Goal: Information Seeking & Learning: Learn about a topic

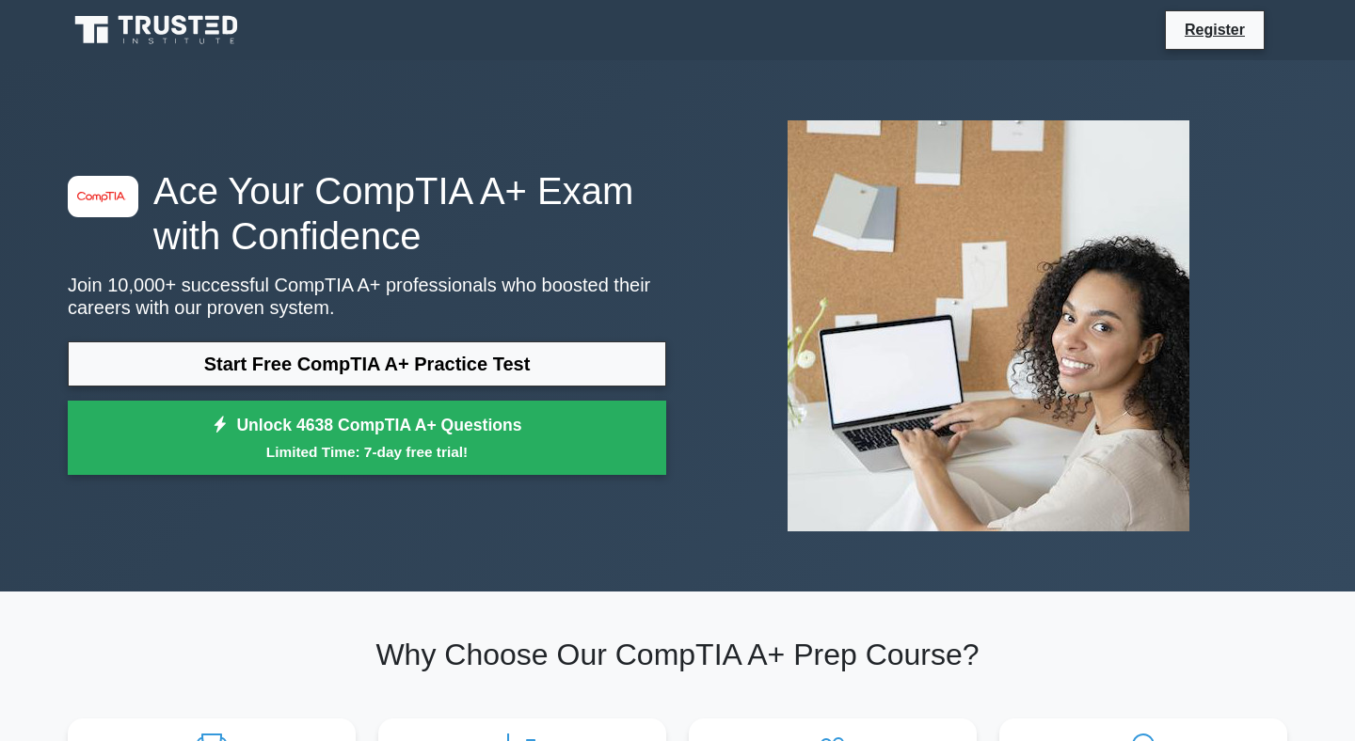
click at [409, 363] on link "Start Free CompTIA A+ Practice Test" at bounding box center [367, 363] width 598 height 45
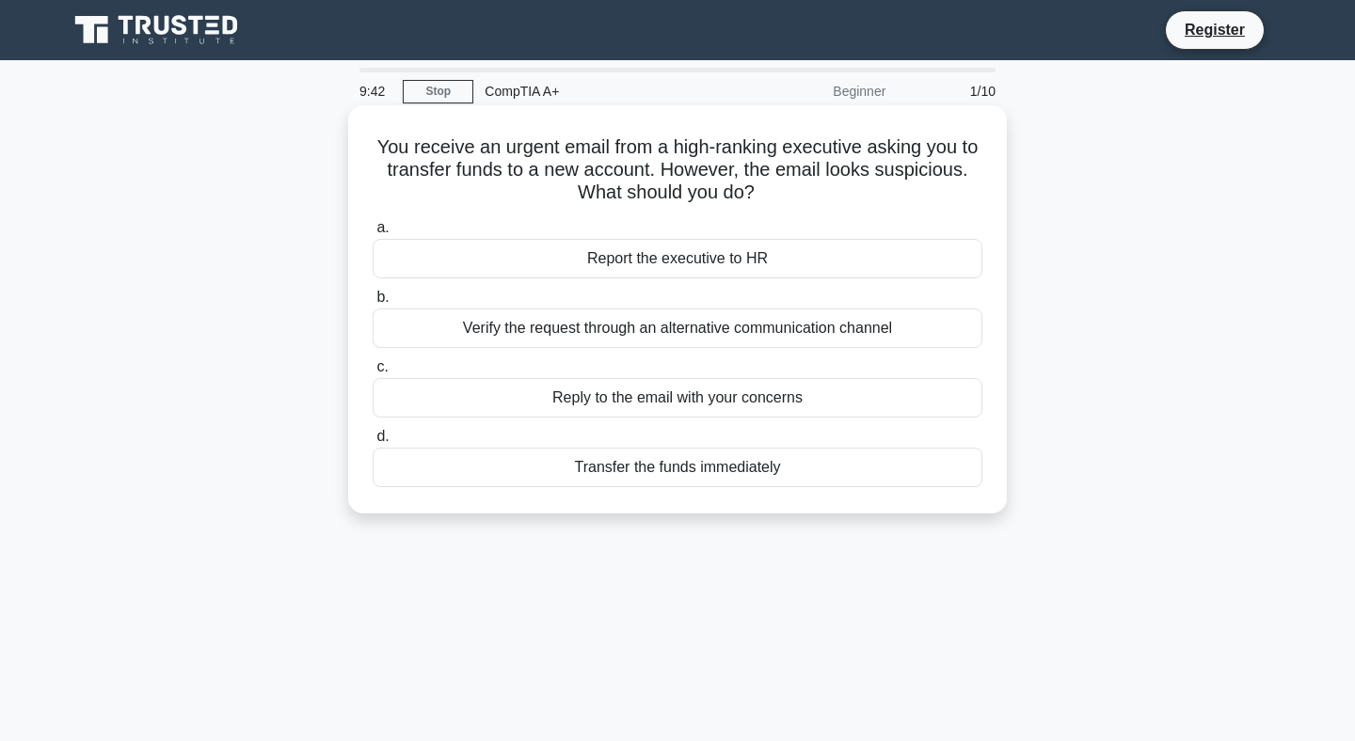
click at [700, 261] on div "Report the executive to HR" at bounding box center [678, 259] width 610 height 40
click at [373, 234] on input "a. Report the executive to HR" at bounding box center [373, 228] width 0 height 12
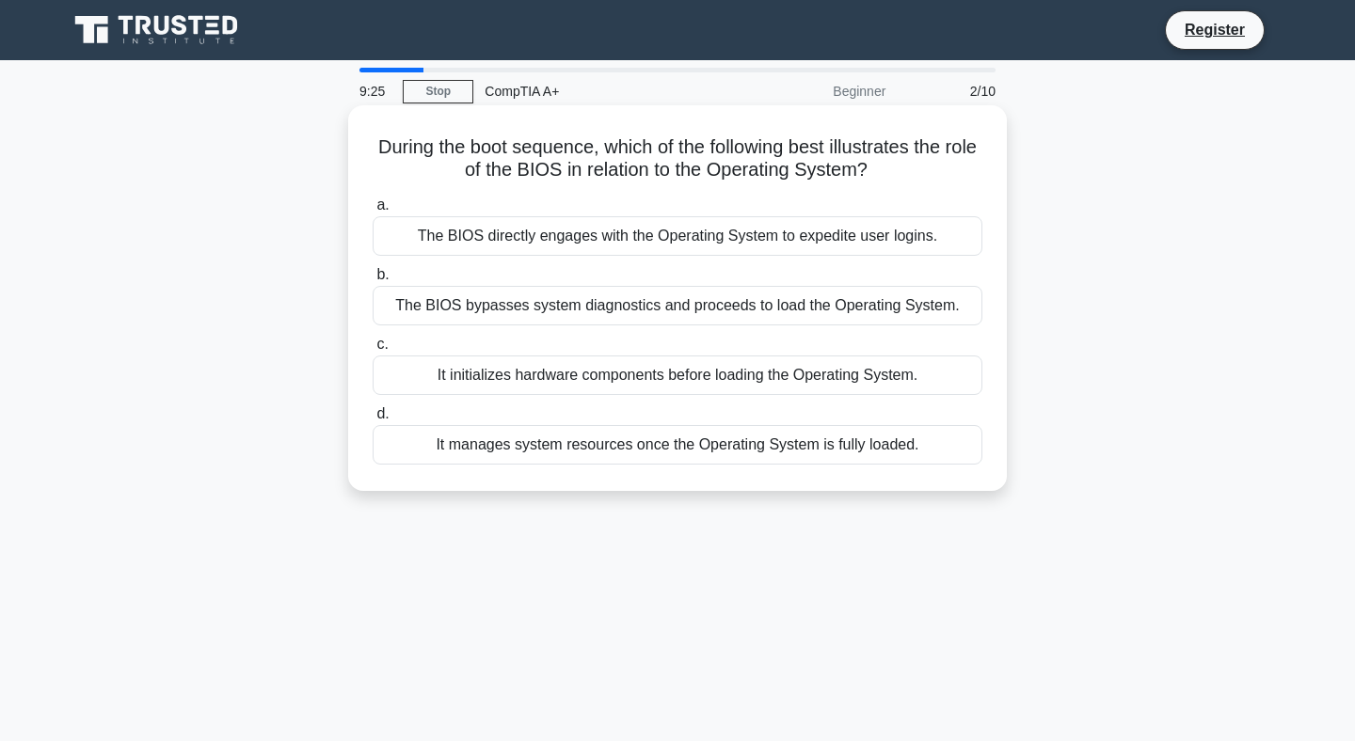
click at [644, 446] on div "It manages system resources once the Operating System is fully loaded." at bounding box center [678, 445] width 610 height 40
click at [373, 420] on input "d. It manages system resources once the Operating System is fully loaded." at bounding box center [373, 414] width 0 height 12
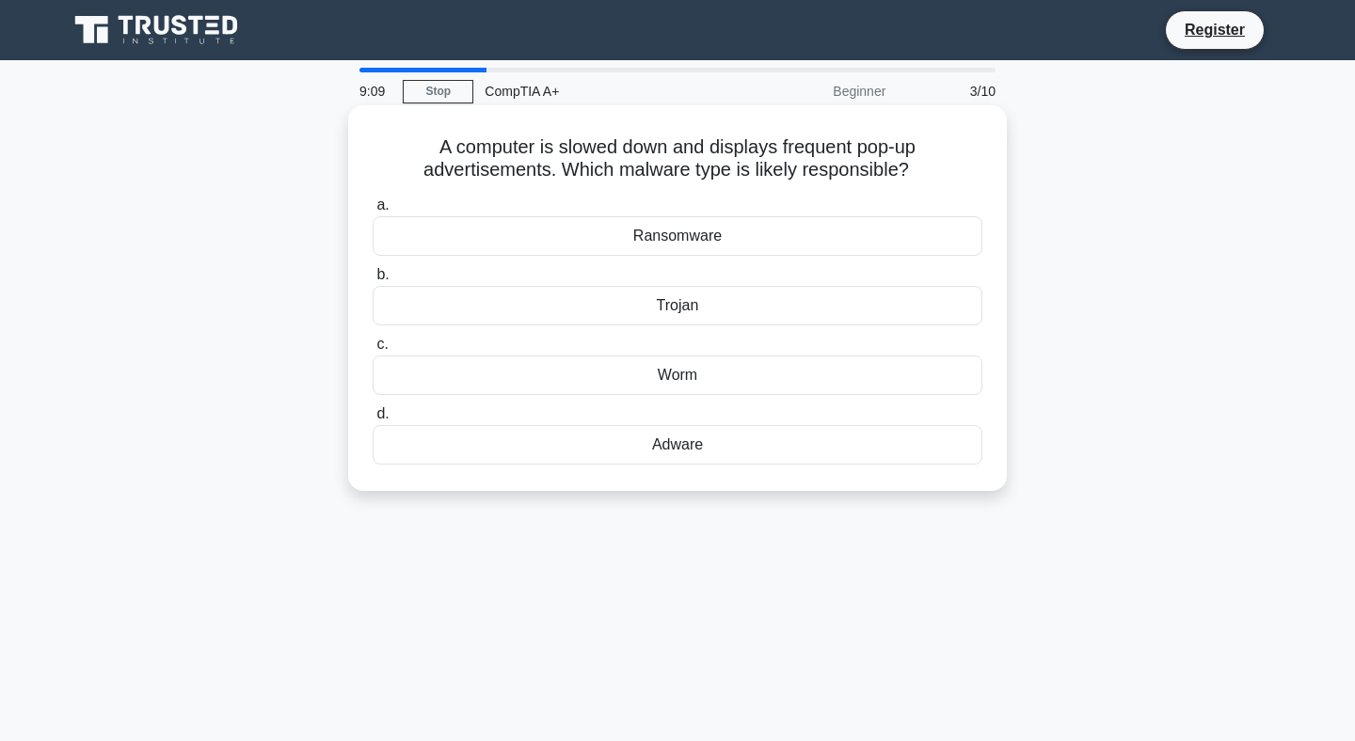
click at [682, 311] on div "Trojan" at bounding box center [678, 306] width 610 height 40
click at [373, 281] on input "b. Trojan" at bounding box center [373, 275] width 0 height 12
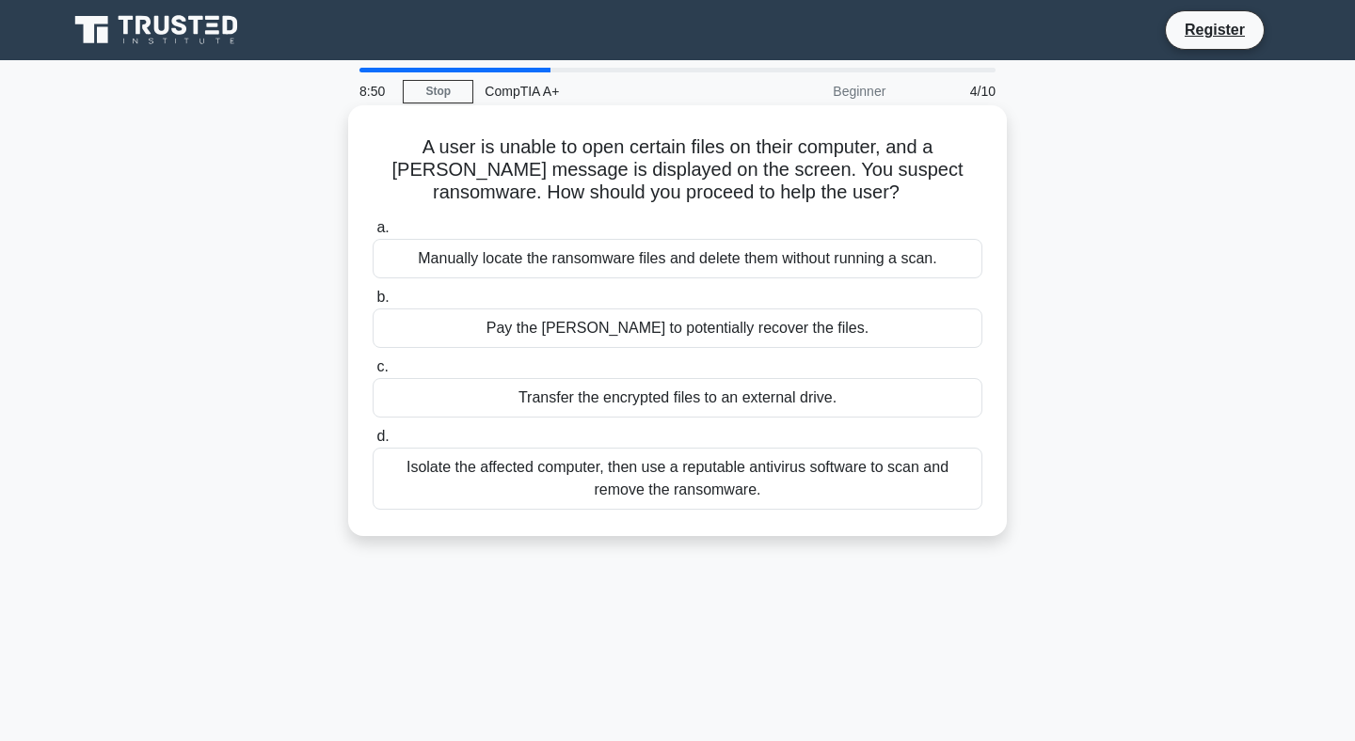
click at [646, 478] on div "Isolate the affected computer, then use a reputable antivirus software to scan …" at bounding box center [678, 479] width 610 height 62
click at [373, 443] on input "d. Isolate the affected computer, then use a reputable antivirus software to sc…" at bounding box center [373, 437] width 0 height 12
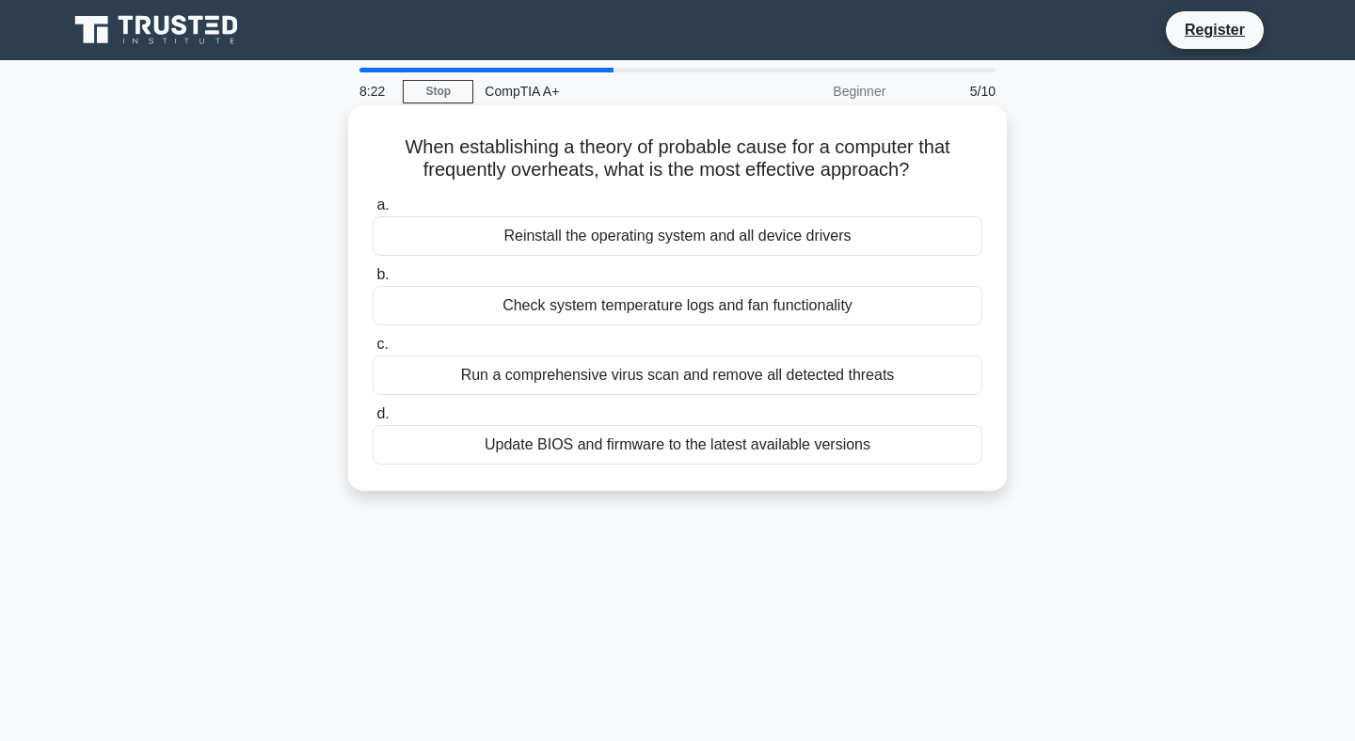
click at [643, 444] on div "Update BIOS and firmware to the latest available versions" at bounding box center [678, 445] width 610 height 40
click at [373, 420] on input "d. Update BIOS and firmware to the latest available versions" at bounding box center [373, 414] width 0 height 12
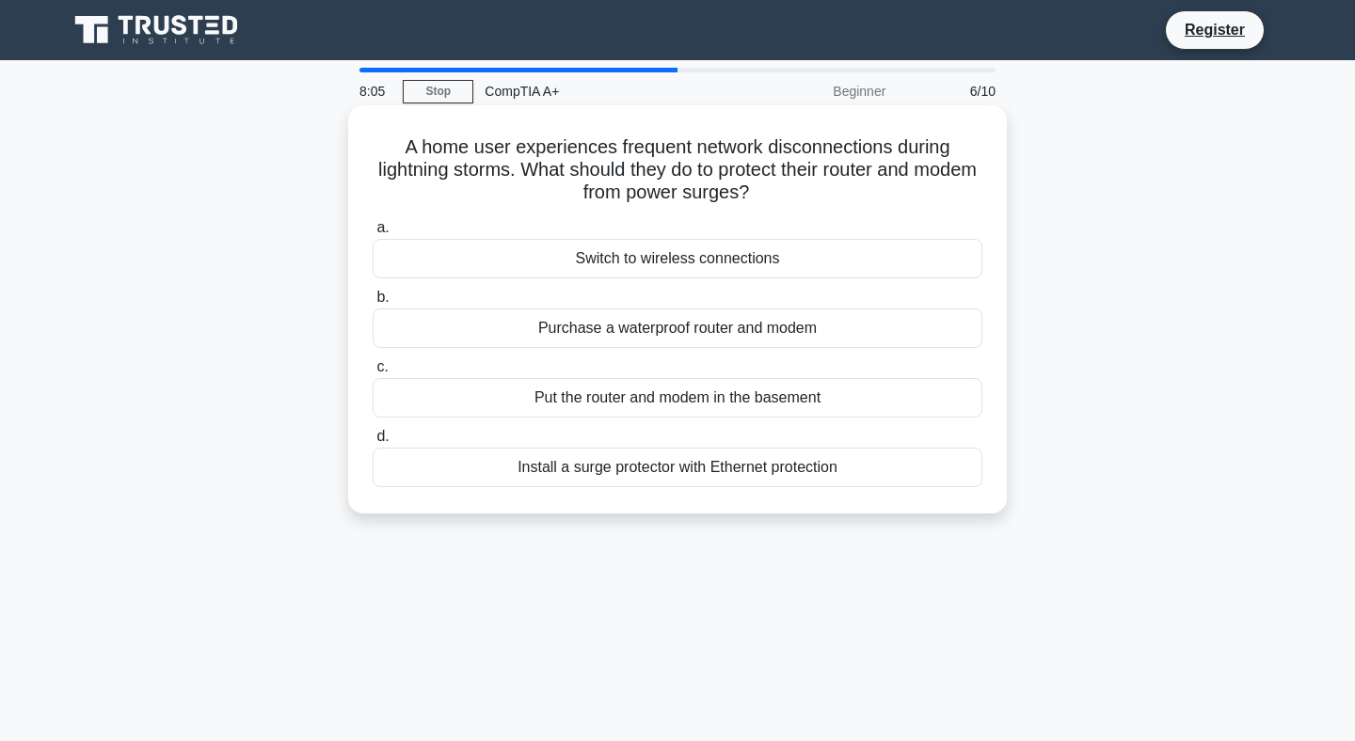
click at [658, 475] on div "Install a surge protector with Ethernet protection" at bounding box center [678, 468] width 610 height 40
click at [373, 443] on input "d. Install a surge protector with Ethernet protection" at bounding box center [373, 437] width 0 height 12
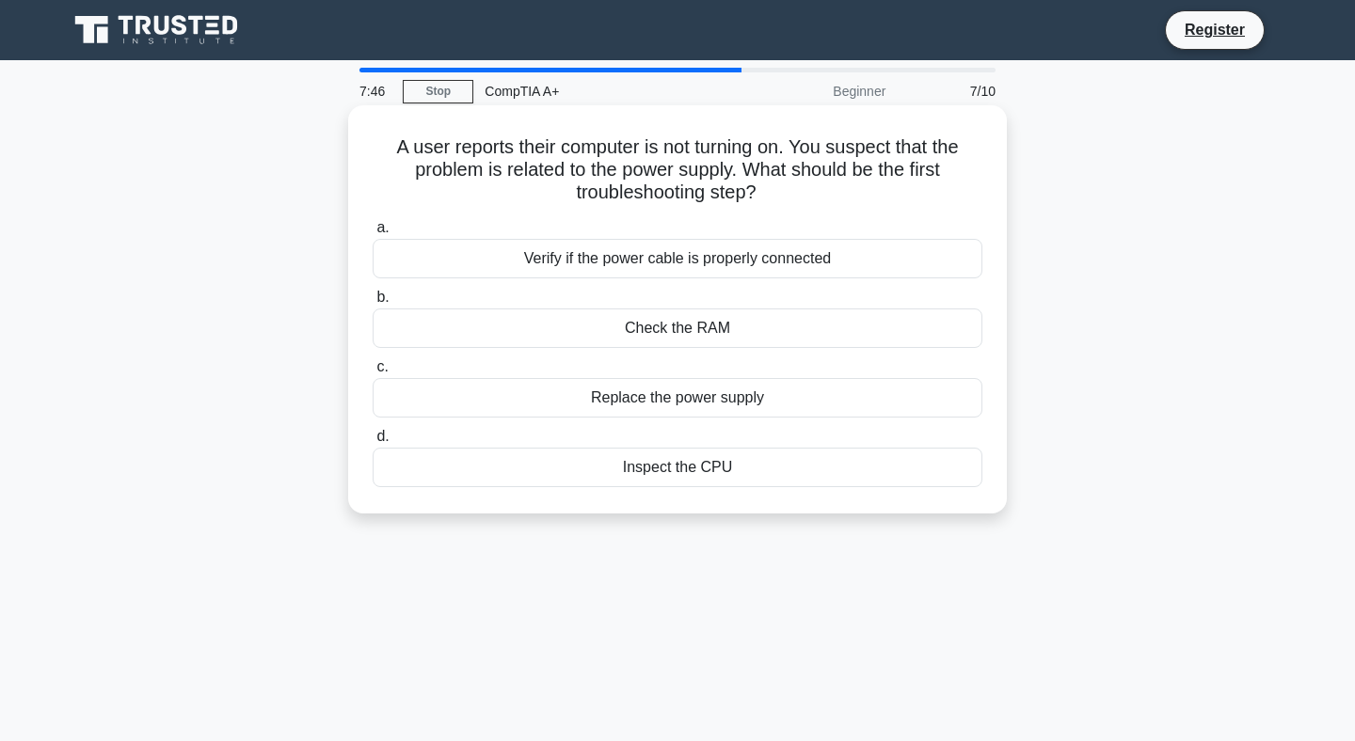
click at [666, 266] on div "Verify if the power cable is properly connected" at bounding box center [678, 259] width 610 height 40
click at [373, 234] on input "a. Verify if the power cable is properly connected" at bounding box center [373, 228] width 0 height 12
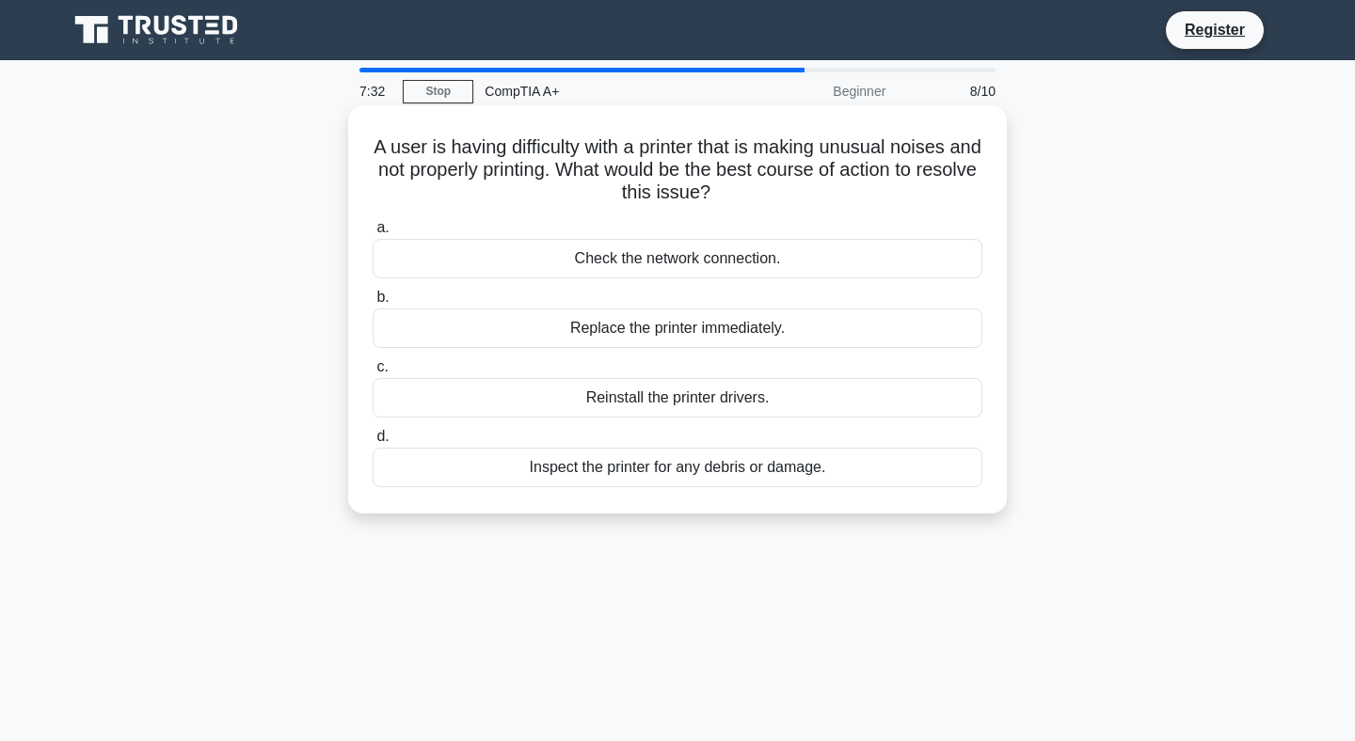
click at [658, 467] on div "Inspect the printer for any debris or damage." at bounding box center [678, 468] width 610 height 40
click at [373, 443] on input "d. Inspect the printer for any debris or damage." at bounding box center [373, 437] width 0 height 12
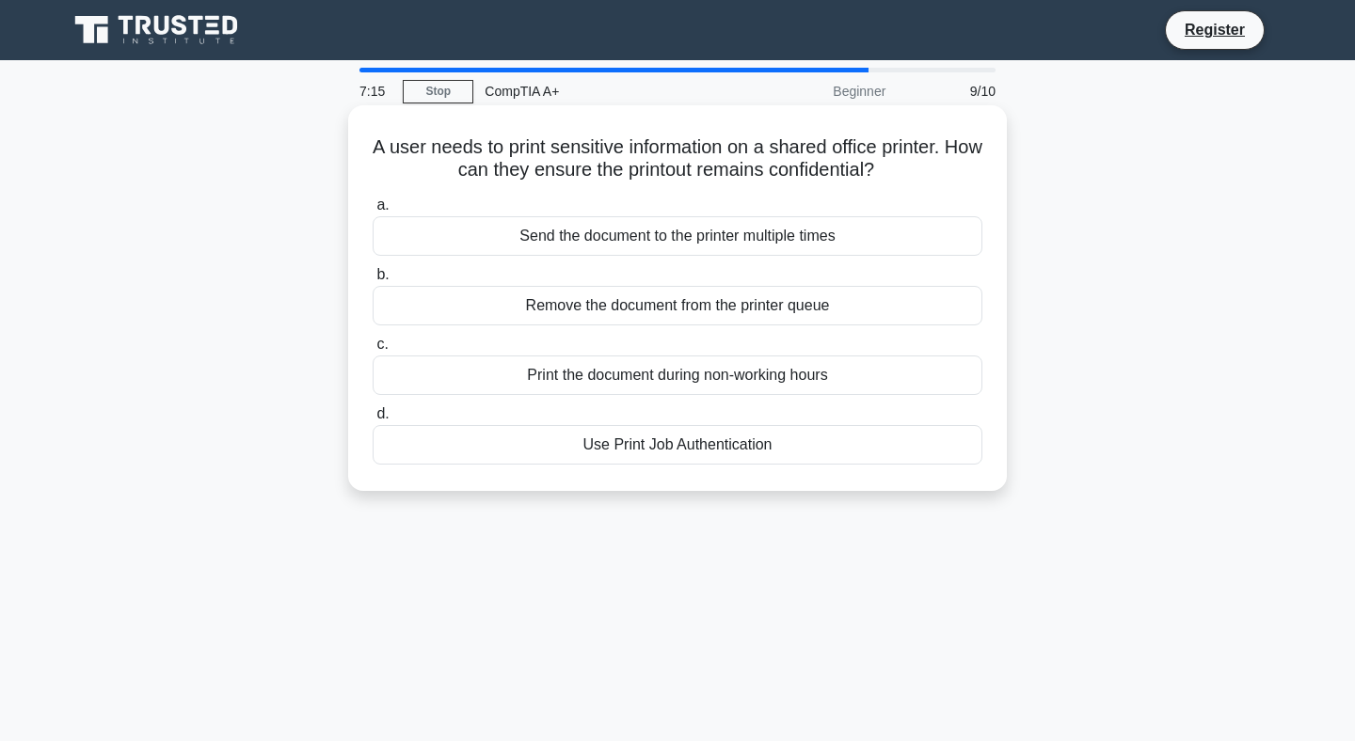
click at [673, 448] on div "Use Print Job Authentication" at bounding box center [678, 445] width 610 height 40
click at [373, 420] on input "d. Use Print Job Authentication" at bounding box center [373, 414] width 0 height 12
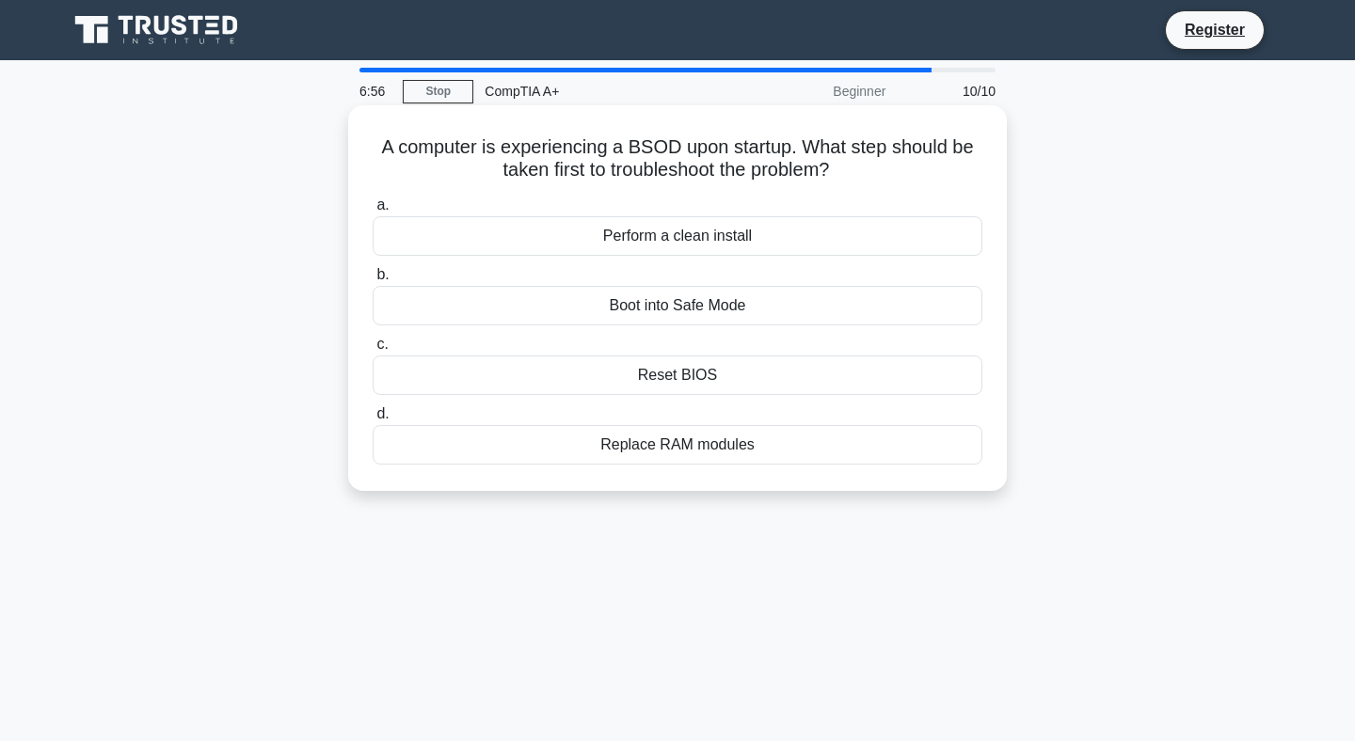
click at [663, 372] on div "Reset BIOS" at bounding box center [678, 376] width 610 height 40
click at [373, 351] on input "c. Reset BIOS" at bounding box center [373, 345] width 0 height 12
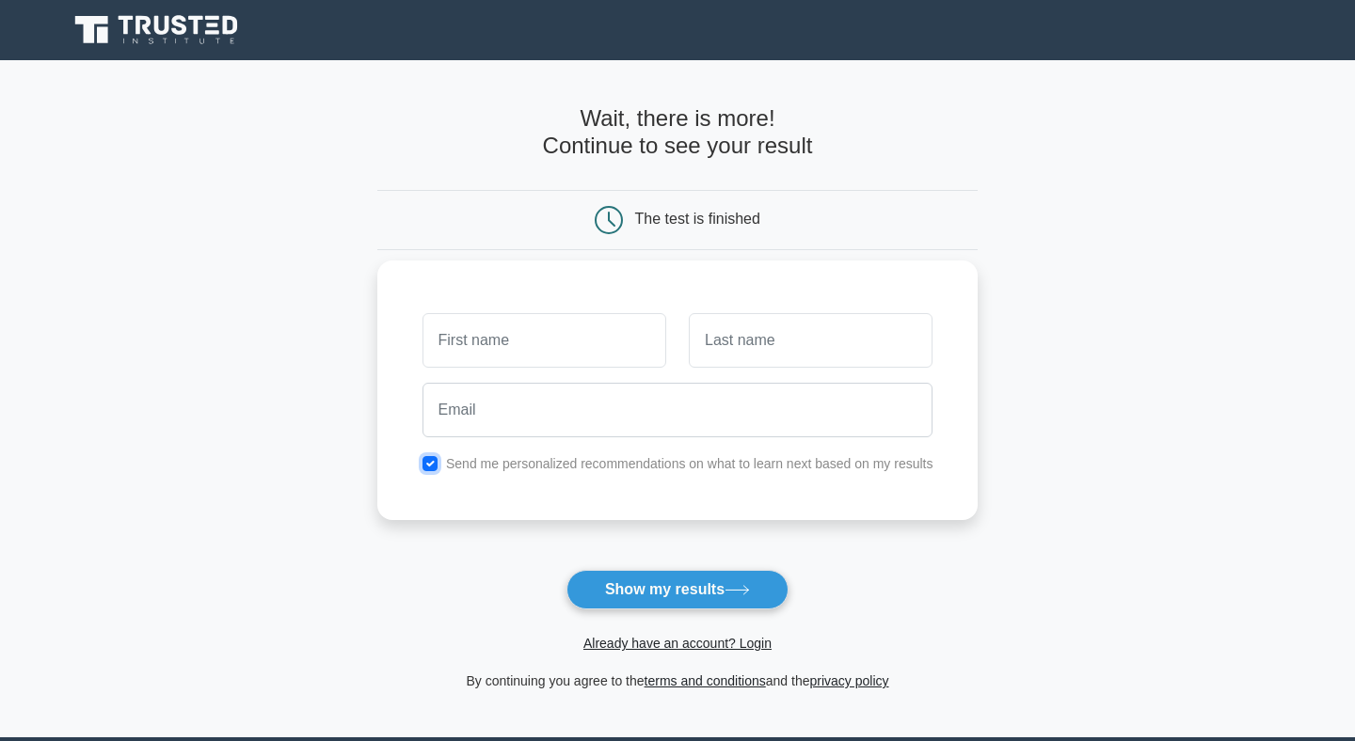
click at [433, 461] on input "checkbox" at bounding box center [429, 463] width 15 height 15
checkbox input "false"
click at [492, 337] on input "text" at bounding box center [544, 340] width 244 height 55
type input "Demondre"
type input "Wiley"
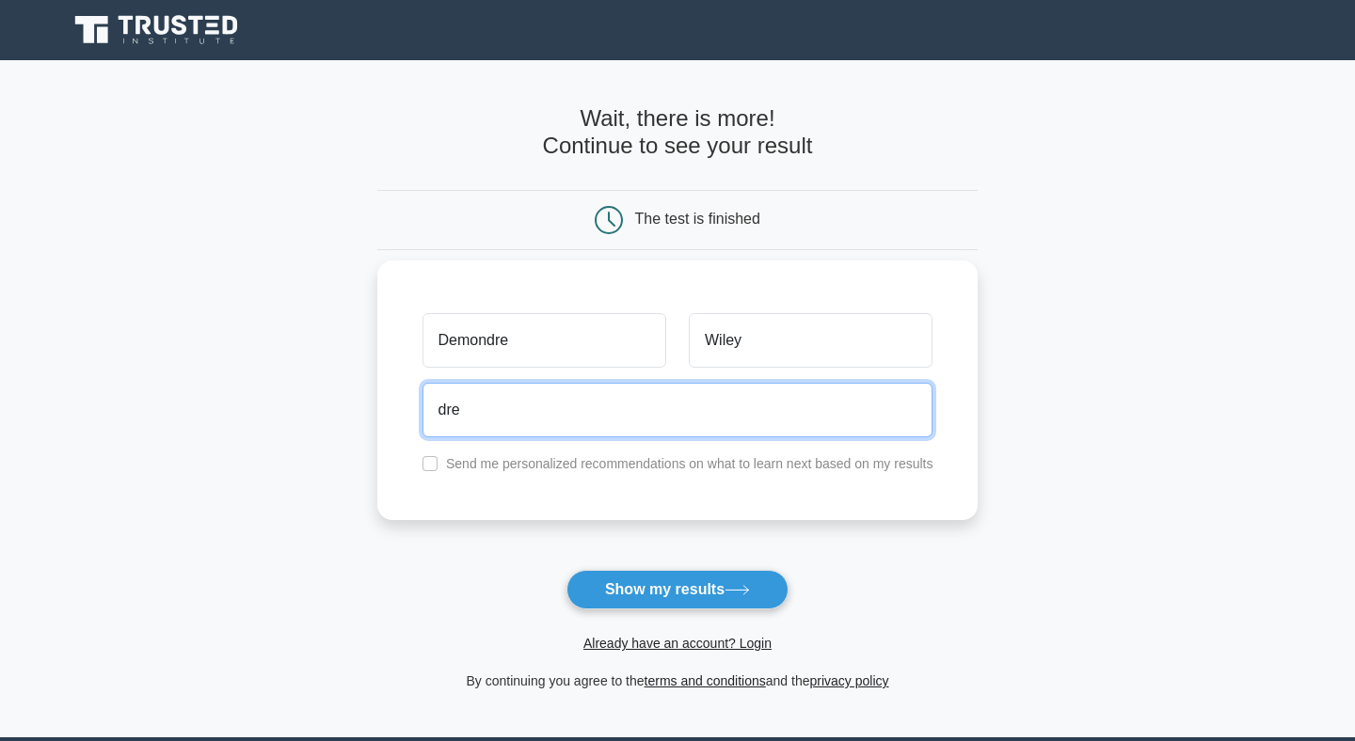
type input "drejamaul@gmail.com"
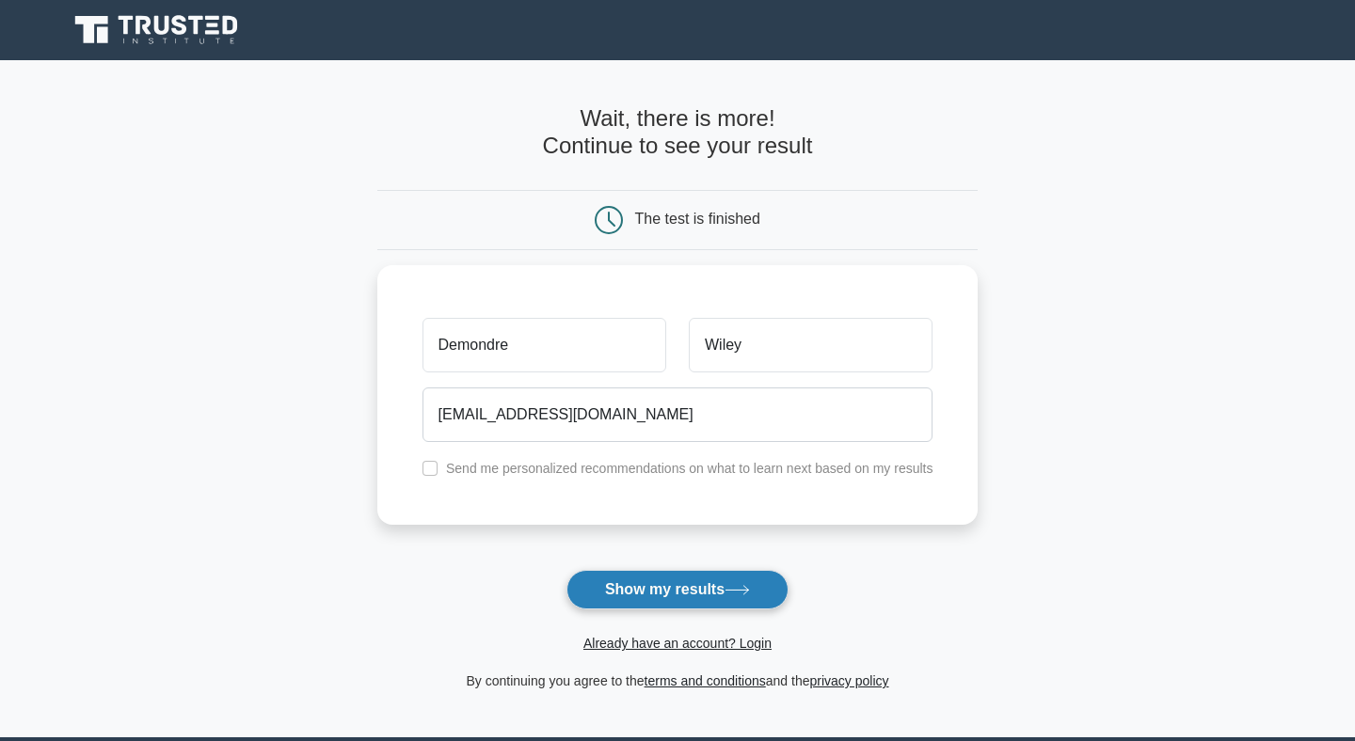
click at [652, 597] on button "Show my results" at bounding box center [677, 590] width 222 height 40
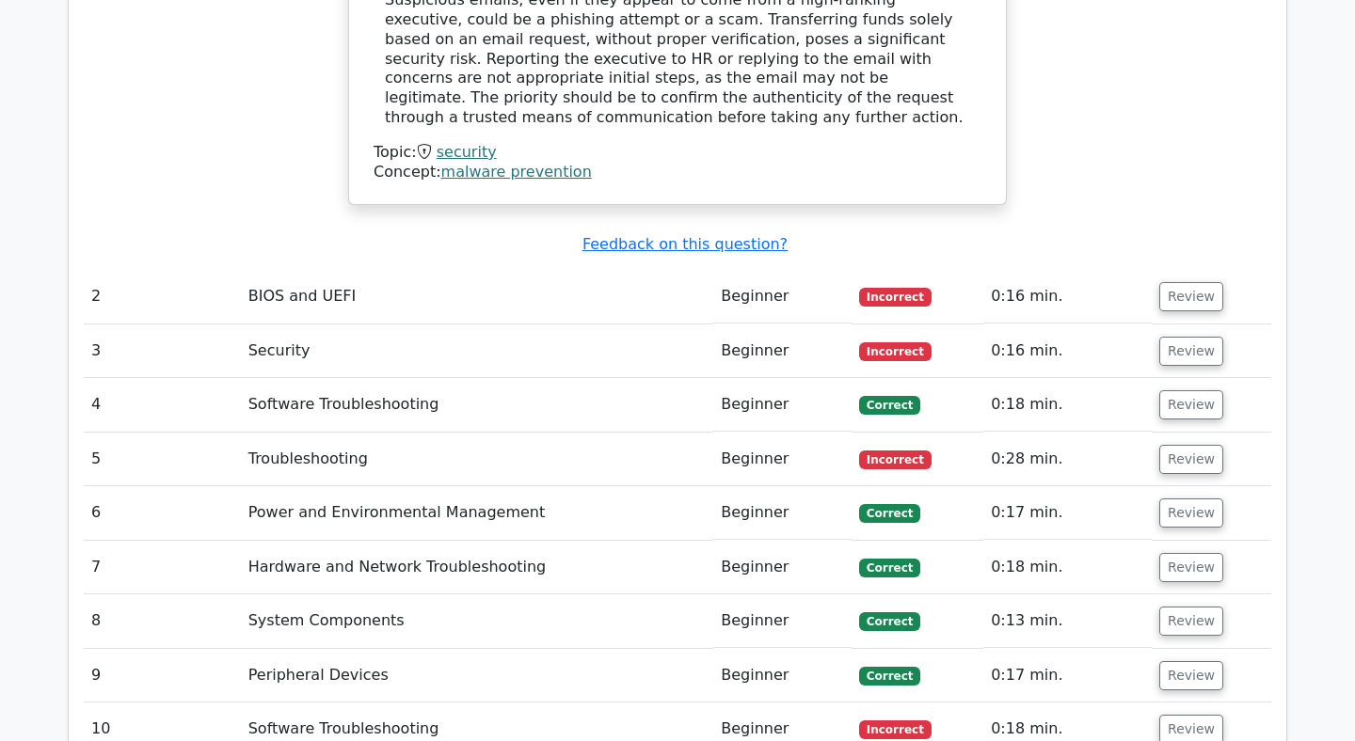
scroll to position [2161, 0]
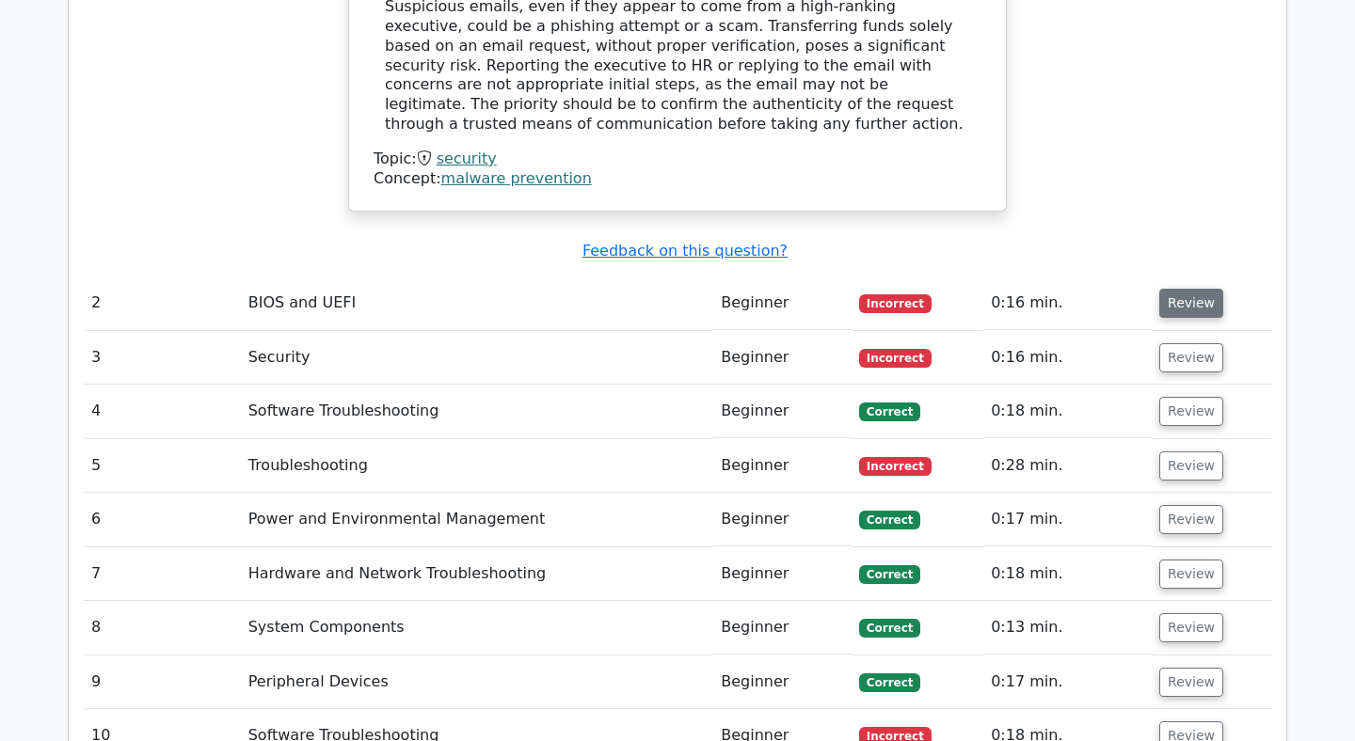
click at [1184, 289] on button "Review" at bounding box center [1191, 303] width 64 height 29
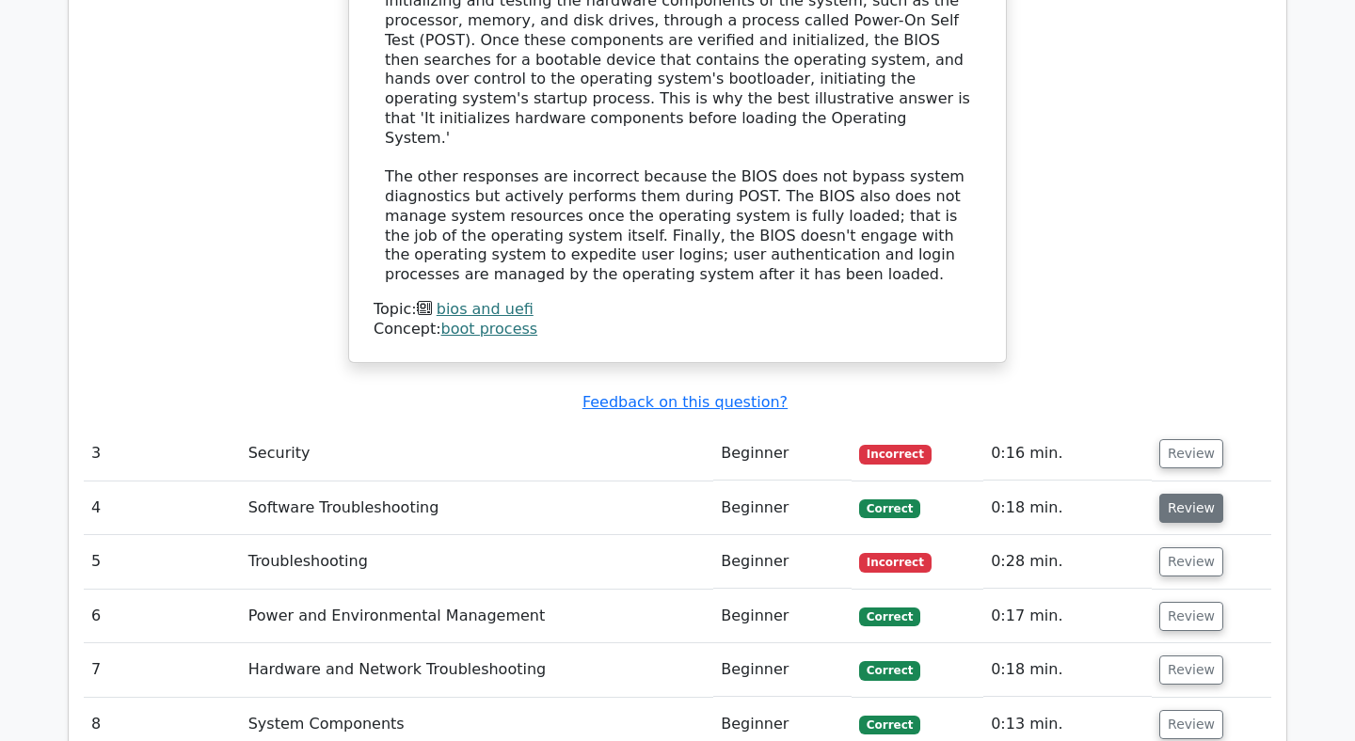
scroll to position [2968, 0]
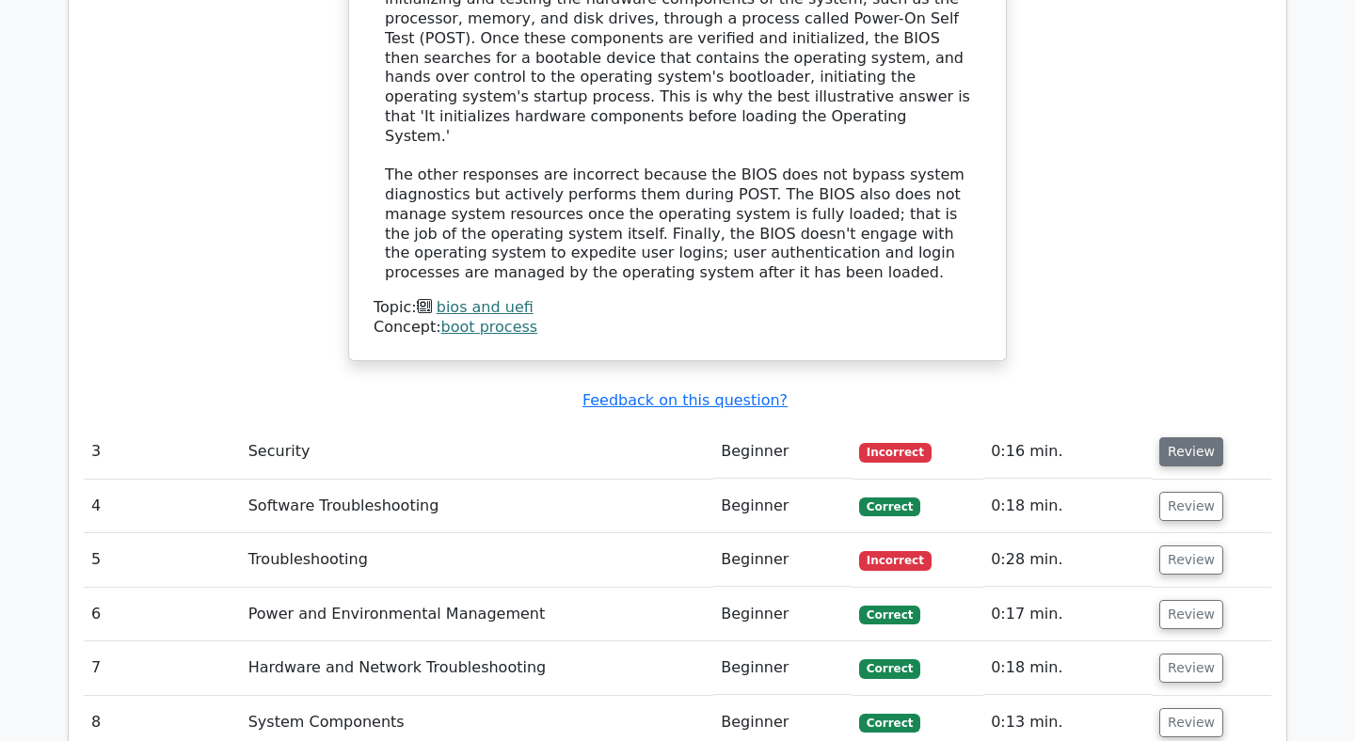
click at [1187, 437] on button "Review" at bounding box center [1191, 451] width 64 height 29
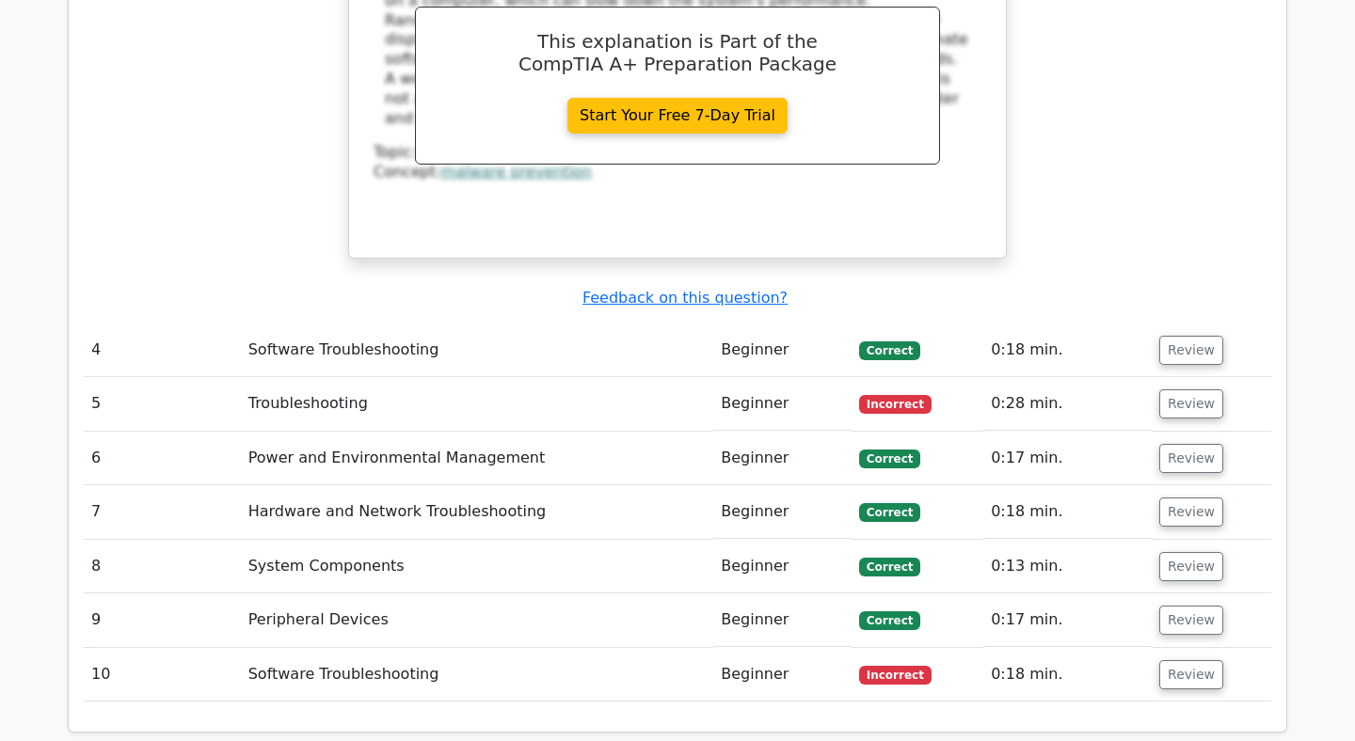
scroll to position [3885, 0]
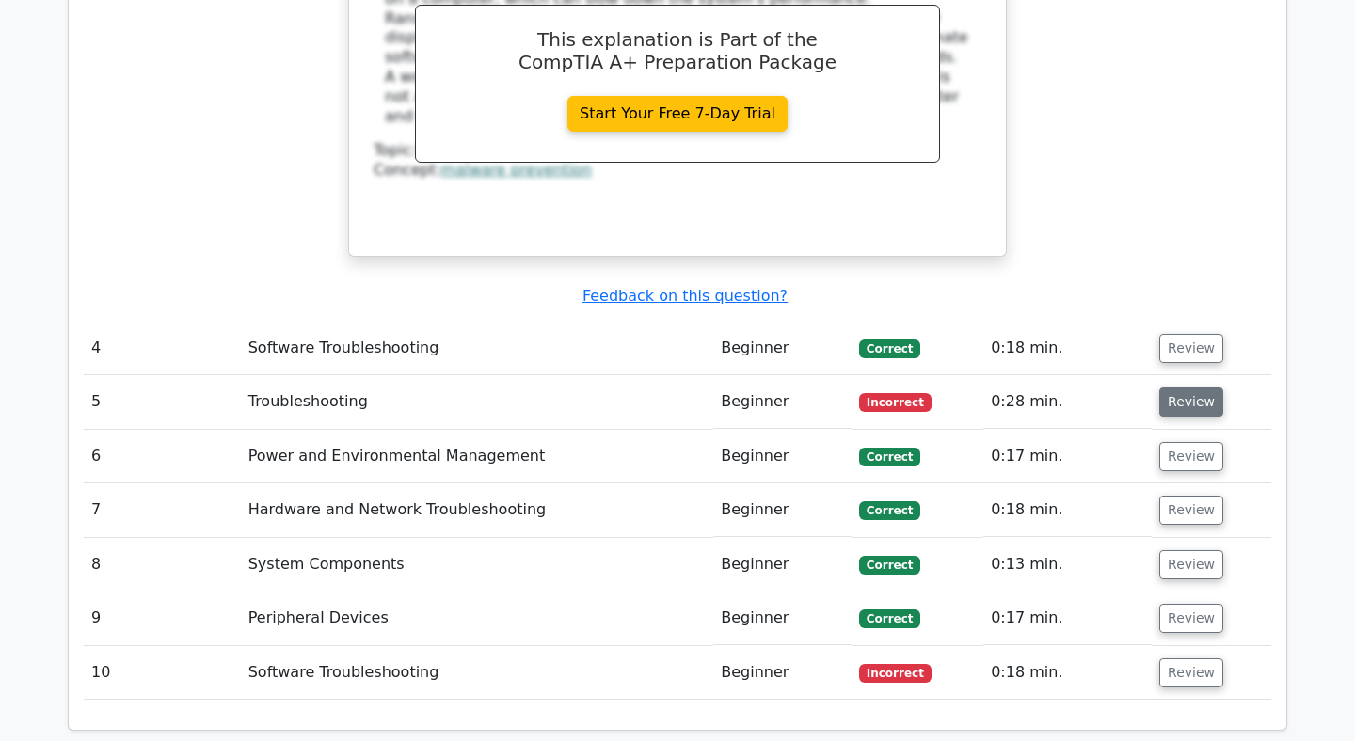
click at [1182, 388] on button "Review" at bounding box center [1191, 402] width 64 height 29
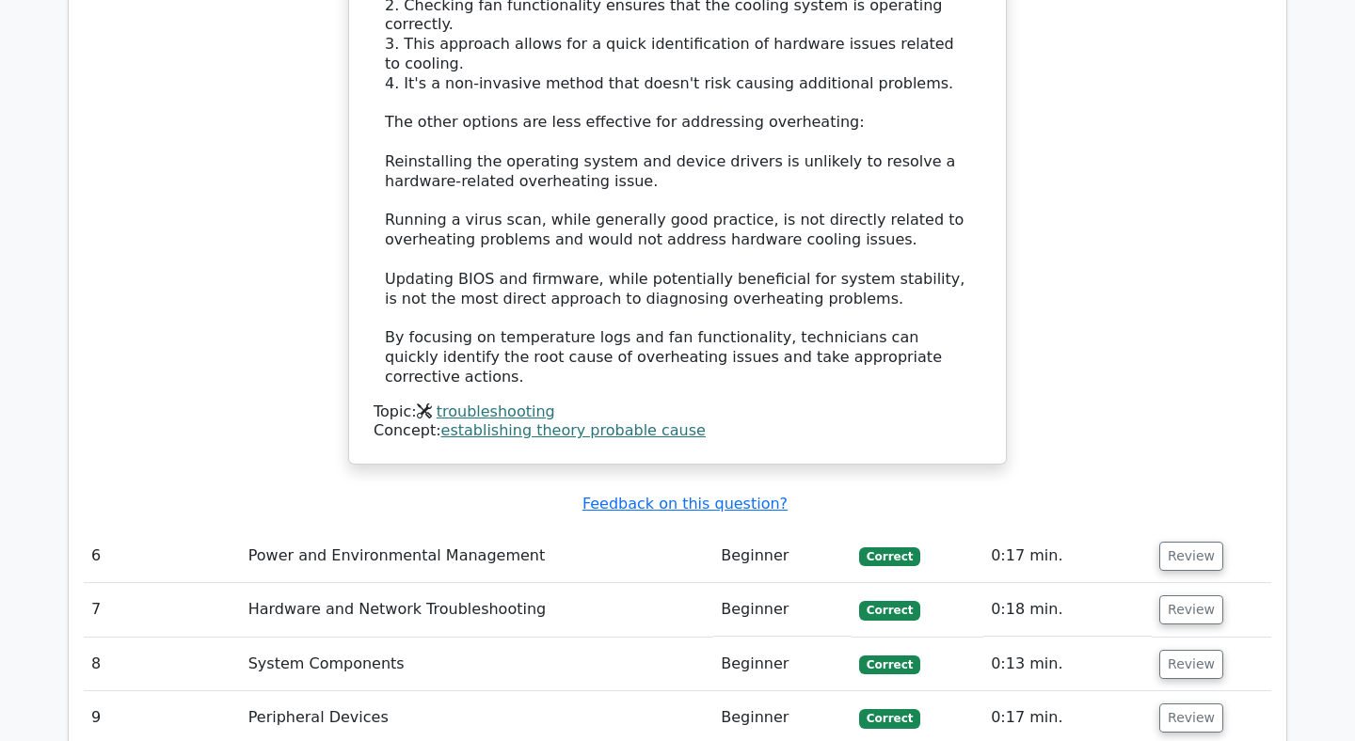
scroll to position [4921, 0]
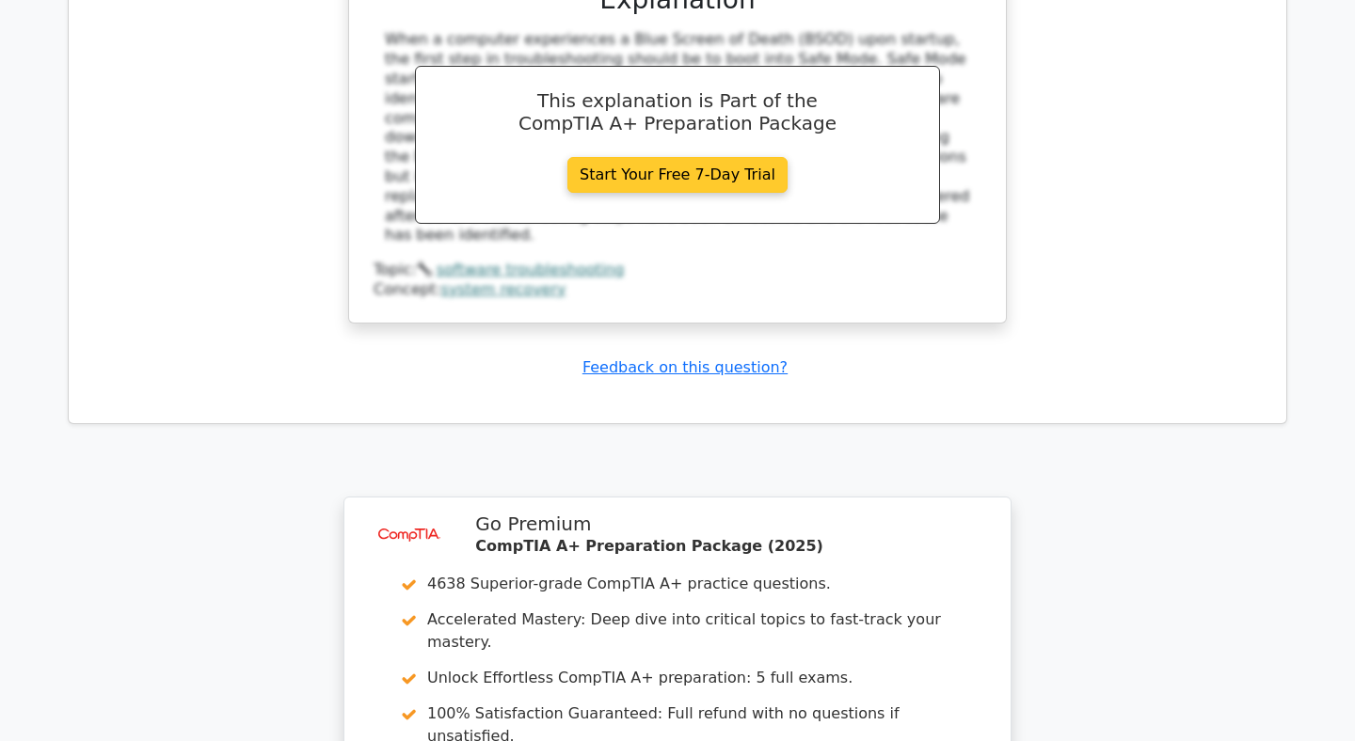
scroll to position [6269, 0]
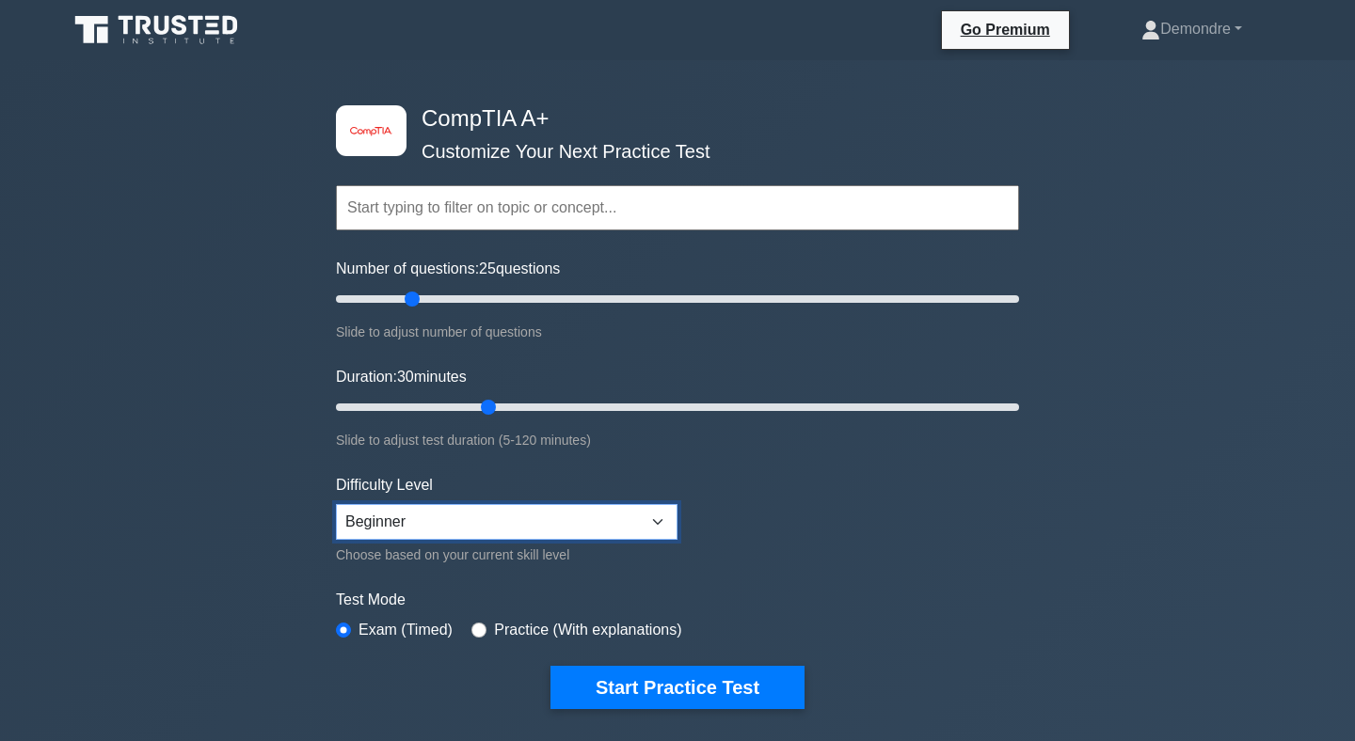
click at [610, 512] on select "Beginner Intermediate Expert" at bounding box center [506, 522] width 341 height 36
click at [504, 540] on div "Difficulty Level Beginner Intermediate Expert Choose based on your current skil…" at bounding box center [506, 520] width 341 height 92
click at [487, 514] on select "Beginner Intermediate Expert" at bounding box center [506, 522] width 341 height 36
select select "beginner"
click at [479, 627] on input "radio" at bounding box center [478, 630] width 15 height 15
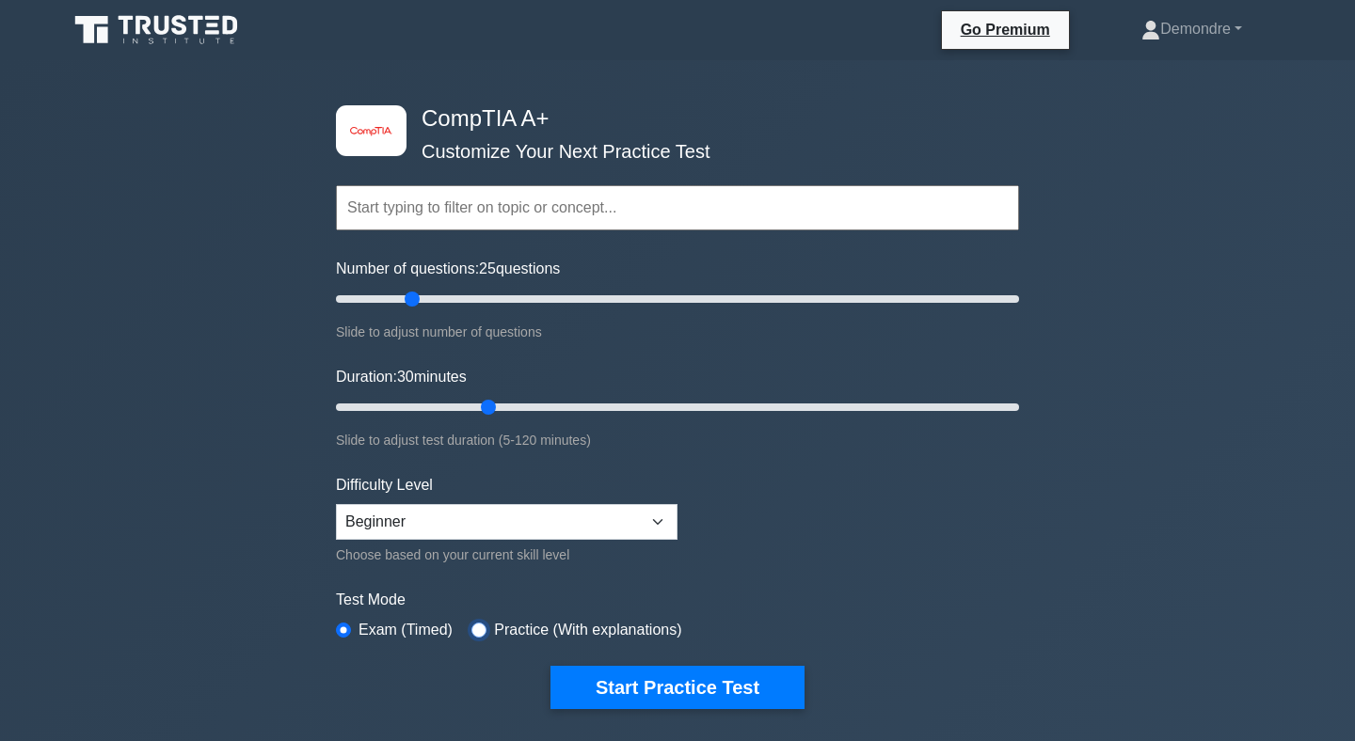
radio input "true"
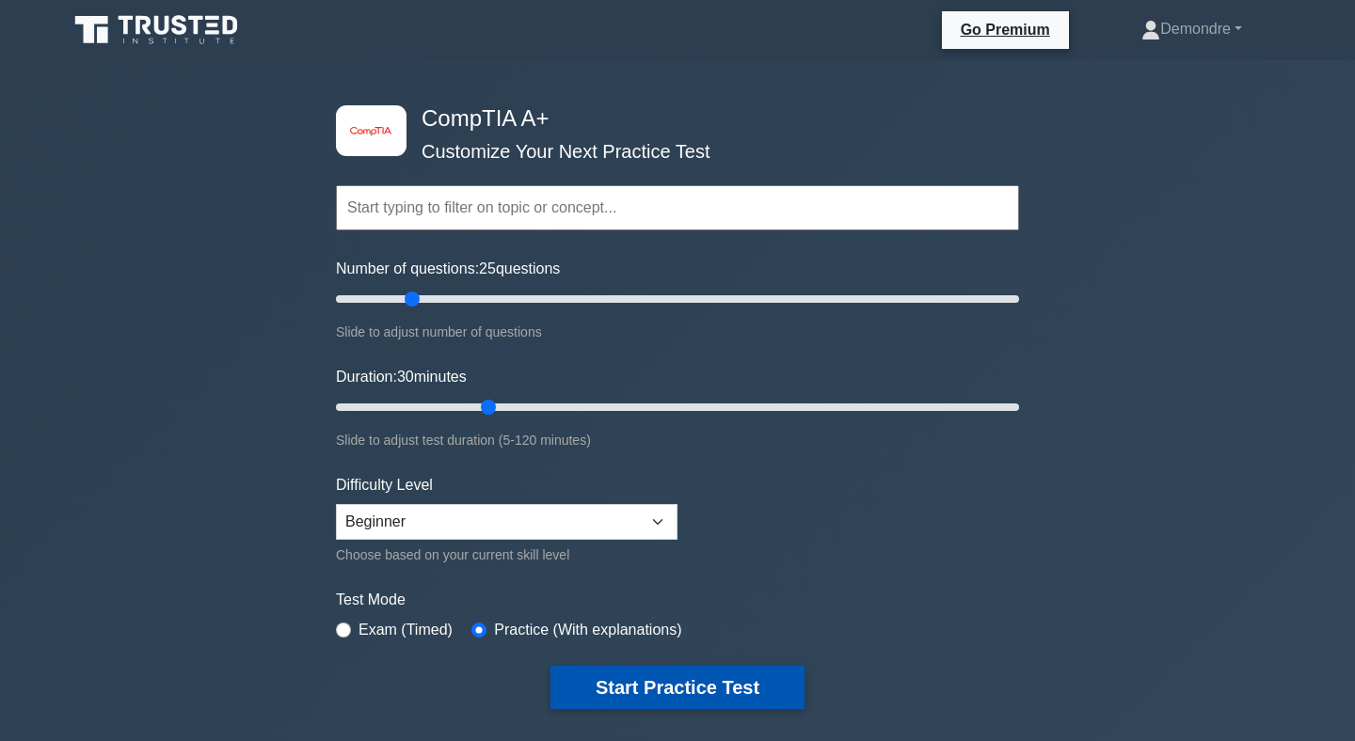
click at [684, 678] on button "Start Practice Test" at bounding box center [677, 687] width 254 height 43
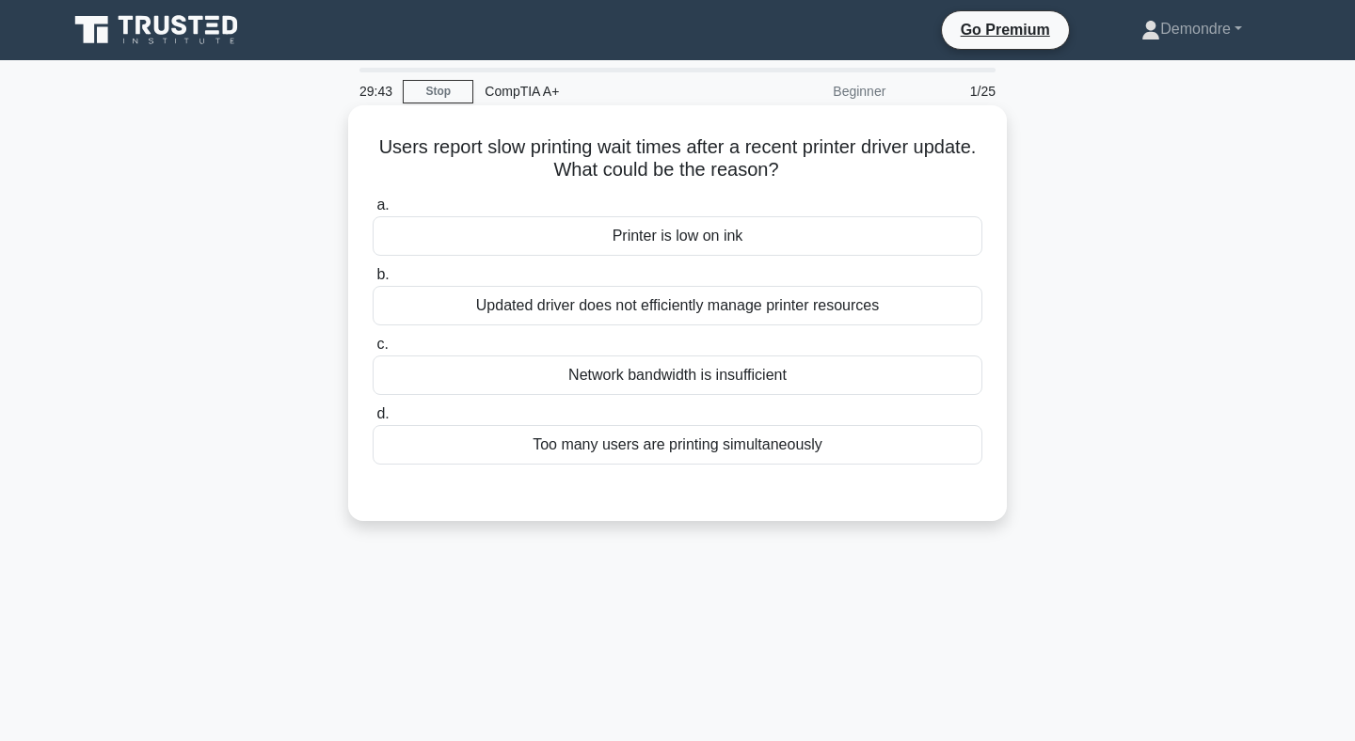
click at [619, 309] on div "Updated driver does not efficiently manage printer resources" at bounding box center [678, 306] width 610 height 40
click at [373, 281] on input "b. Updated driver does not efficiently manage printer resources" at bounding box center [373, 275] width 0 height 12
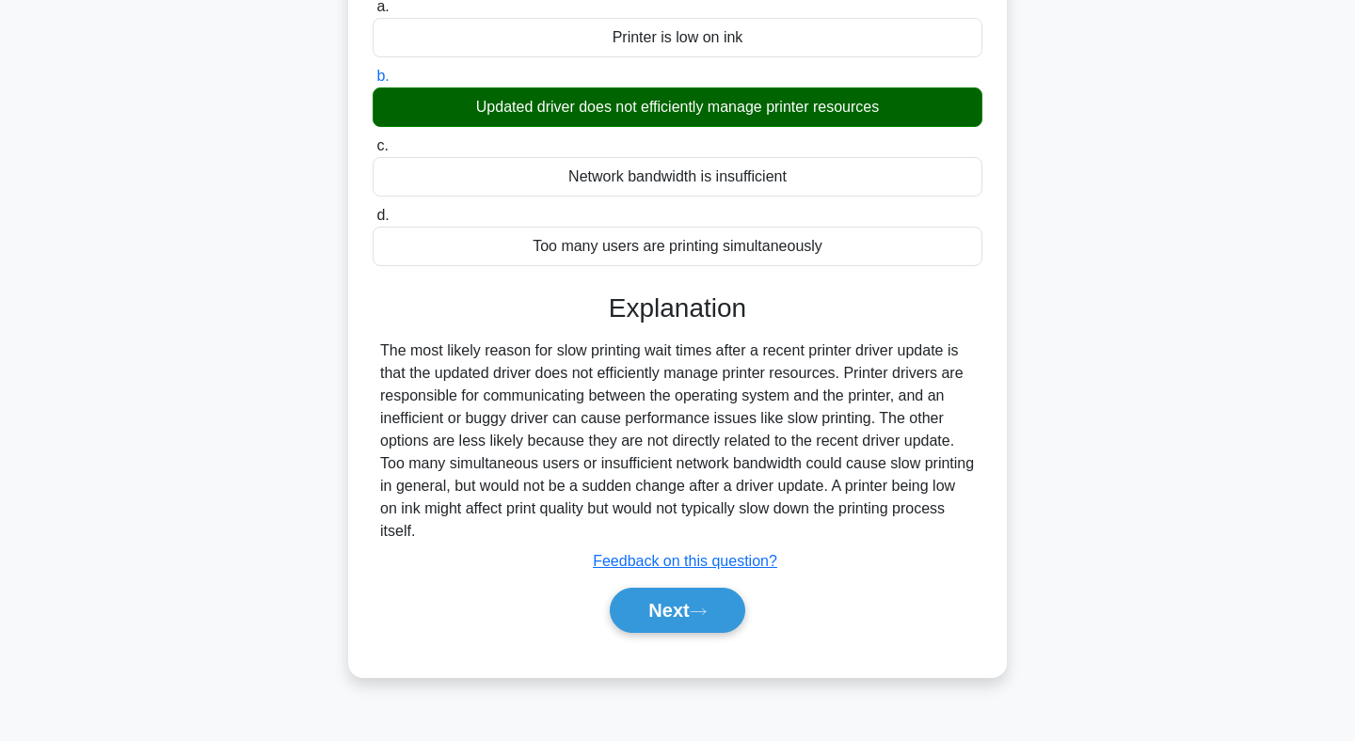
scroll to position [202, 0]
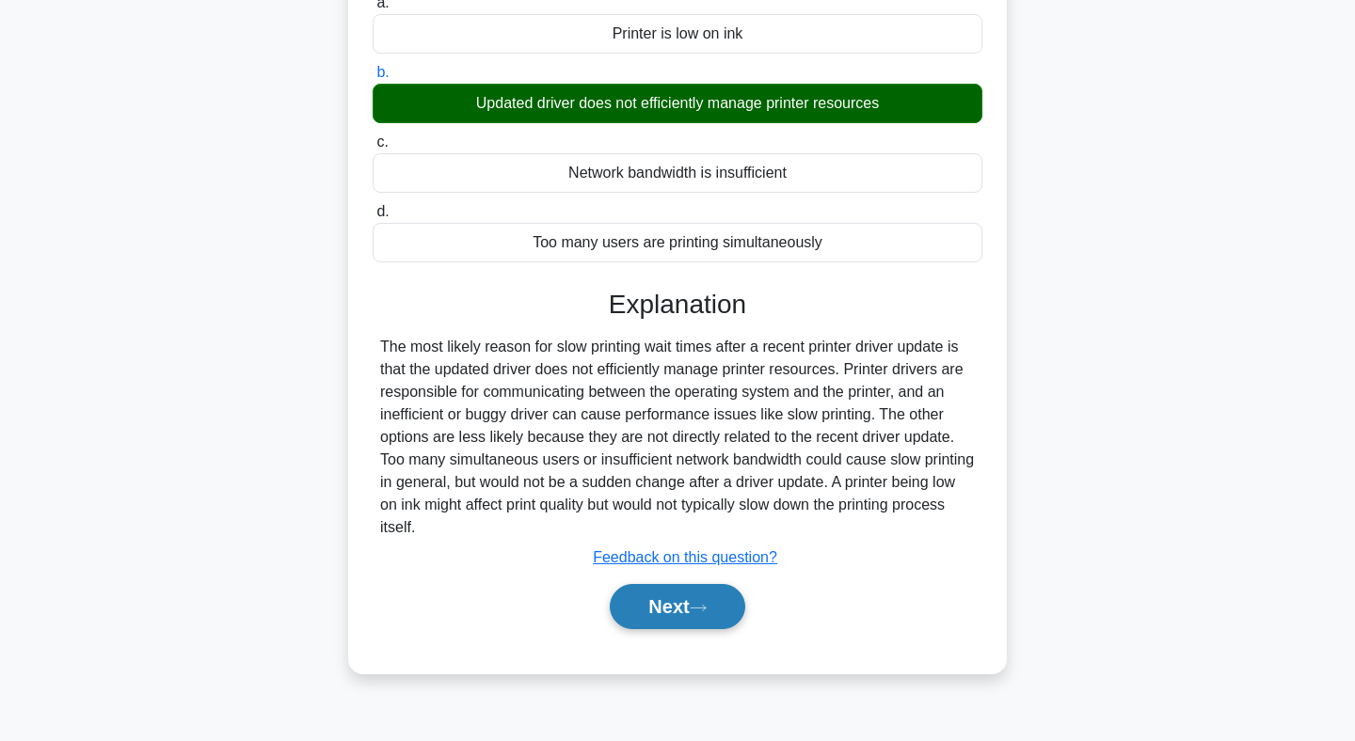
click at [695, 600] on button "Next" at bounding box center [677, 606] width 135 height 45
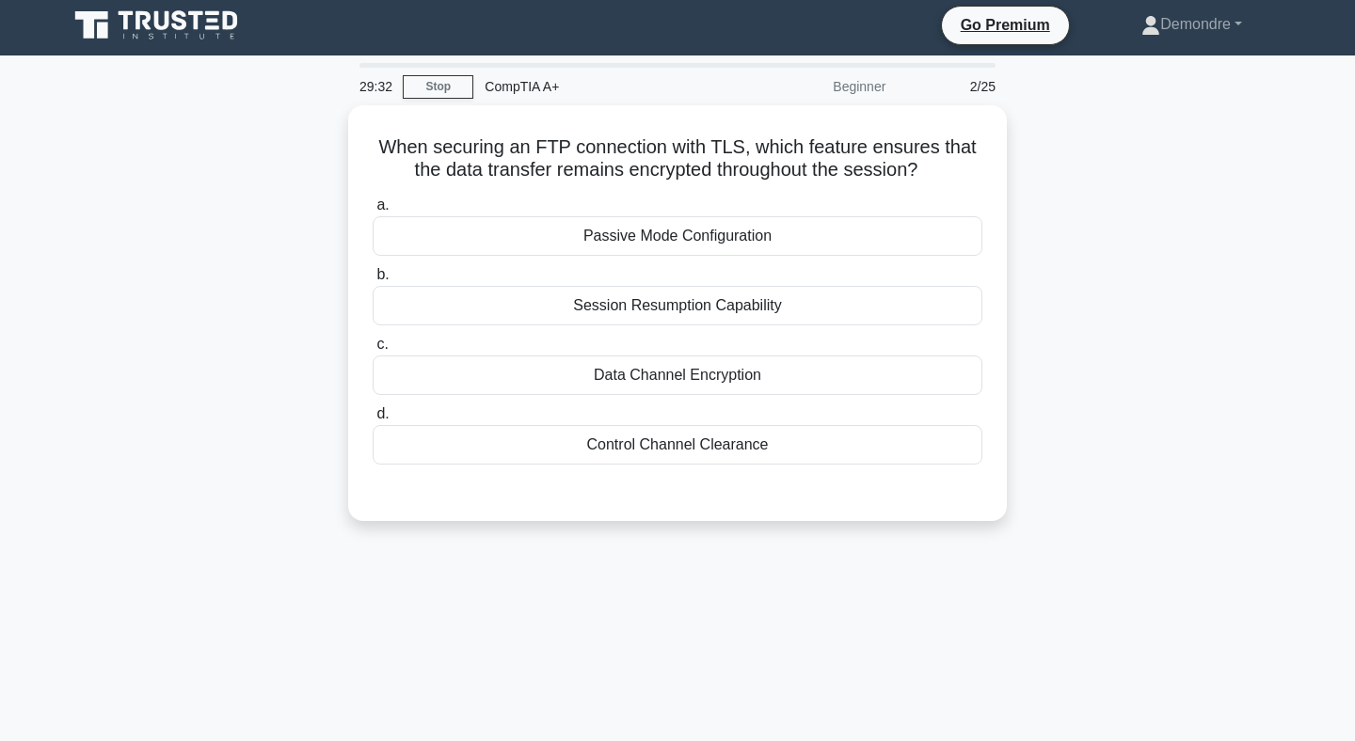
scroll to position [0, 0]
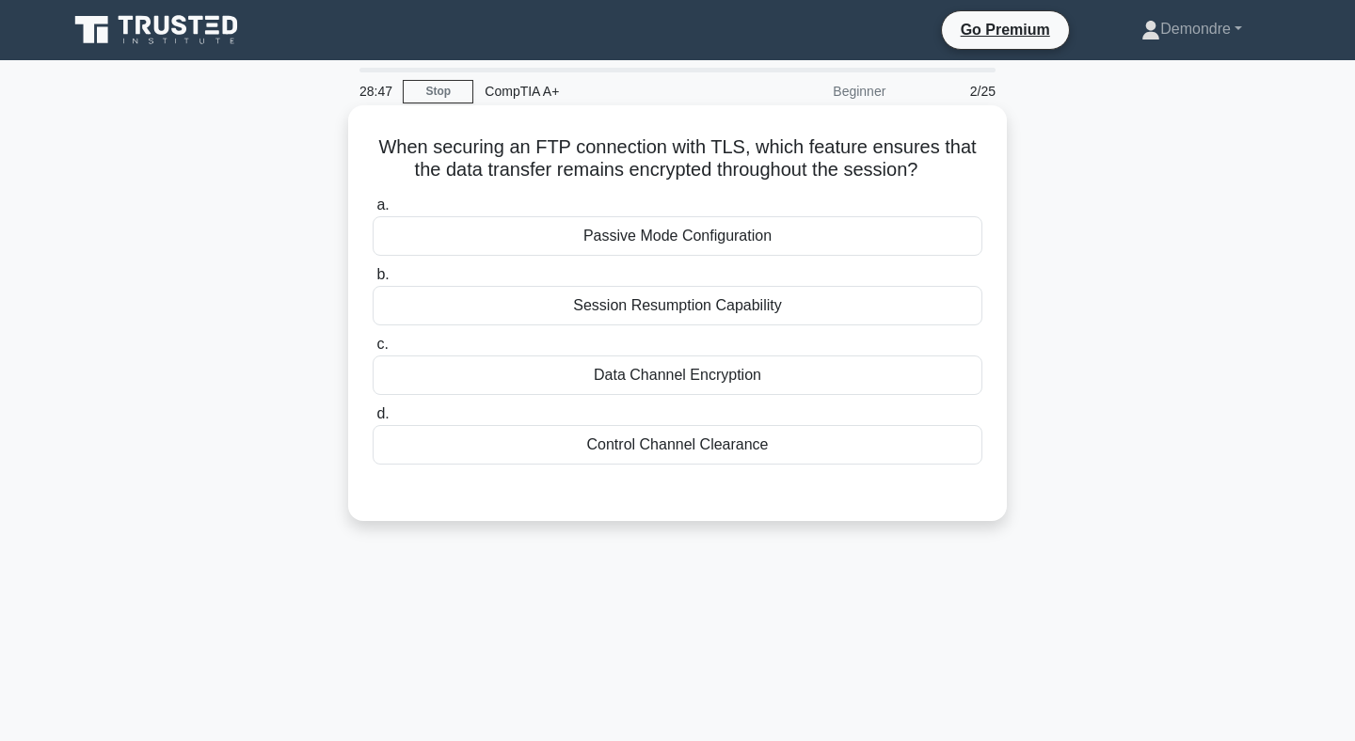
click at [753, 374] on div "Data Channel Encryption" at bounding box center [678, 376] width 610 height 40
click at [373, 351] on input "c. Data Channel Encryption" at bounding box center [373, 345] width 0 height 12
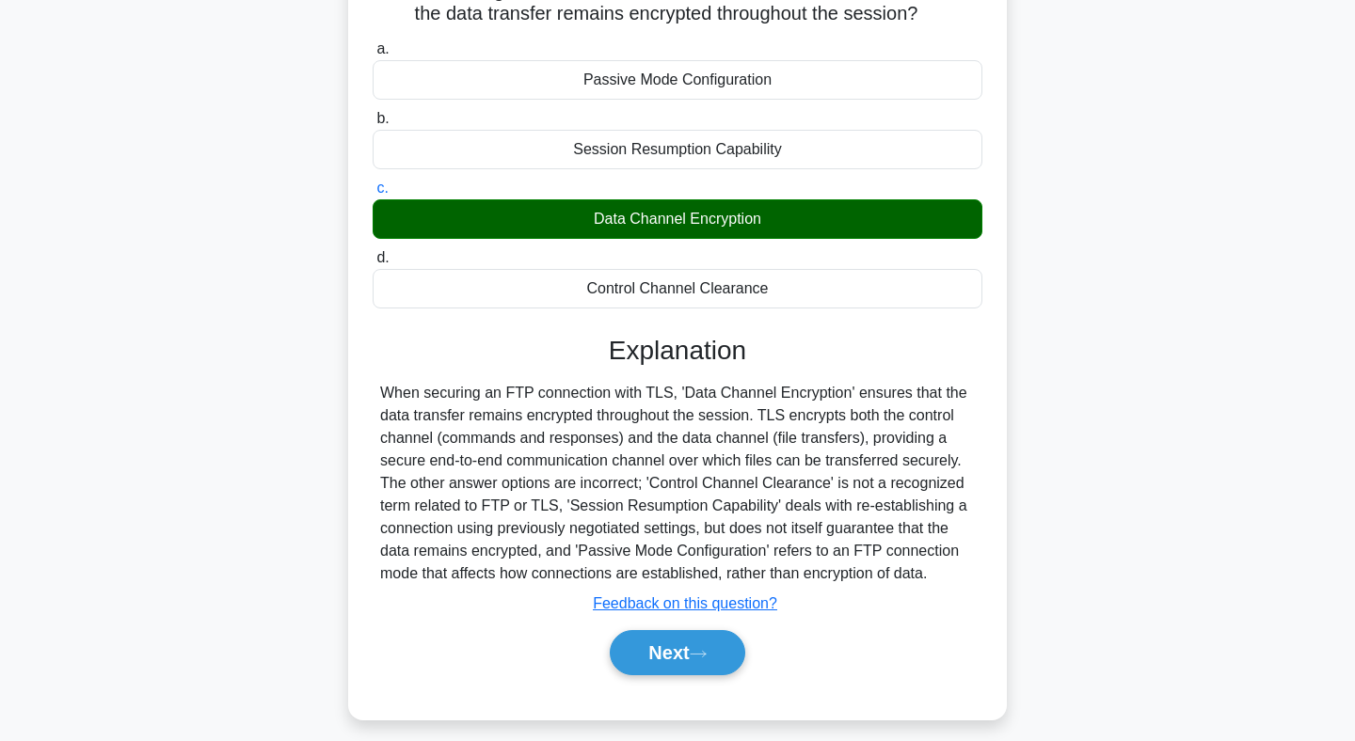
scroll to position [151, 0]
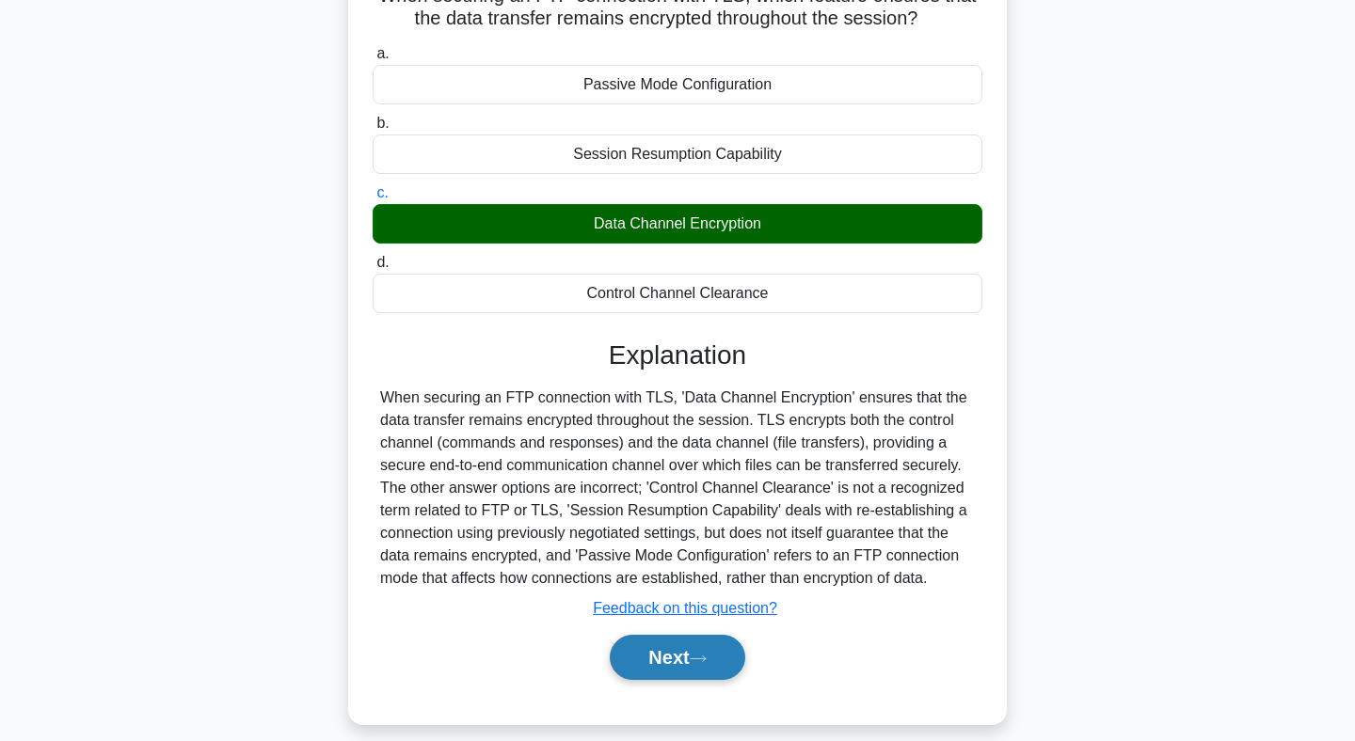
click at [681, 651] on button "Next" at bounding box center [677, 657] width 135 height 45
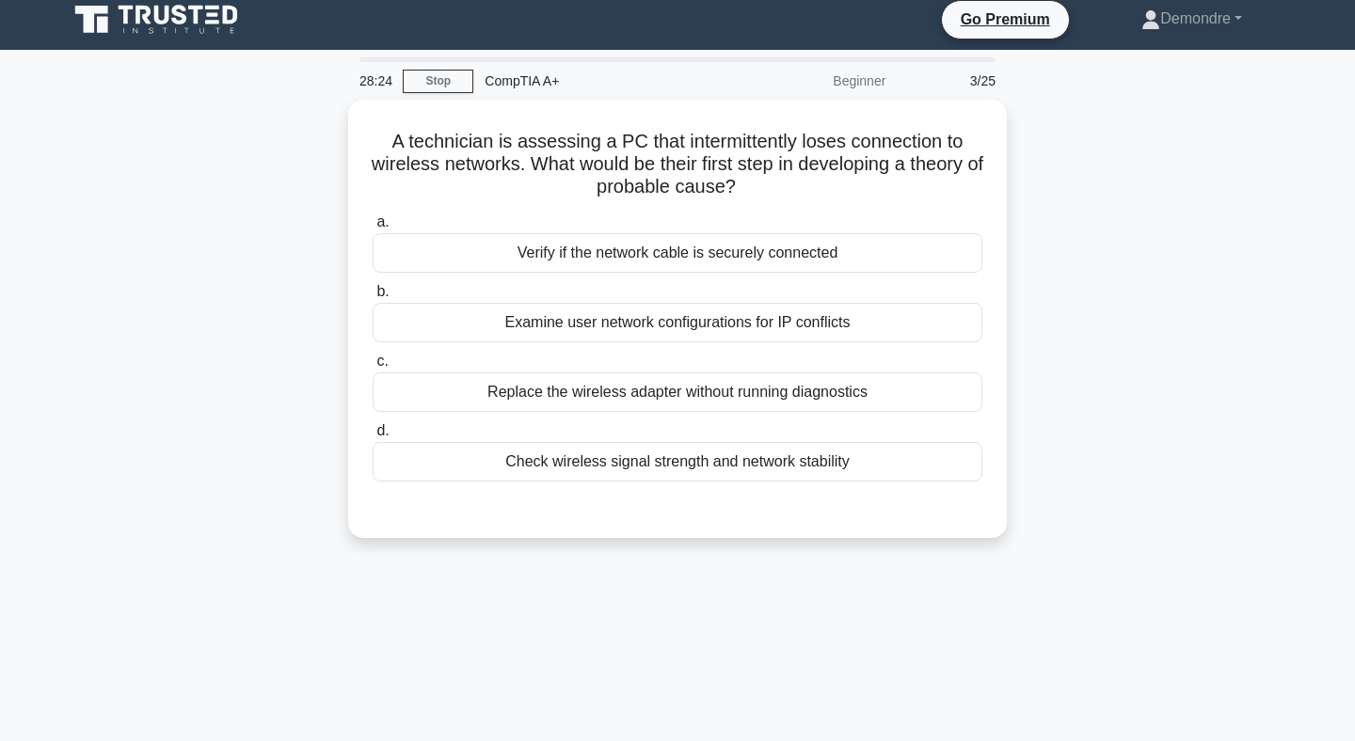
scroll to position [8, 0]
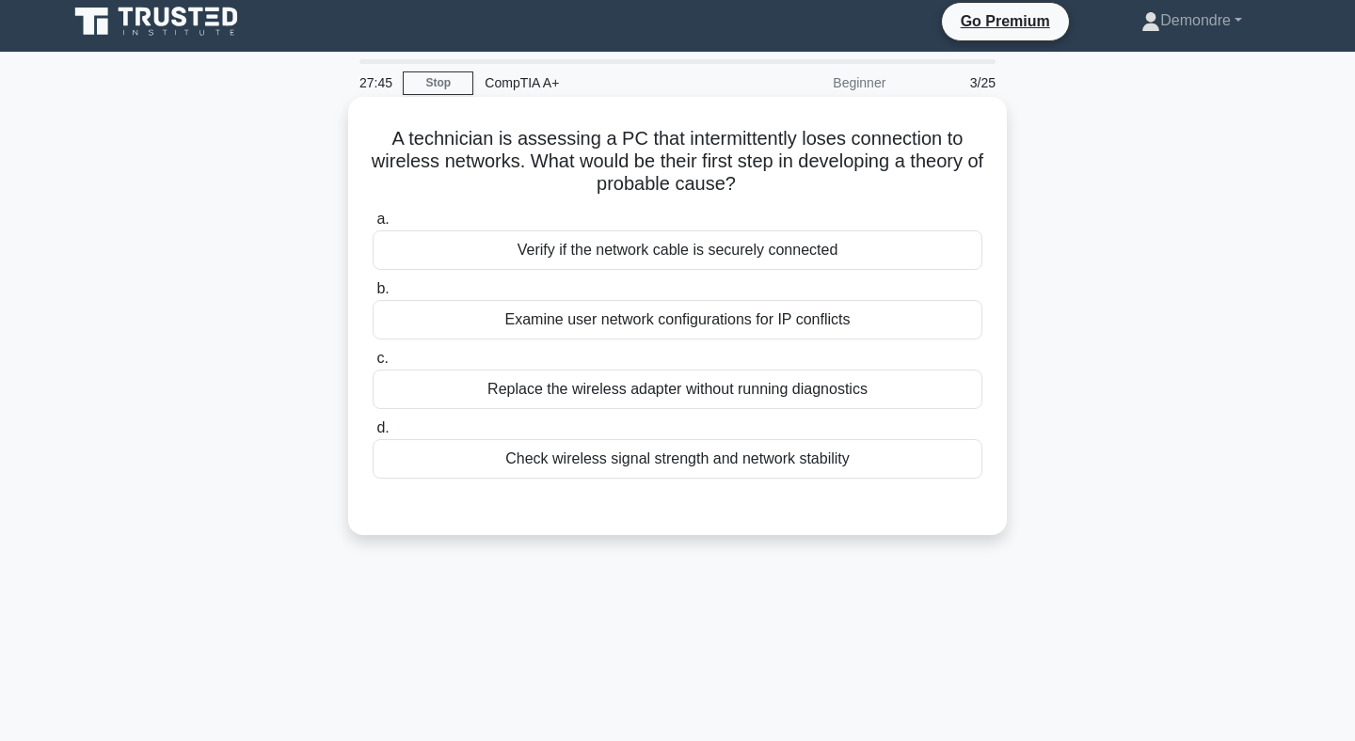
click at [678, 462] on div "Check wireless signal strength and network stability" at bounding box center [678, 459] width 610 height 40
click at [373, 435] on input "d. Check wireless signal strength and network stability" at bounding box center [373, 428] width 0 height 12
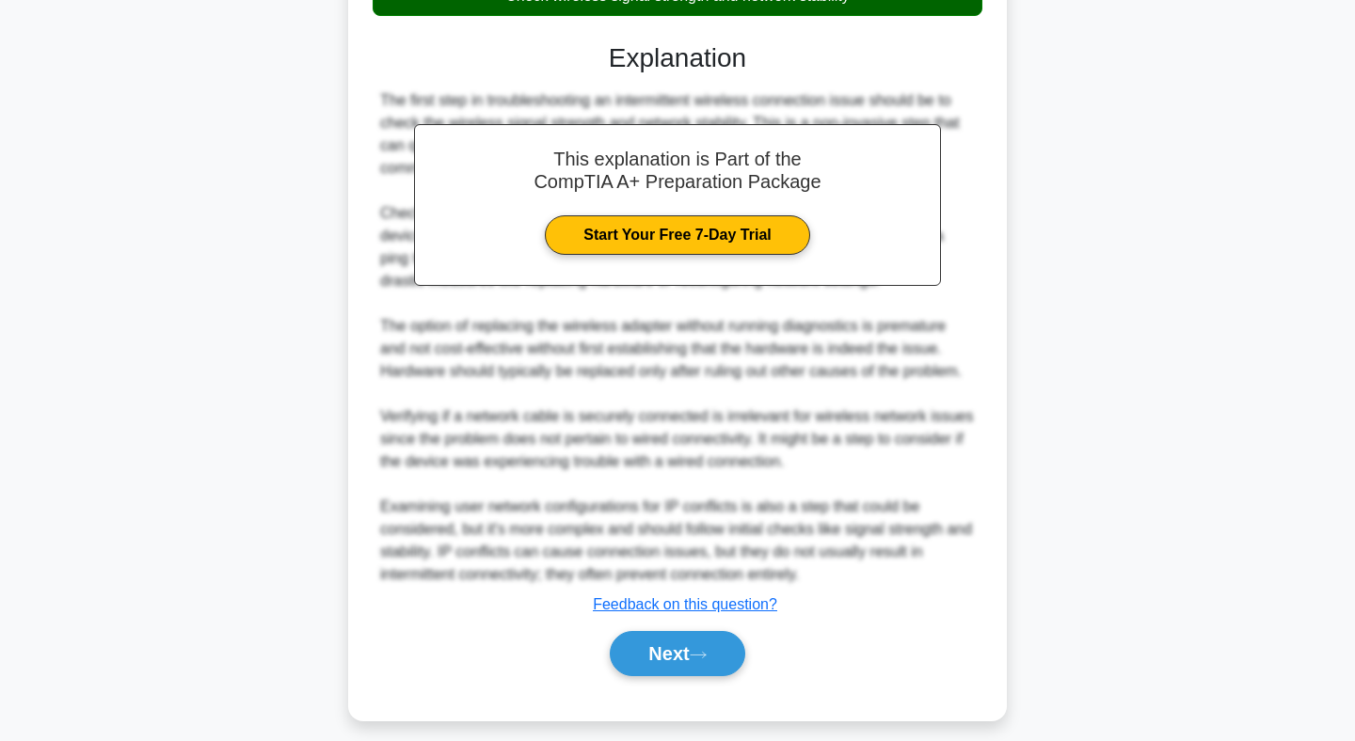
scroll to position [486, 0]
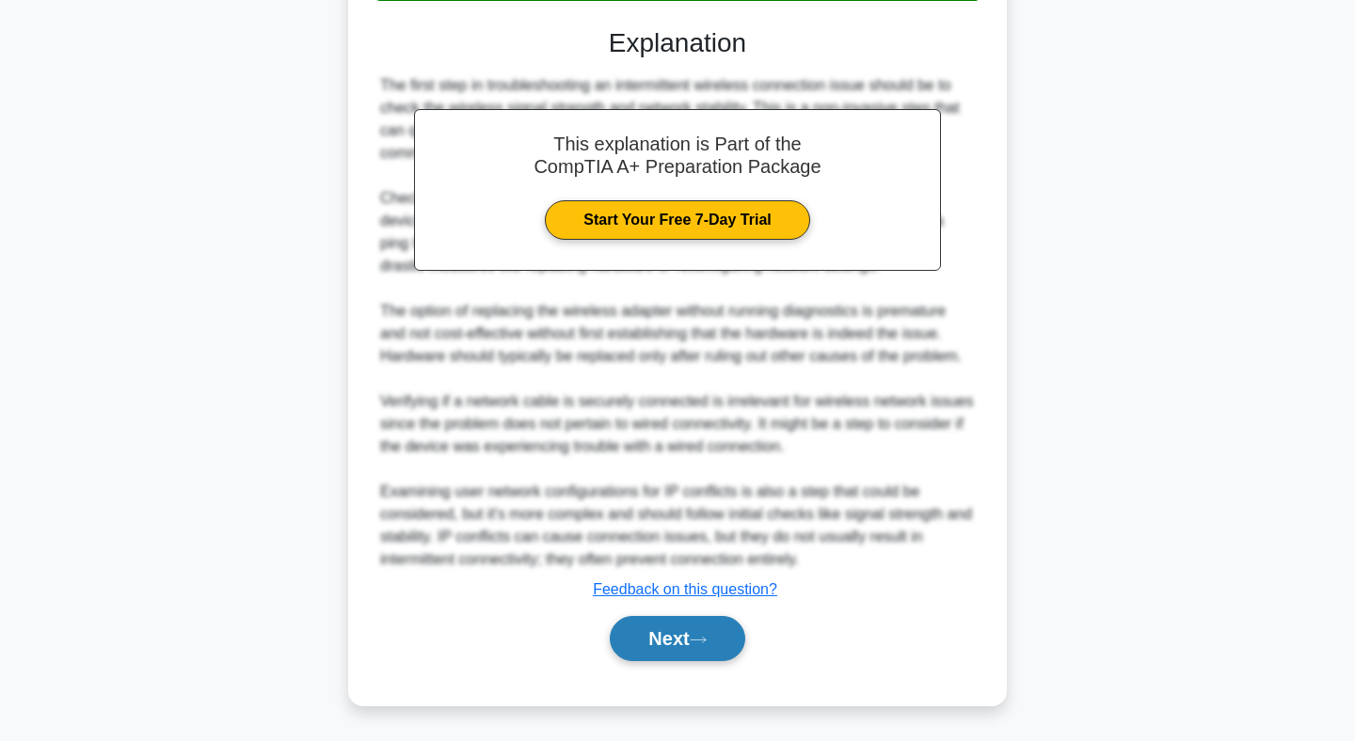
click at [689, 636] on button "Next" at bounding box center [677, 638] width 135 height 45
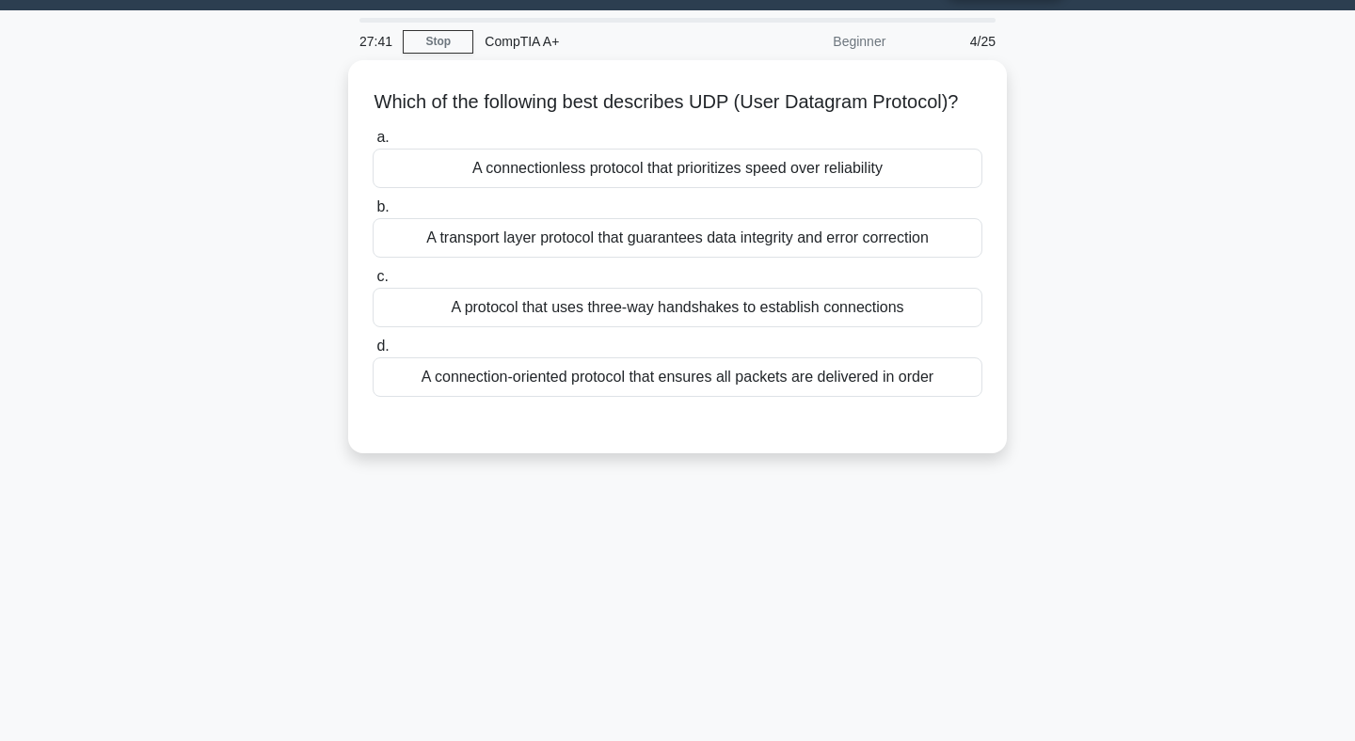
scroll to position [0, 0]
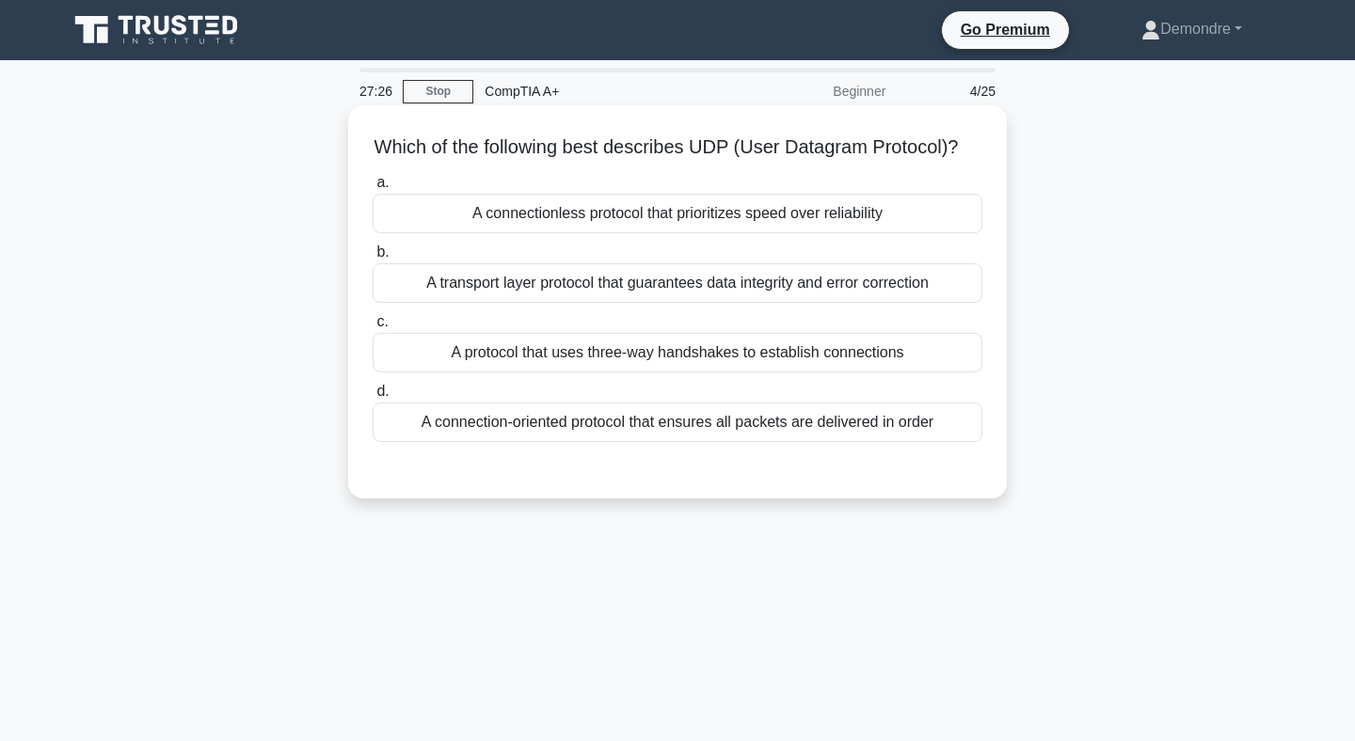
click at [724, 283] on div "A transport layer protocol that guarantees data integrity and error correction" at bounding box center [678, 283] width 610 height 40
click at [373, 259] on input "b. A transport layer protocol that guarantees data integrity and error correcti…" at bounding box center [373, 252] width 0 height 12
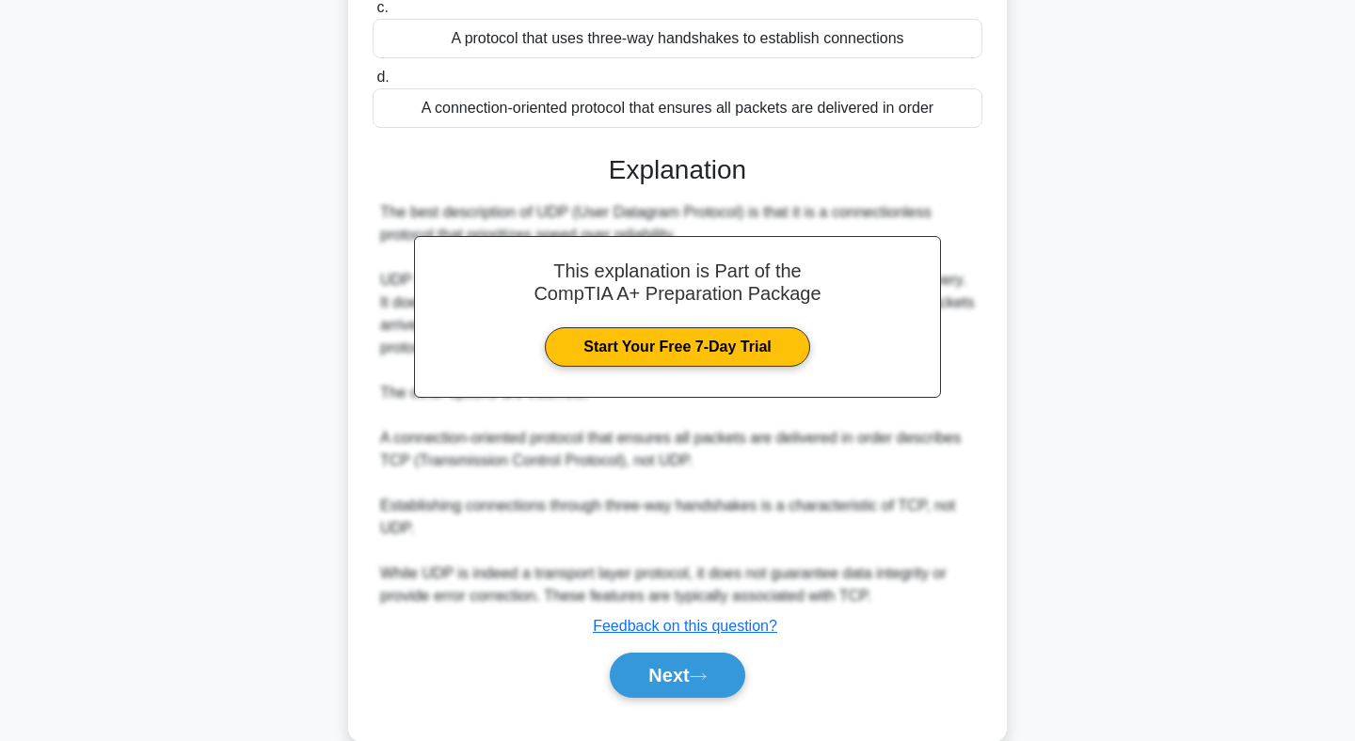
scroll to position [353, 0]
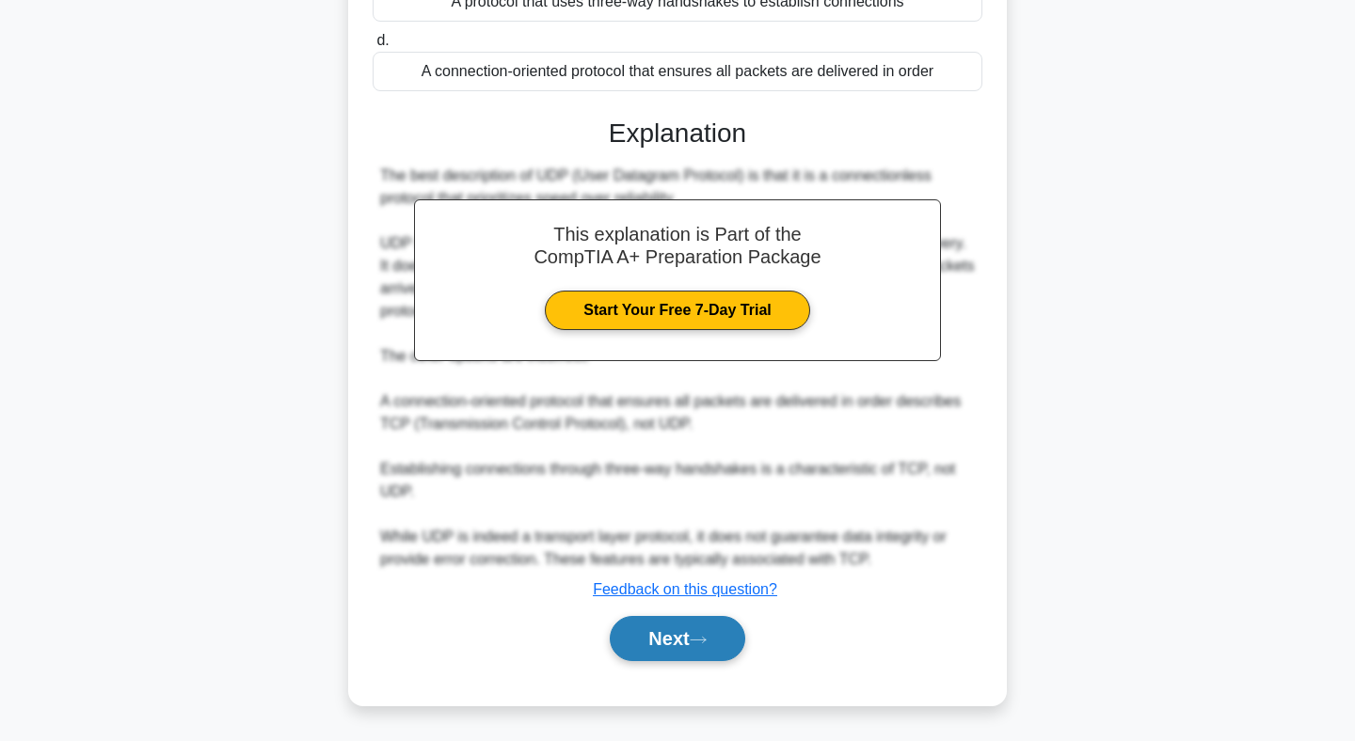
click at [701, 630] on button "Next" at bounding box center [677, 638] width 135 height 45
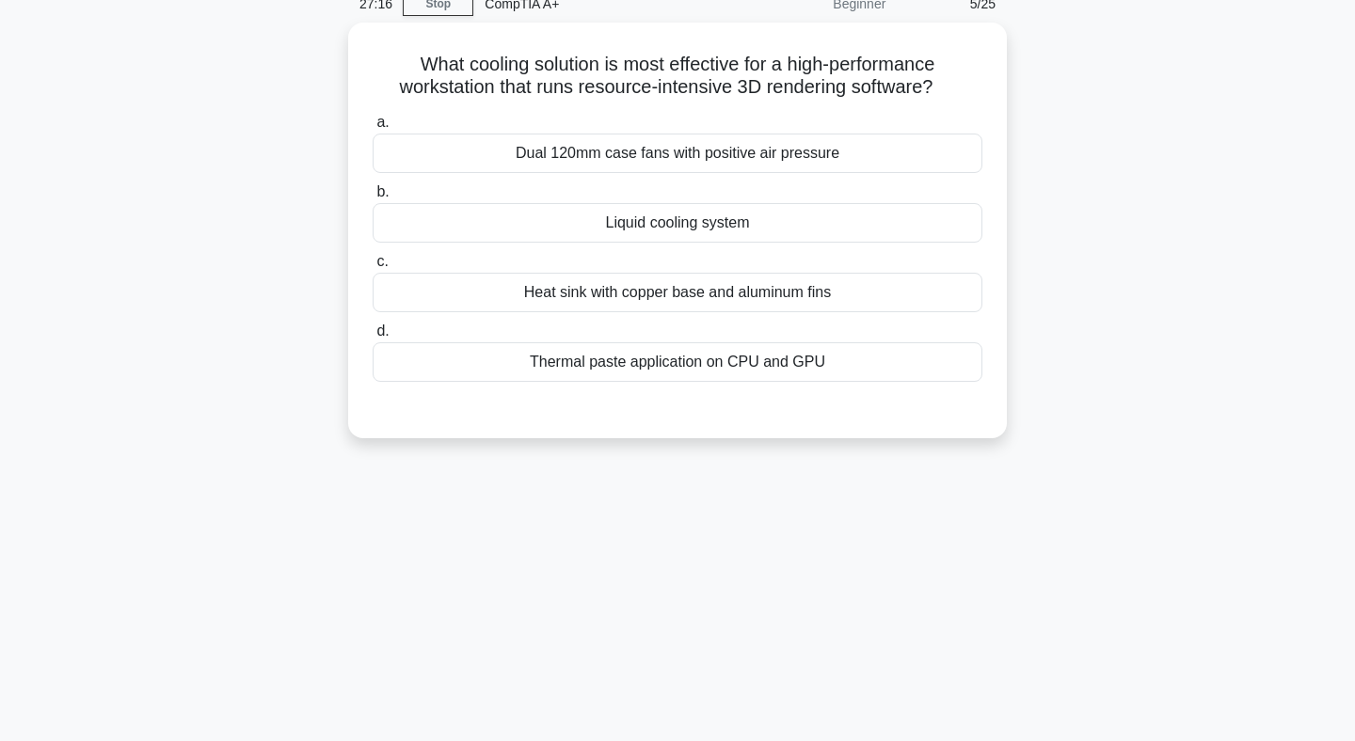
scroll to position [0, 0]
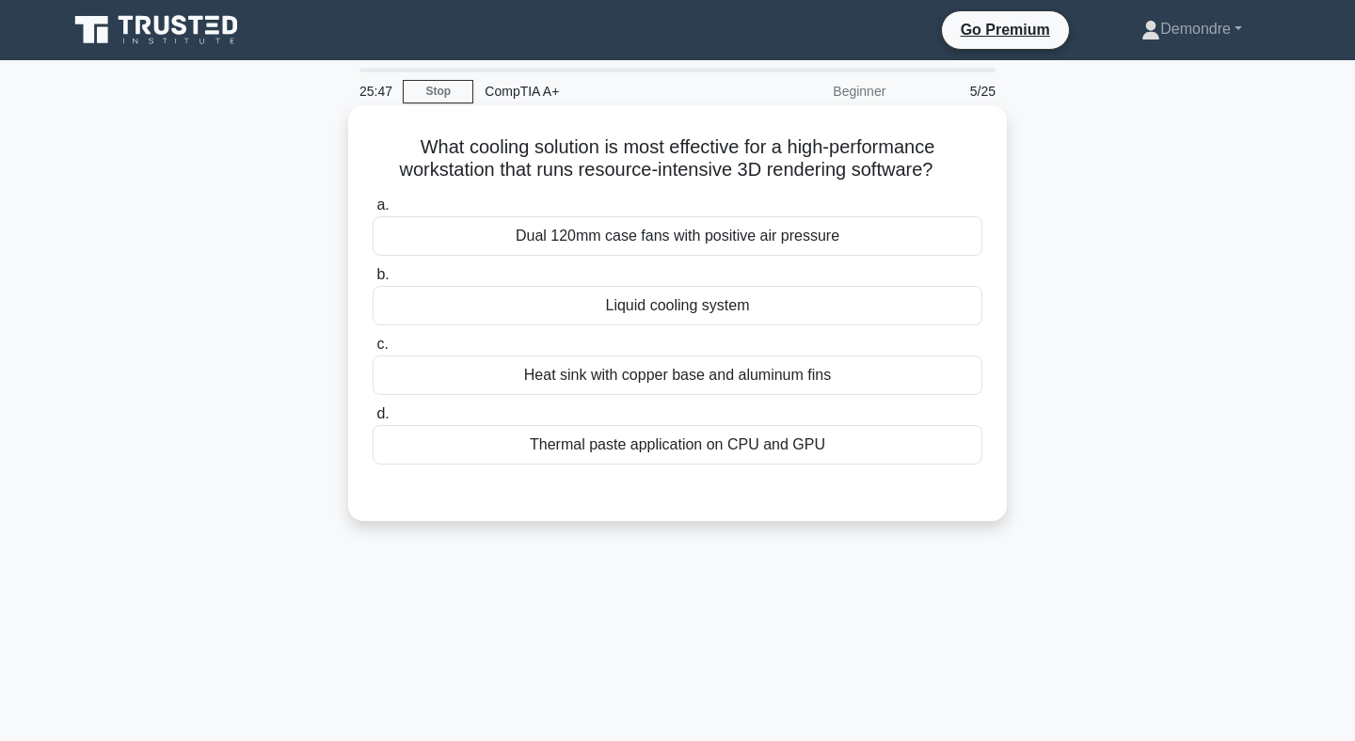
click at [645, 305] on div "Liquid cooling system" at bounding box center [678, 306] width 610 height 40
click at [373, 281] on input "b. Liquid cooling system" at bounding box center [373, 275] width 0 height 12
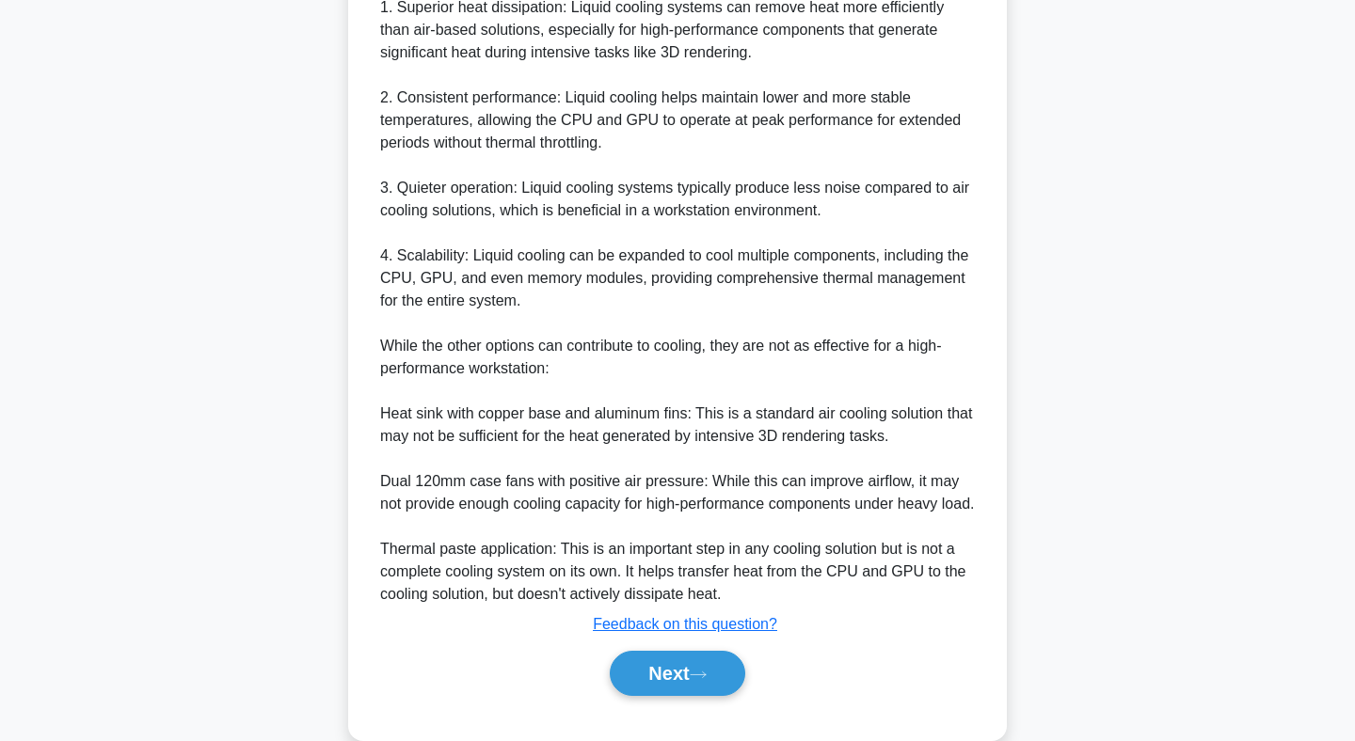
scroll to position [621, 0]
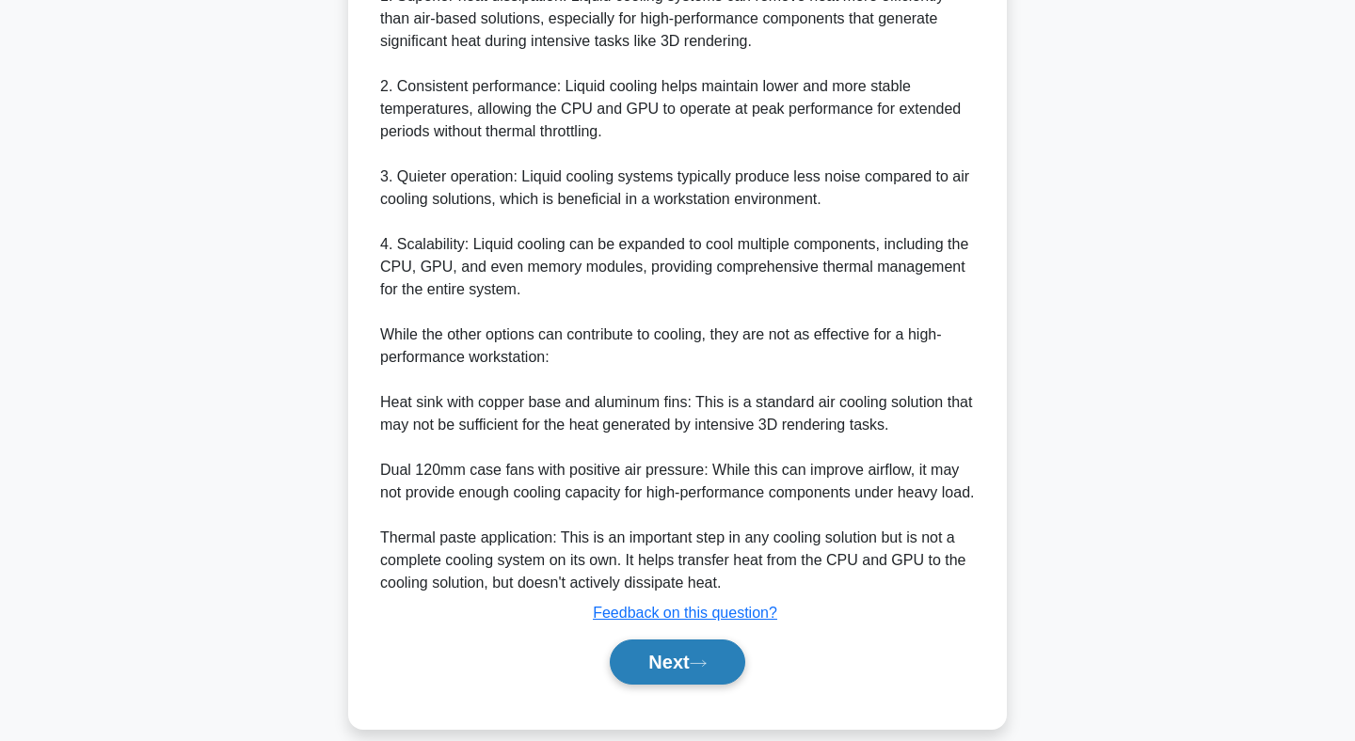
click at [662, 674] on button "Next" at bounding box center [677, 662] width 135 height 45
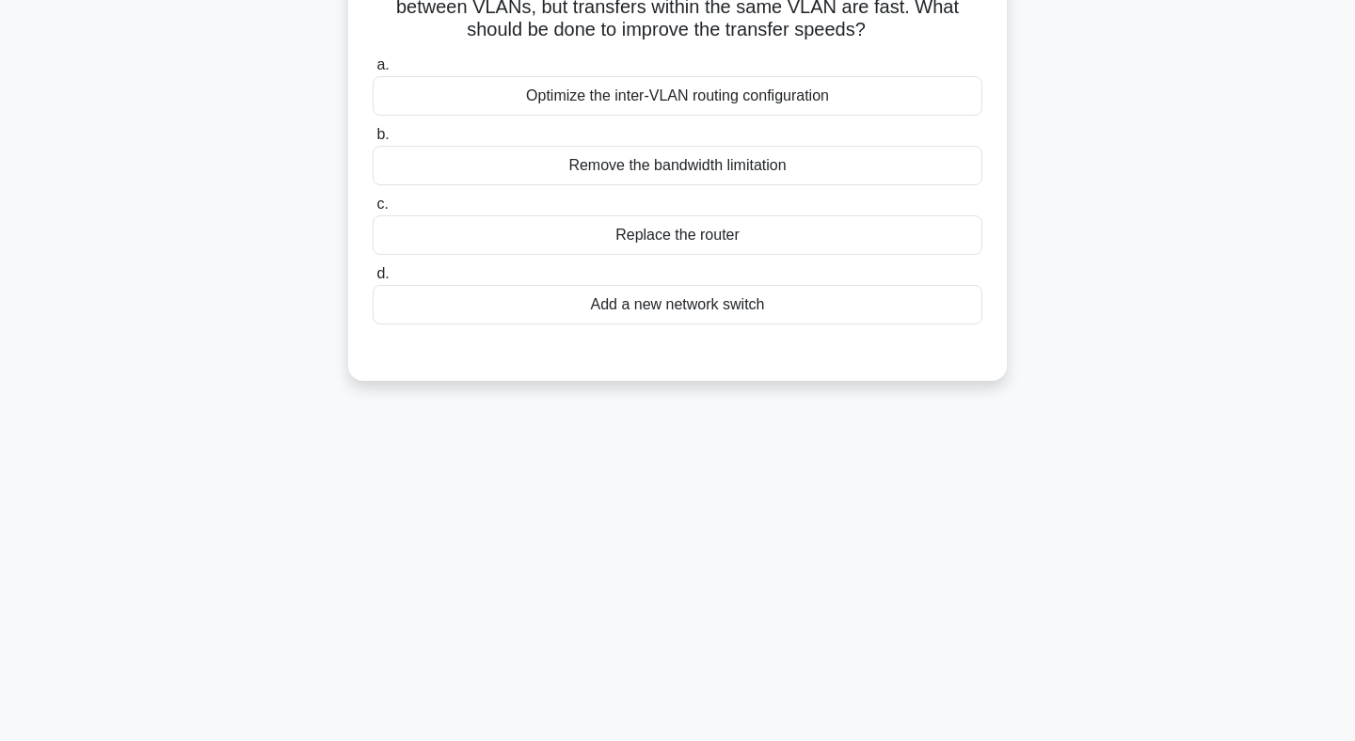
scroll to position [0, 0]
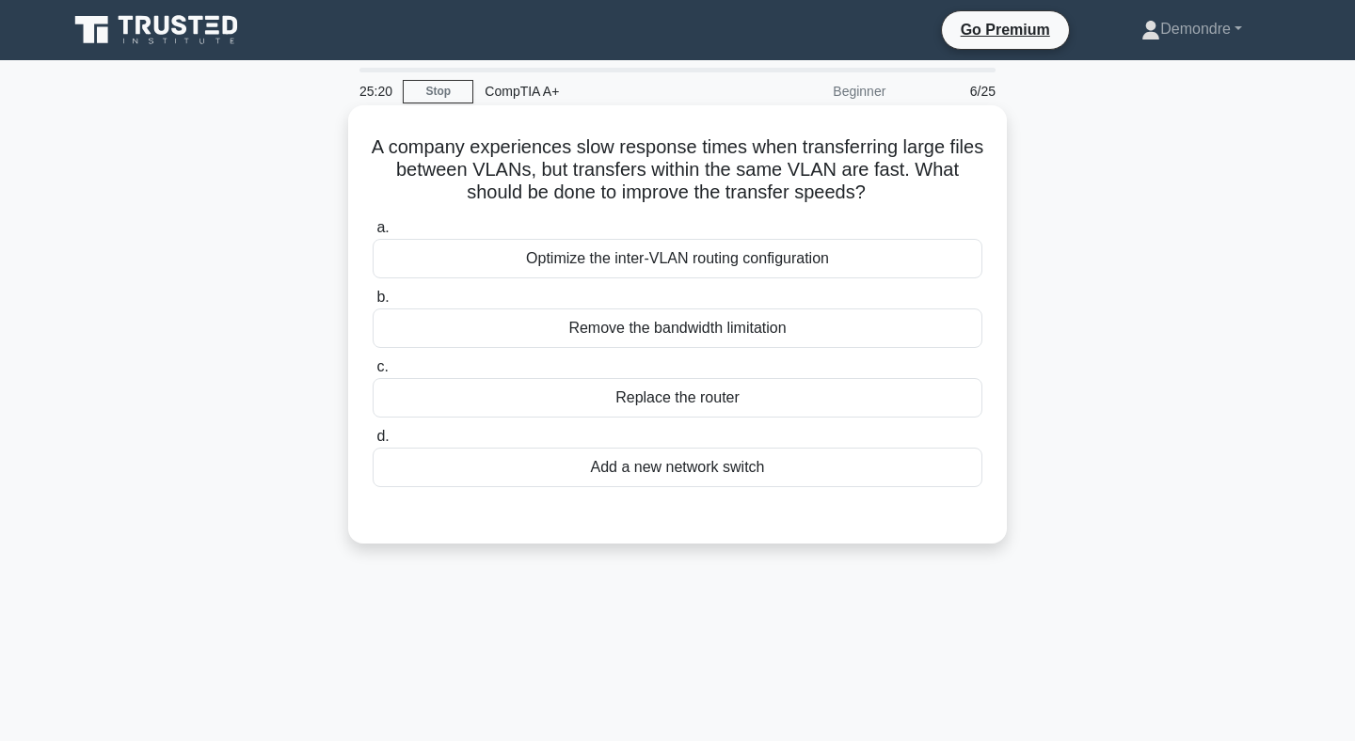
click at [686, 241] on div "Optimize the inter-VLAN routing configuration" at bounding box center [678, 259] width 610 height 40
click at [373, 234] on input "a. Optimize the inter-VLAN routing configuration" at bounding box center [373, 228] width 0 height 12
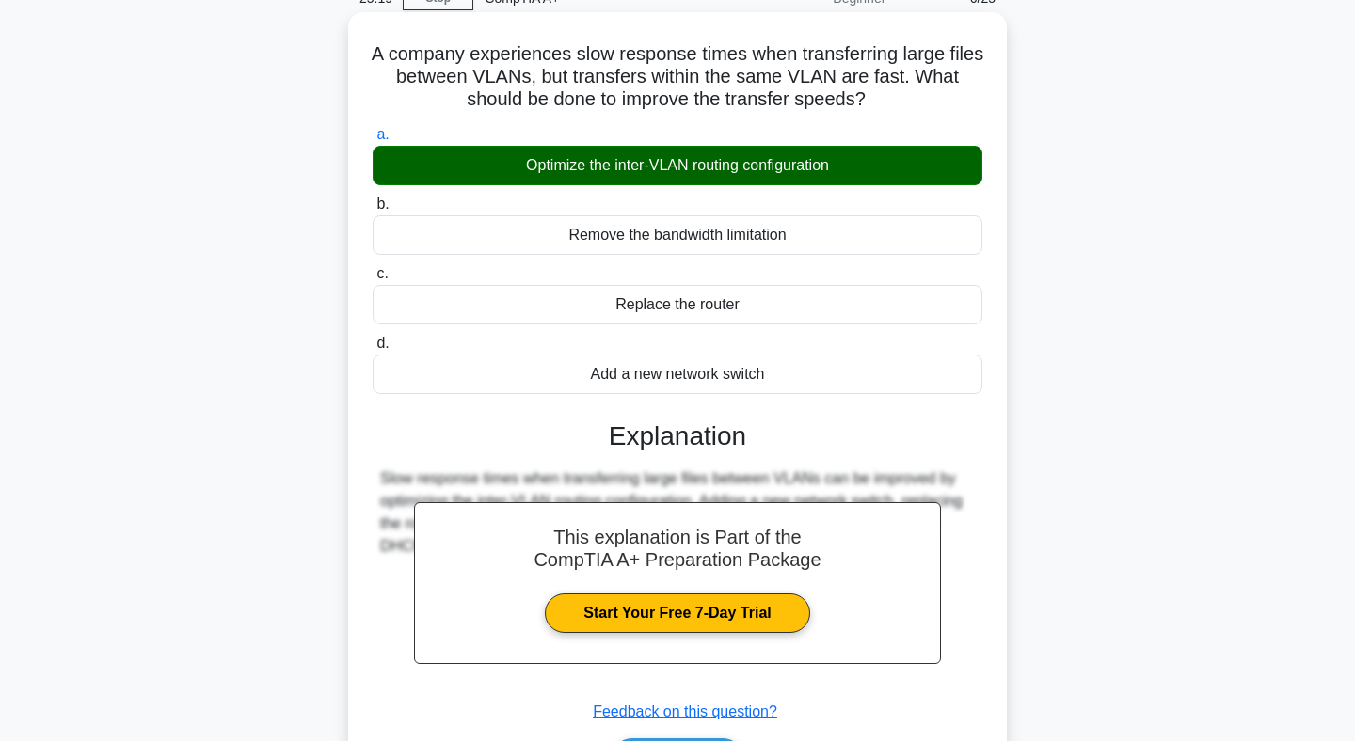
scroll to position [275, 0]
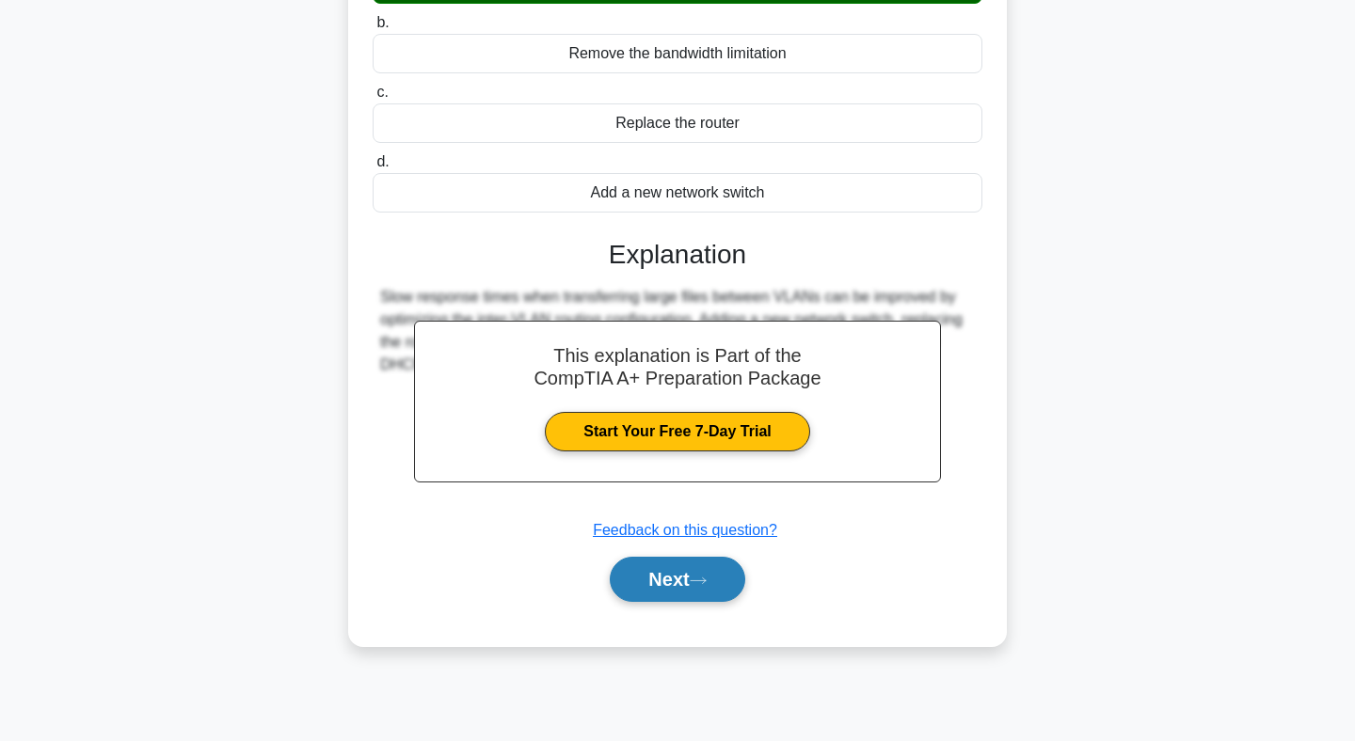
click at [693, 588] on button "Next" at bounding box center [677, 579] width 135 height 45
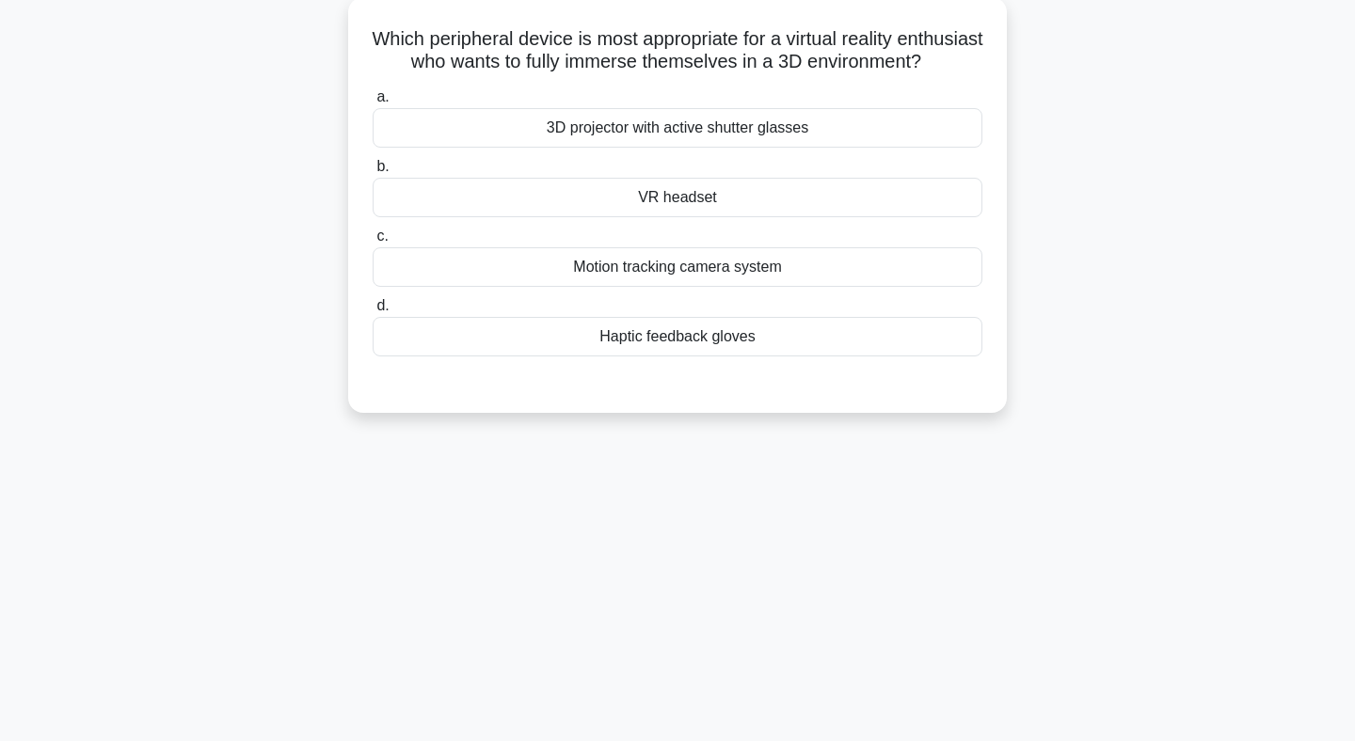
scroll to position [0, 0]
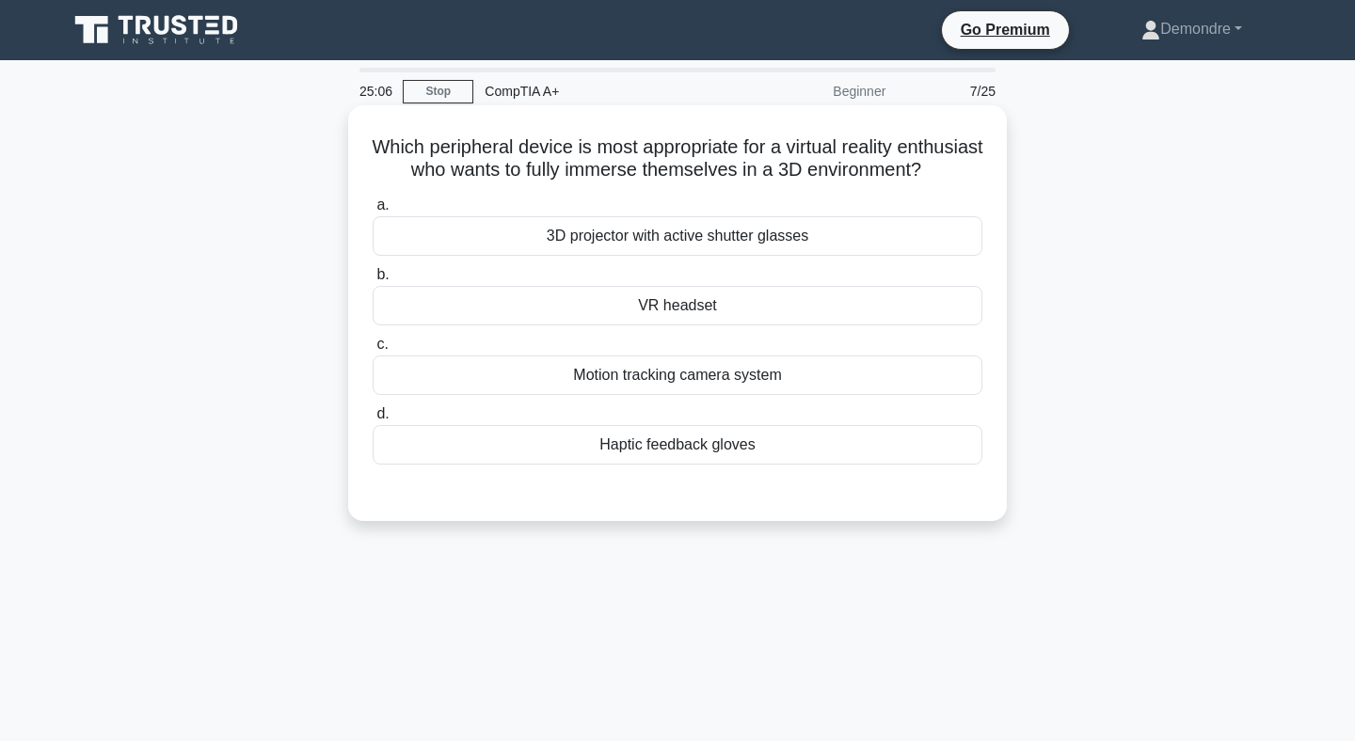
click at [711, 307] on div "VR headset" at bounding box center [678, 306] width 610 height 40
click at [373, 281] on input "b. VR headset" at bounding box center [373, 275] width 0 height 12
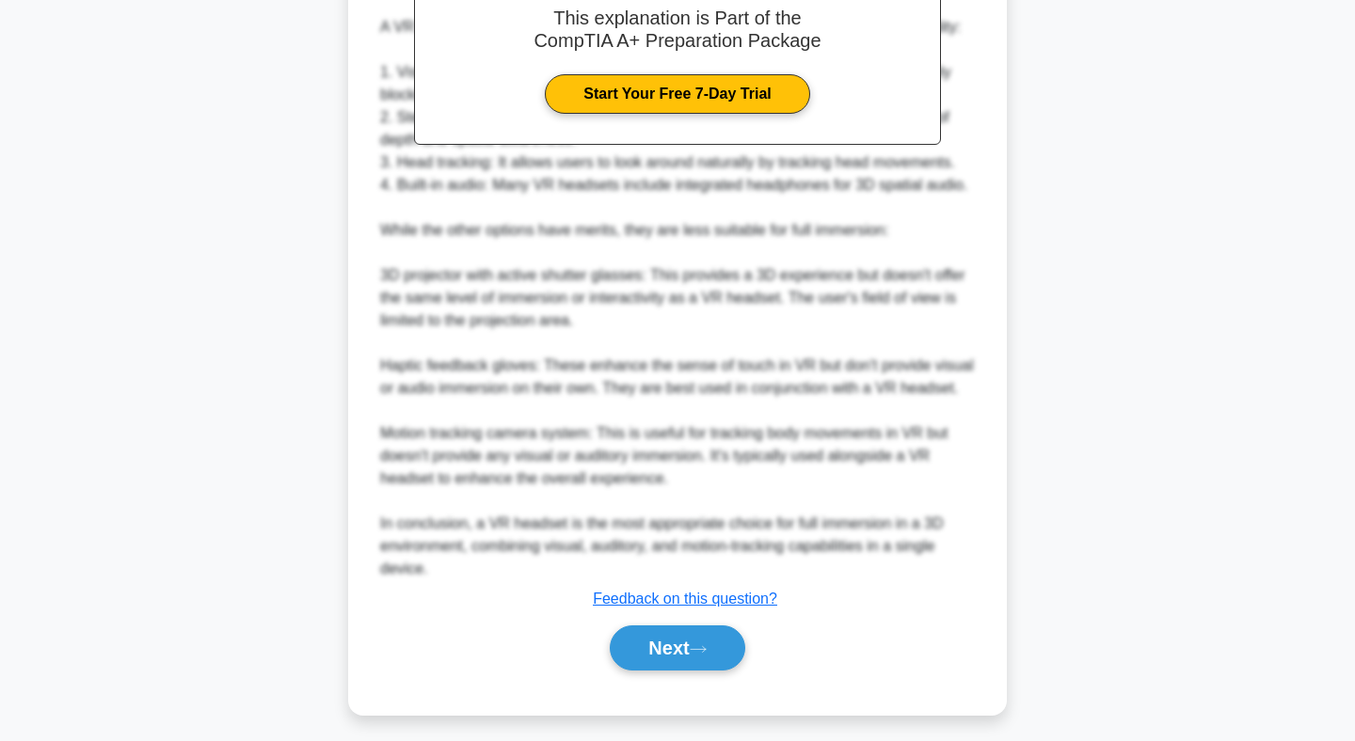
scroll to position [599, 0]
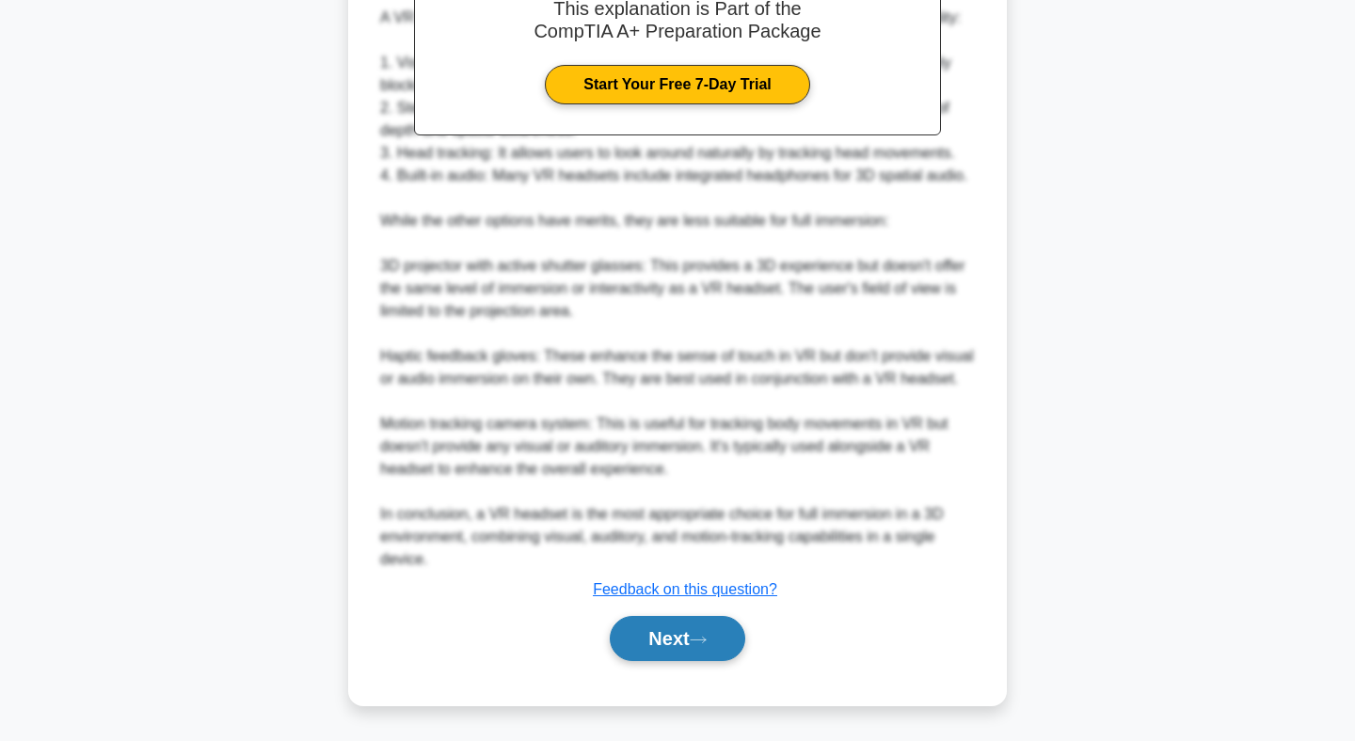
click at [685, 642] on button "Next" at bounding box center [677, 638] width 135 height 45
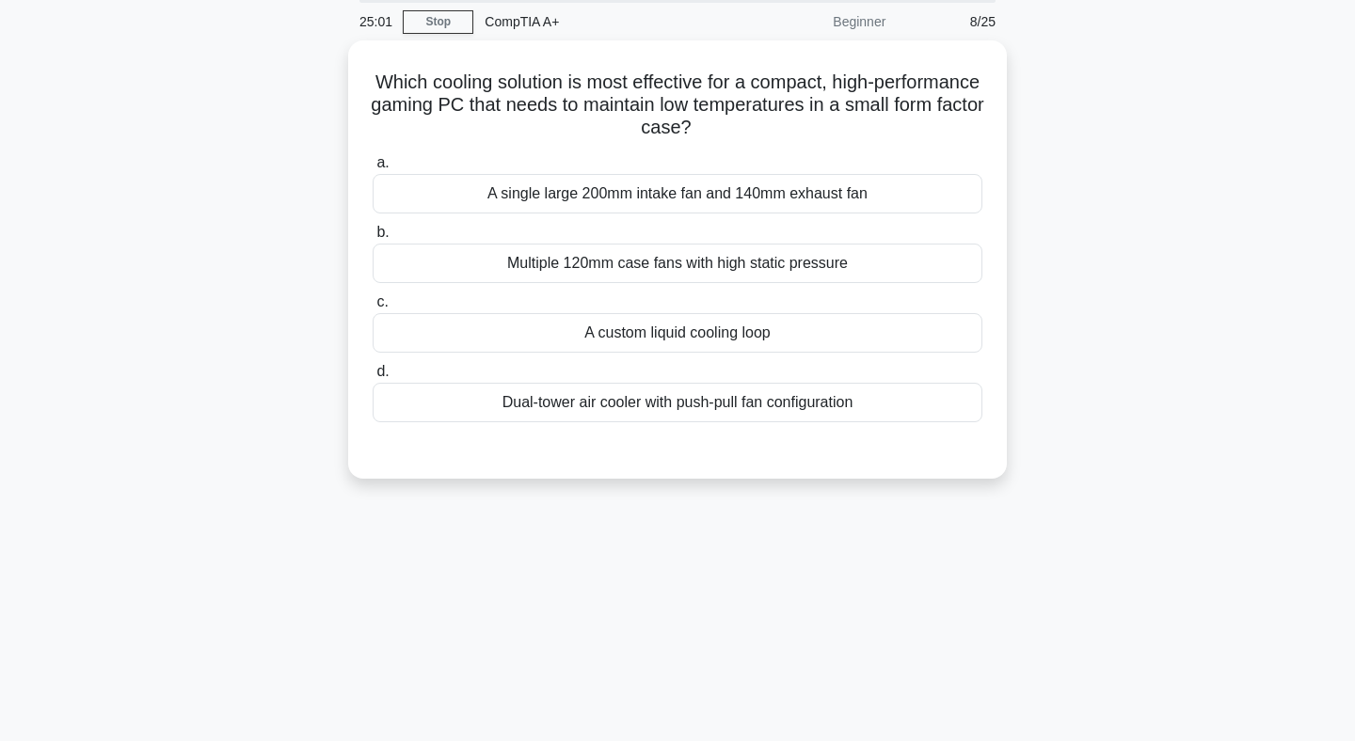
scroll to position [0, 0]
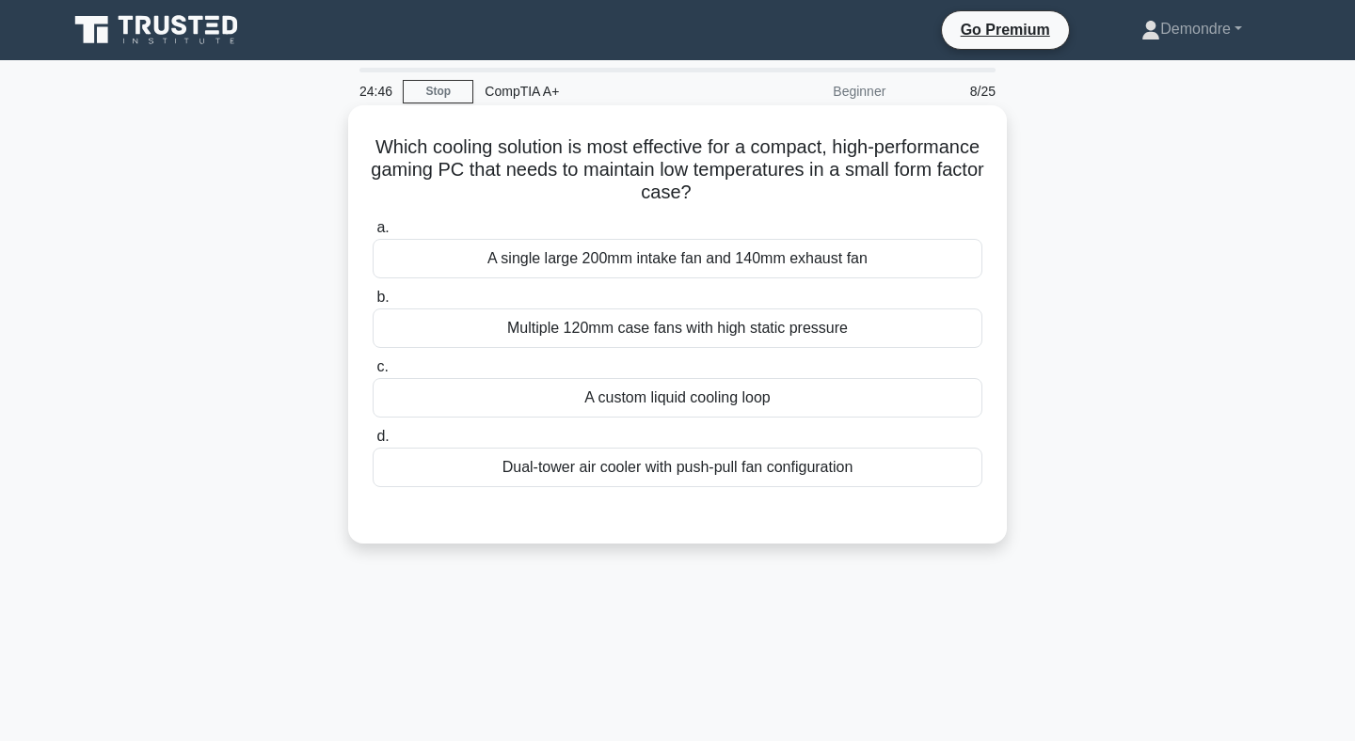
click at [738, 480] on div "Dual-tower air cooler with push-pull fan configuration" at bounding box center [678, 468] width 610 height 40
click at [373, 443] on input "d. Dual-tower air cooler with push-pull fan configuration" at bounding box center [373, 437] width 0 height 12
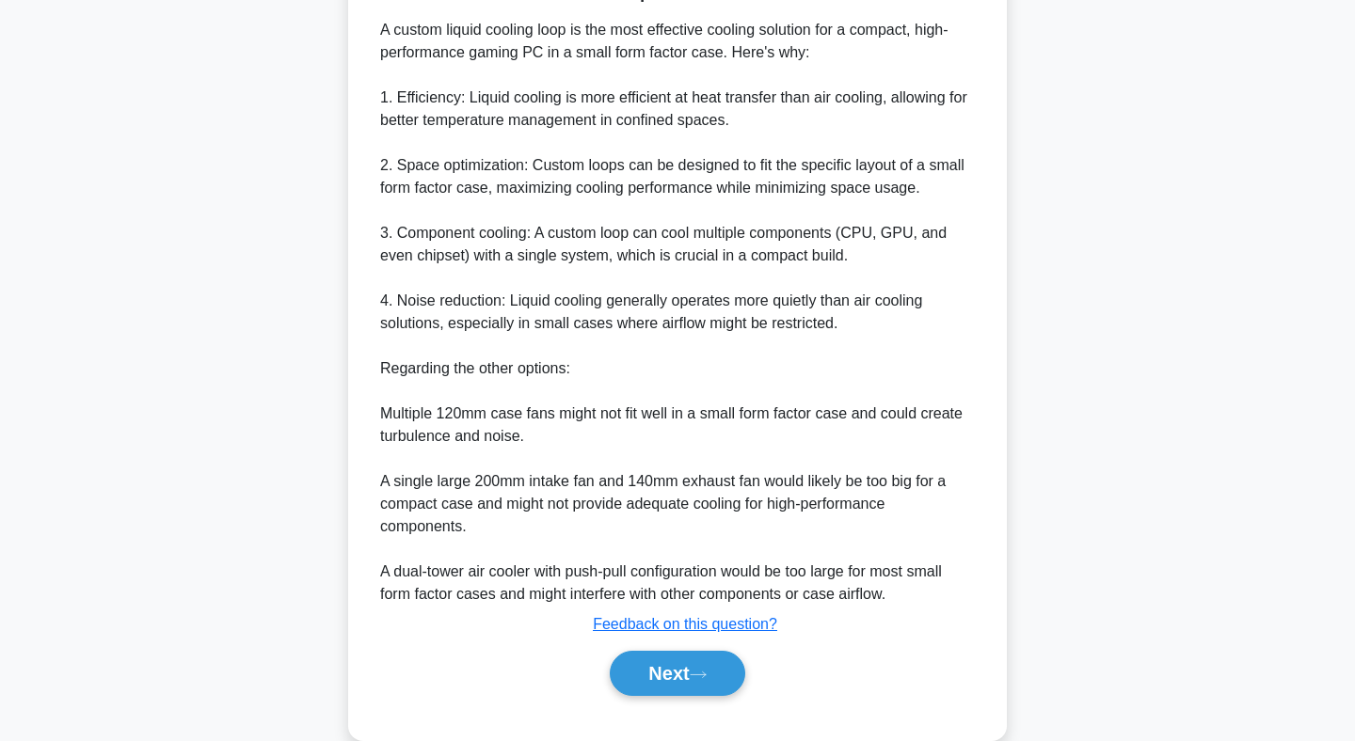
scroll to position [562, 0]
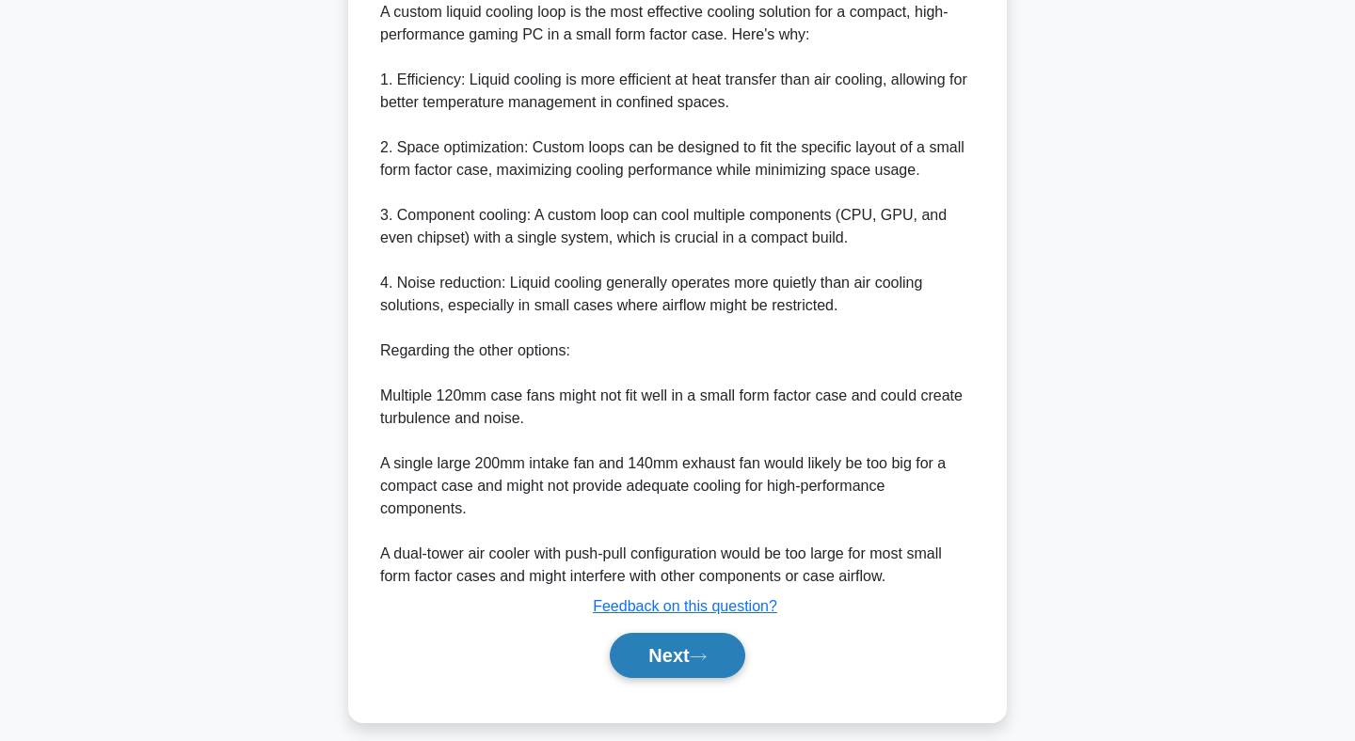
click at [674, 655] on button "Next" at bounding box center [677, 655] width 135 height 45
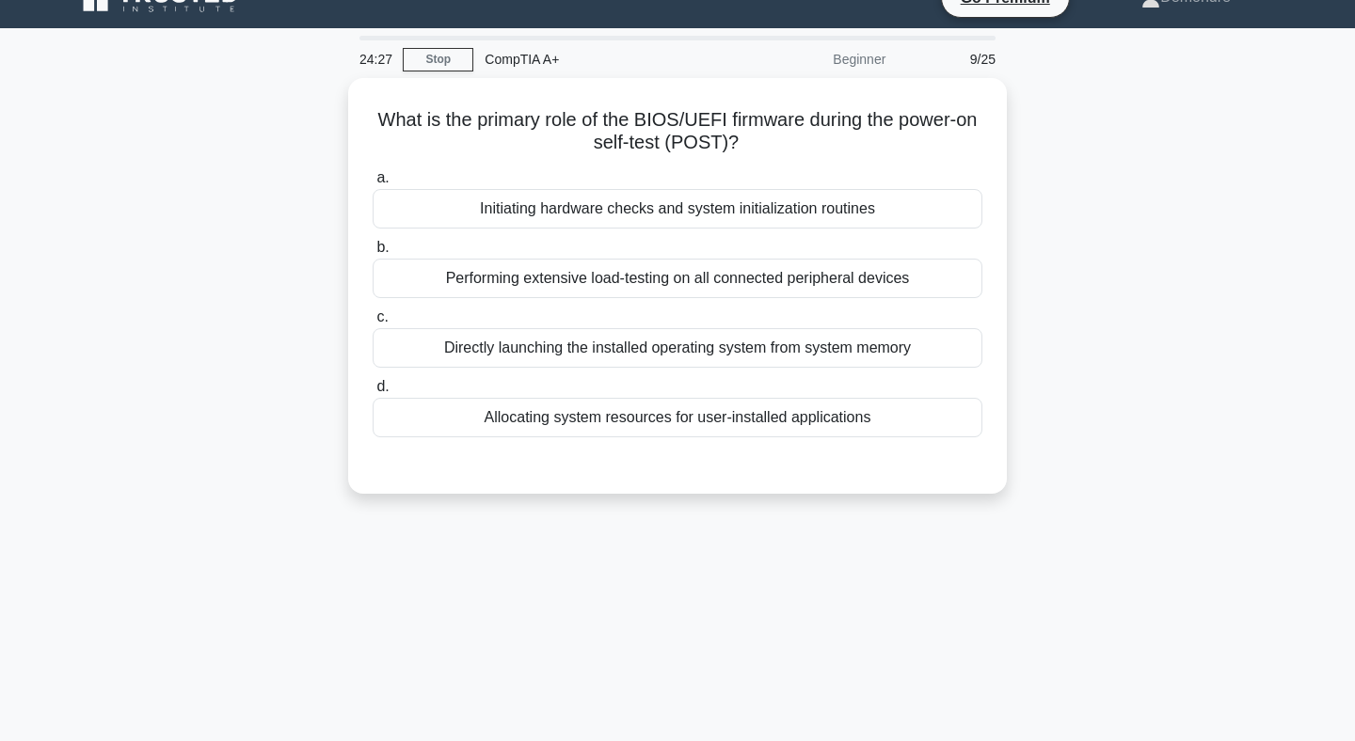
scroll to position [0, 0]
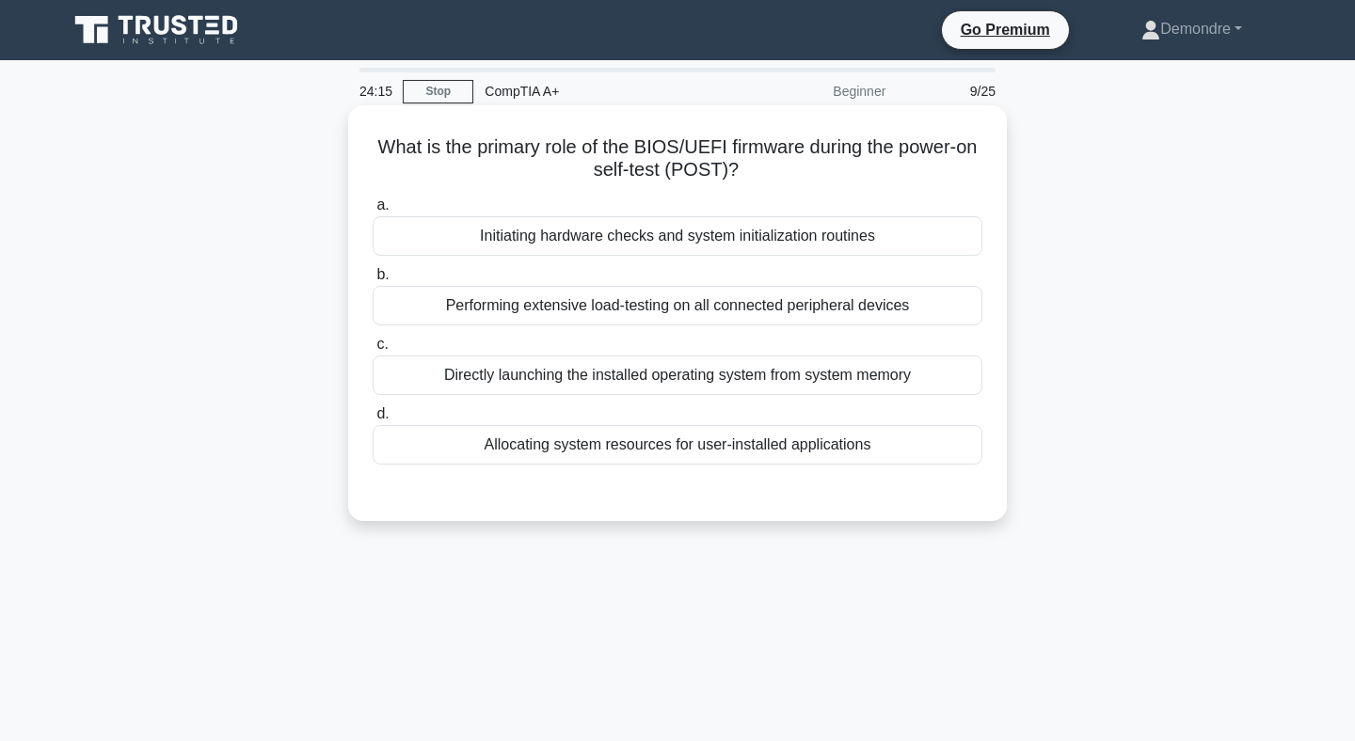
click at [657, 241] on div "Initiating hardware checks and system initialization routines" at bounding box center [678, 236] width 610 height 40
click at [373, 212] on input "a. Initiating hardware checks and system initialization routines" at bounding box center [373, 205] width 0 height 12
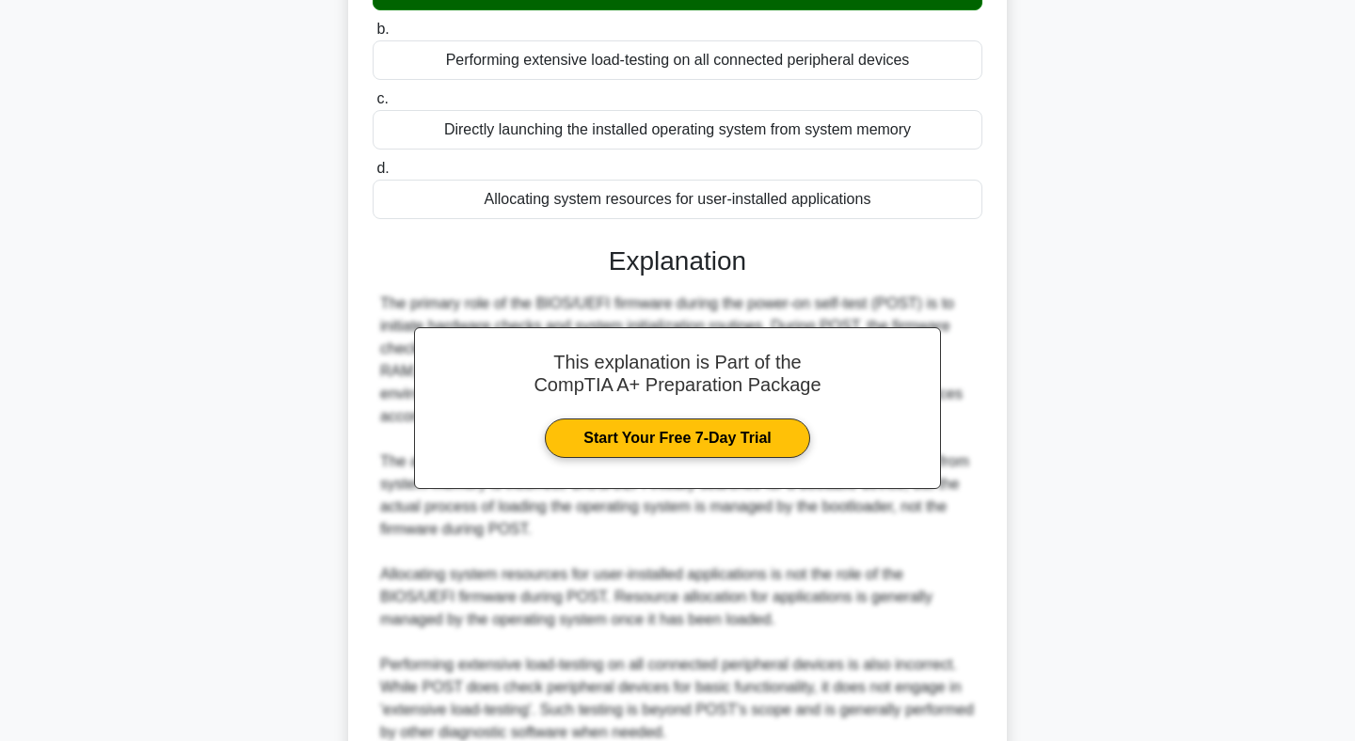
scroll to position [419, 0]
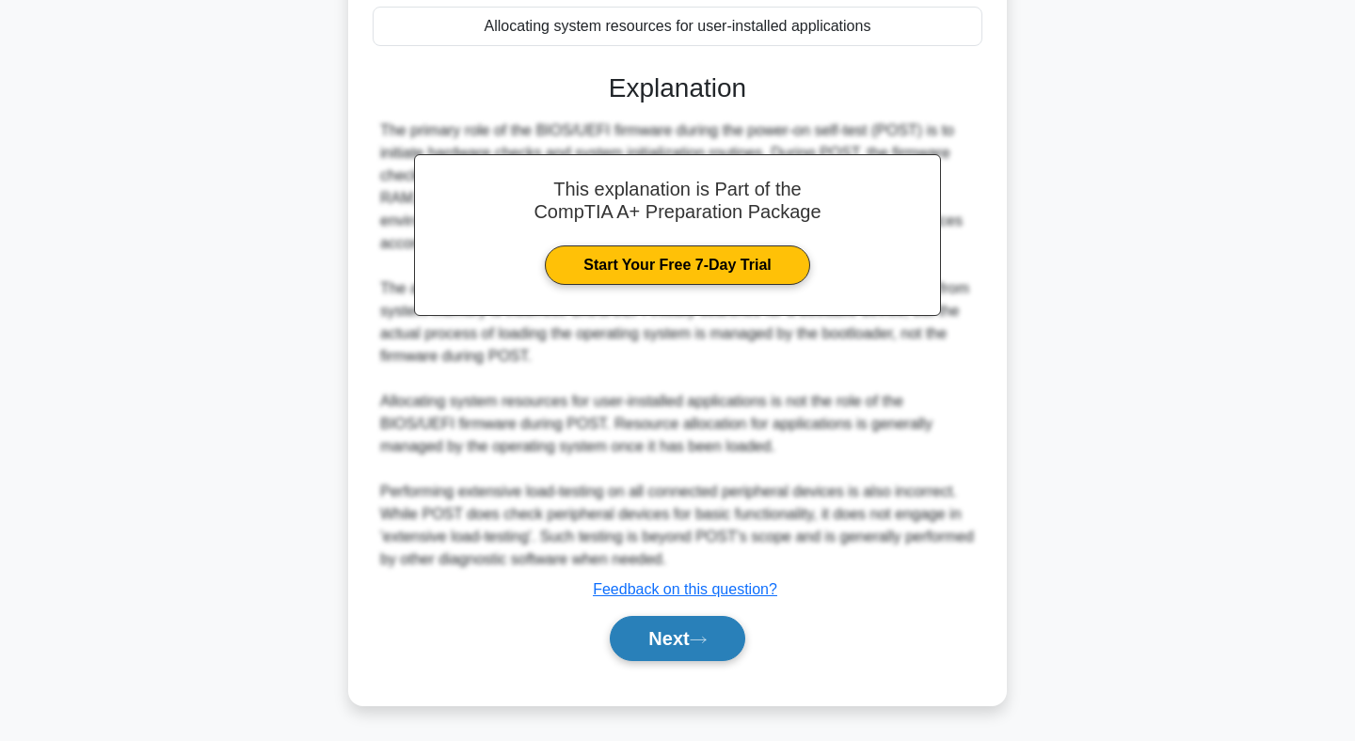
click at [672, 636] on button "Next" at bounding box center [677, 638] width 135 height 45
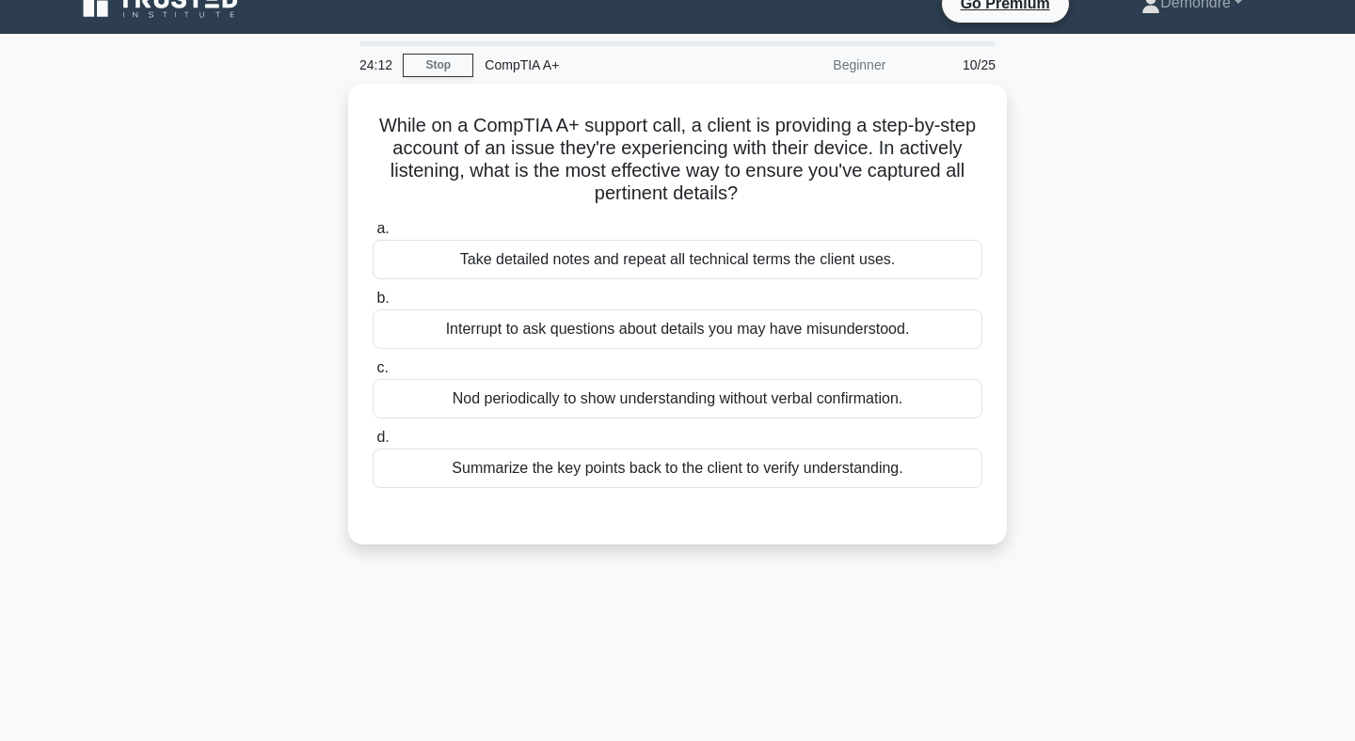
scroll to position [0, 0]
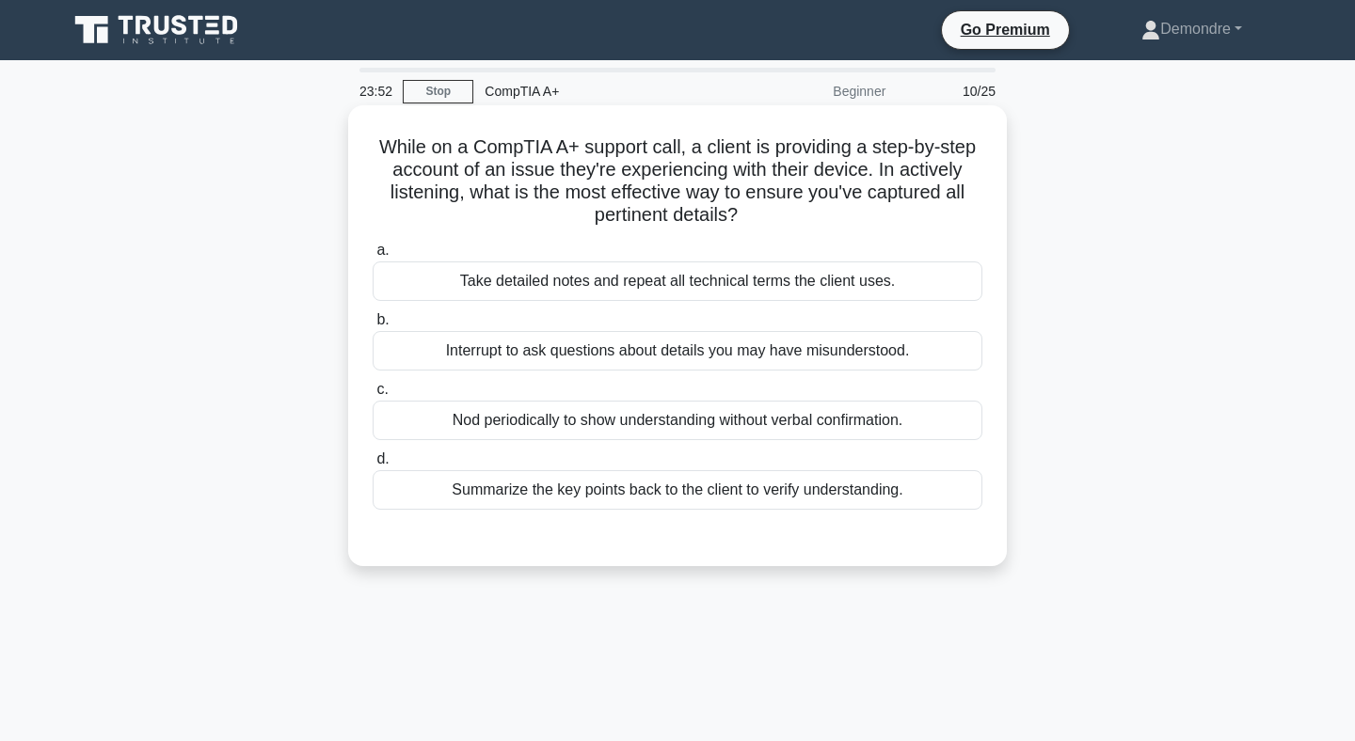
click at [674, 487] on div "Summarize the key points back to the client to verify understanding." at bounding box center [678, 490] width 610 height 40
click at [373, 466] on input "d. Summarize the key points back to the client to verify understanding." at bounding box center [373, 459] width 0 height 12
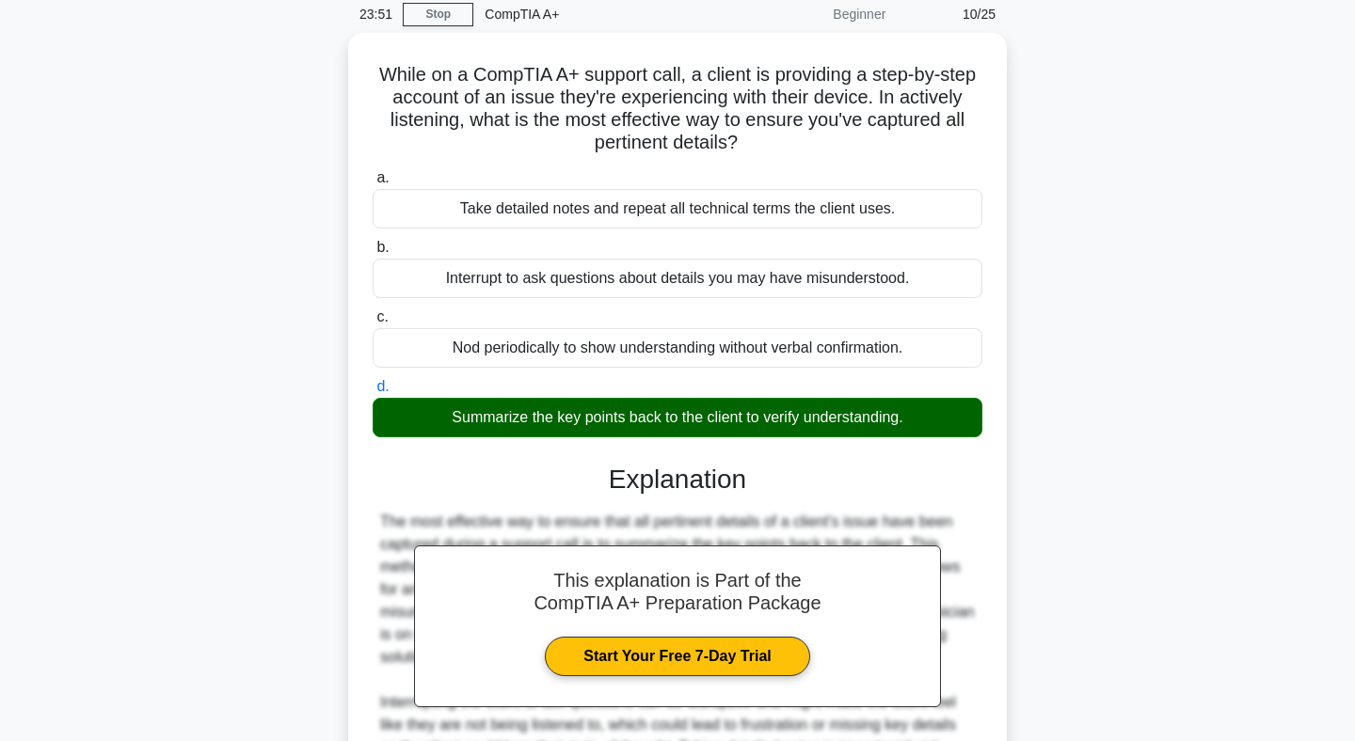
scroll to position [373, 0]
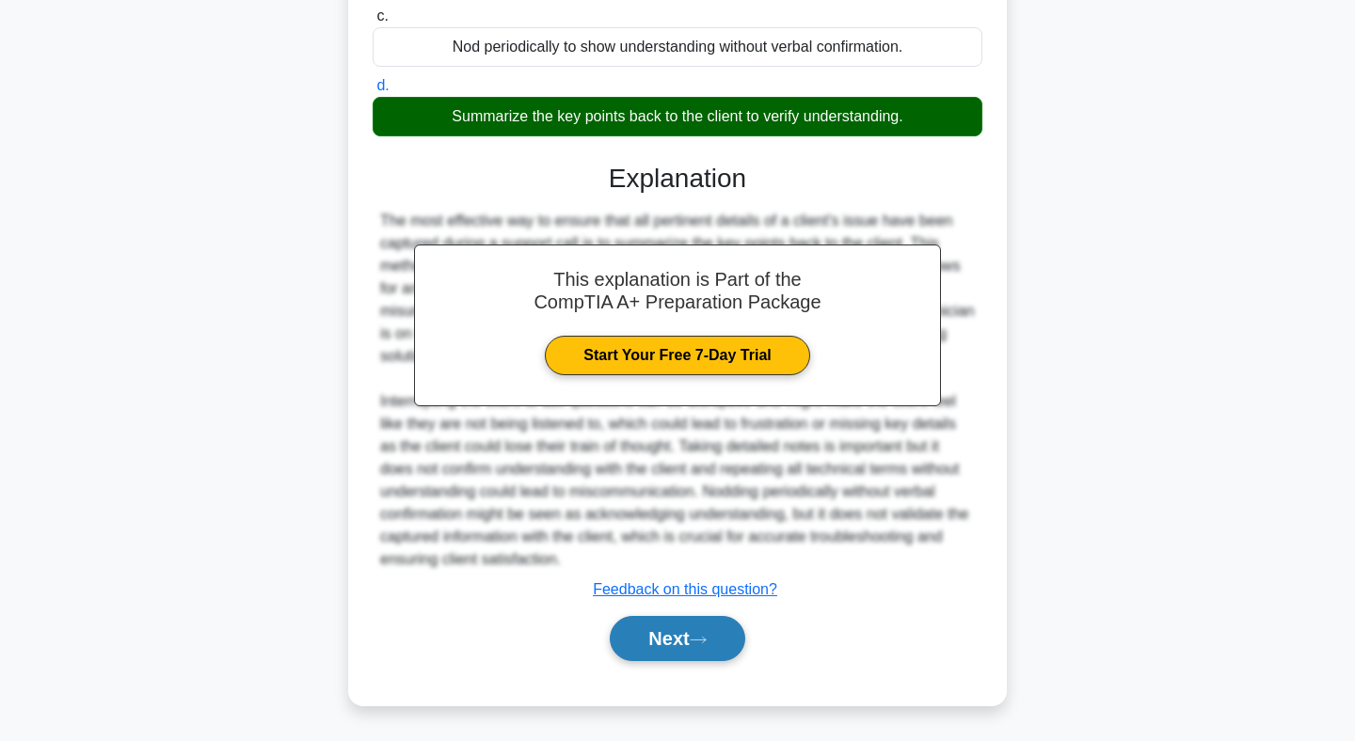
click at [677, 634] on button "Next" at bounding box center [677, 638] width 135 height 45
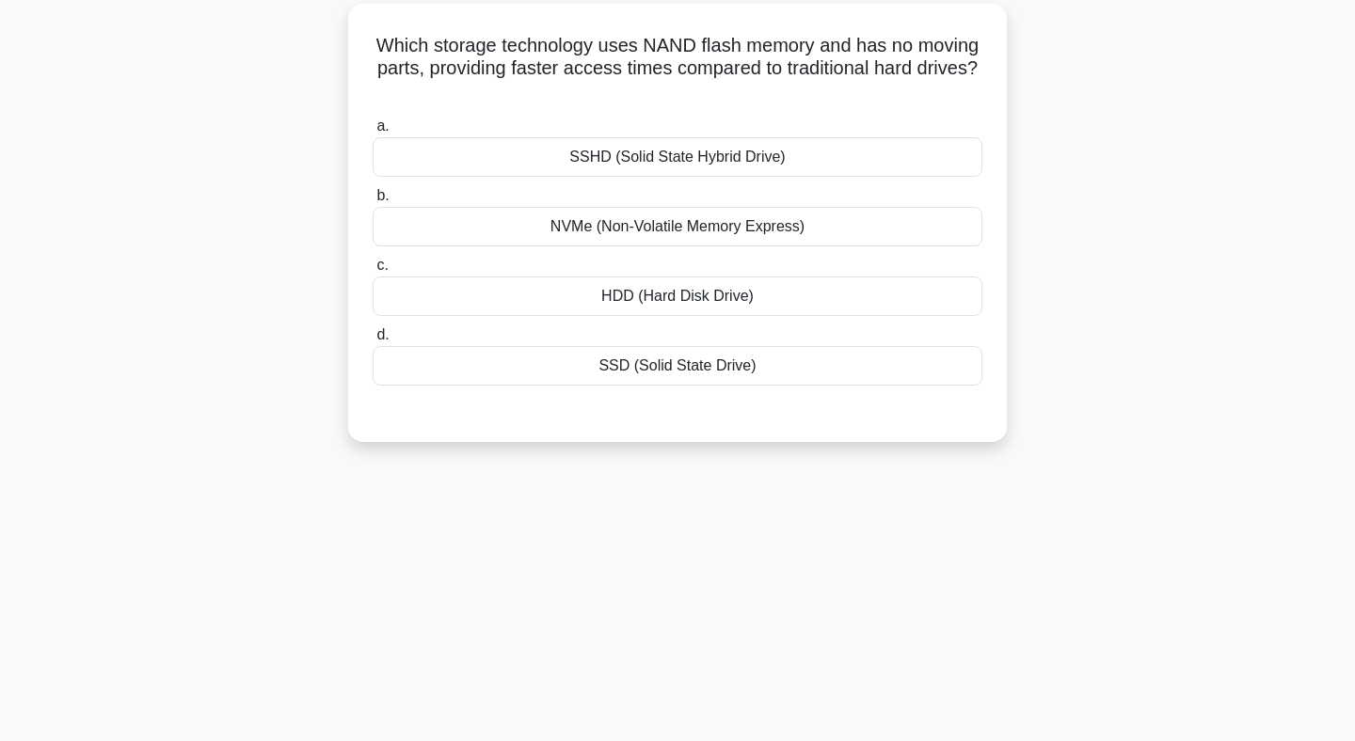
scroll to position [0, 0]
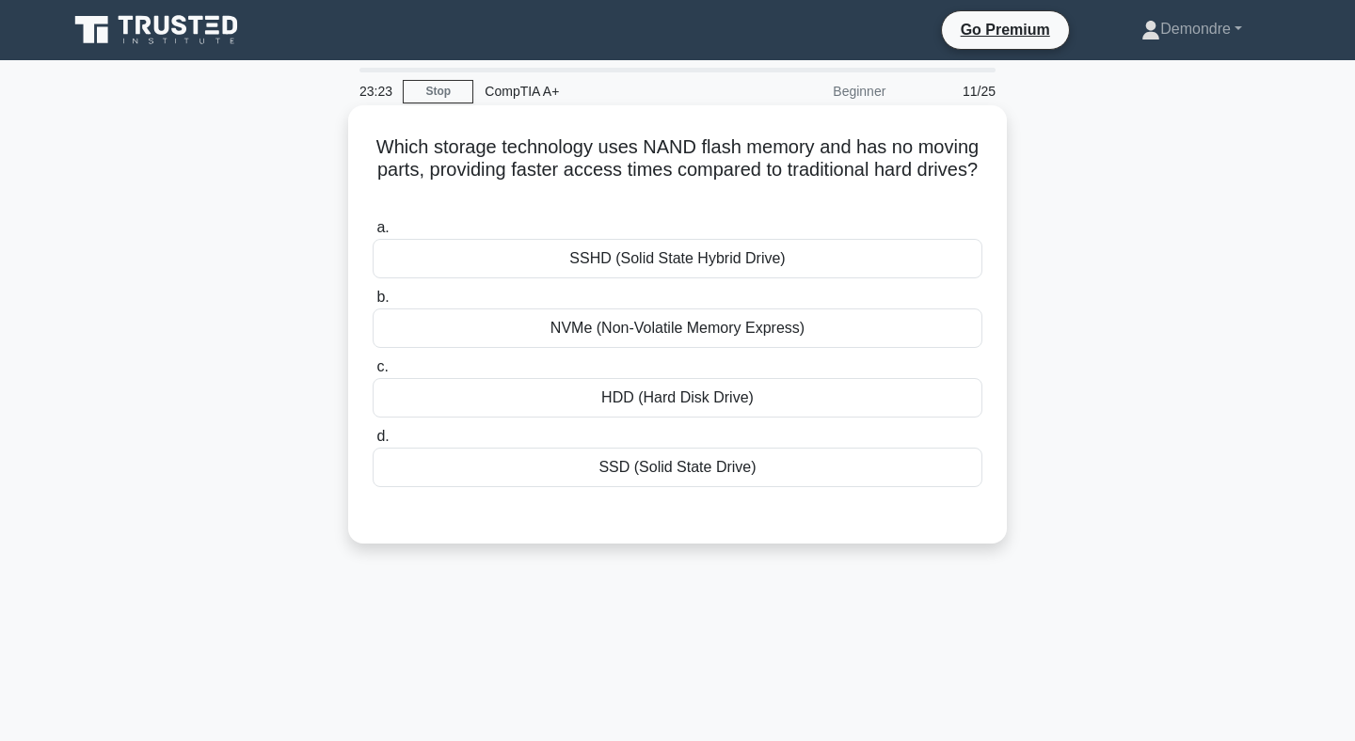
click at [661, 462] on div "SSD (Solid State Drive)" at bounding box center [678, 468] width 610 height 40
click at [373, 443] on input "d. SSD (Solid State Drive)" at bounding box center [373, 437] width 0 height 12
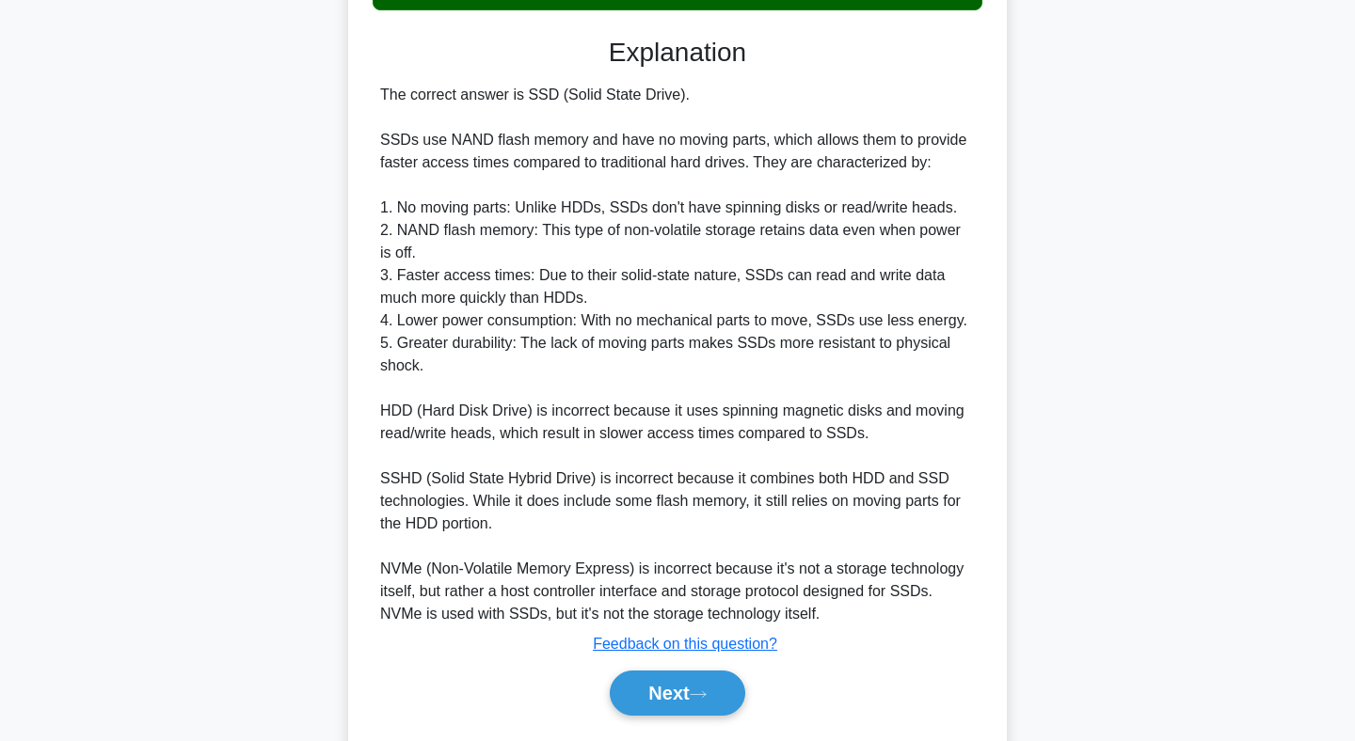
scroll to position [531, 0]
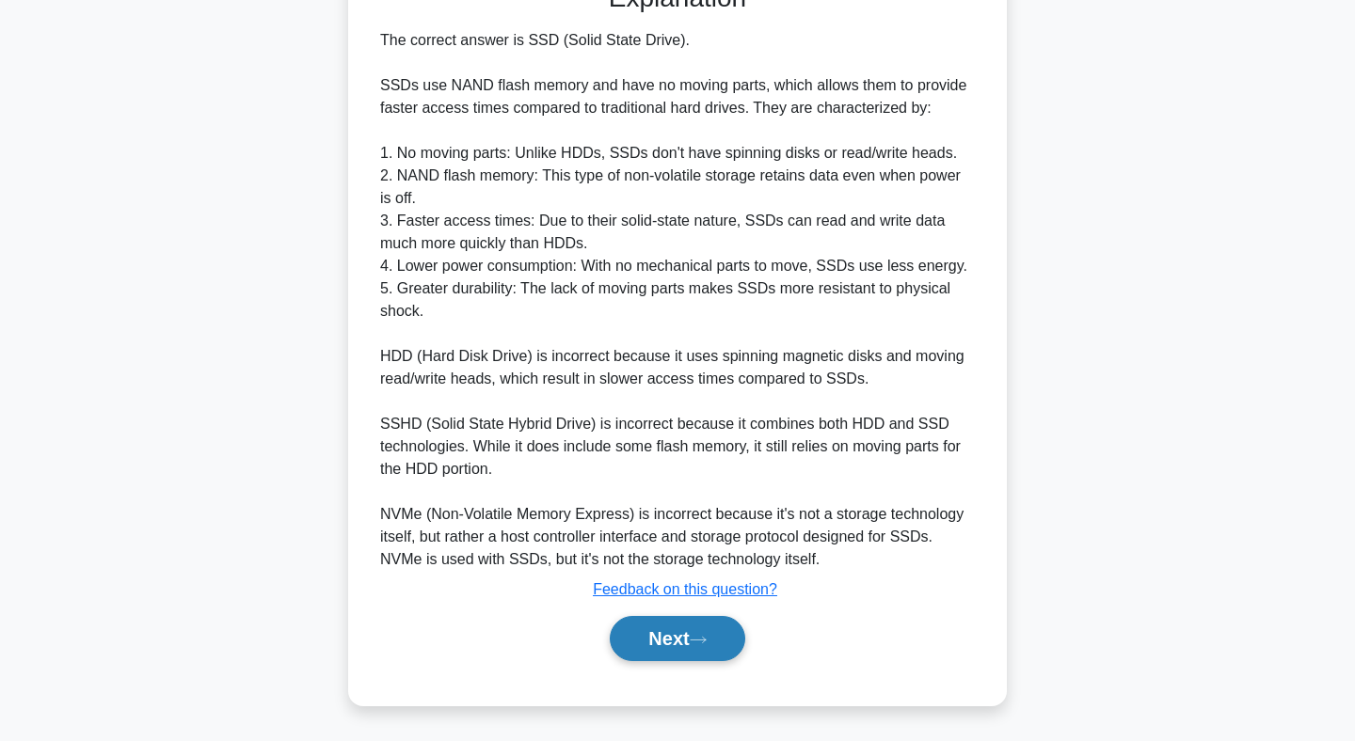
click at [665, 639] on button "Next" at bounding box center [677, 638] width 135 height 45
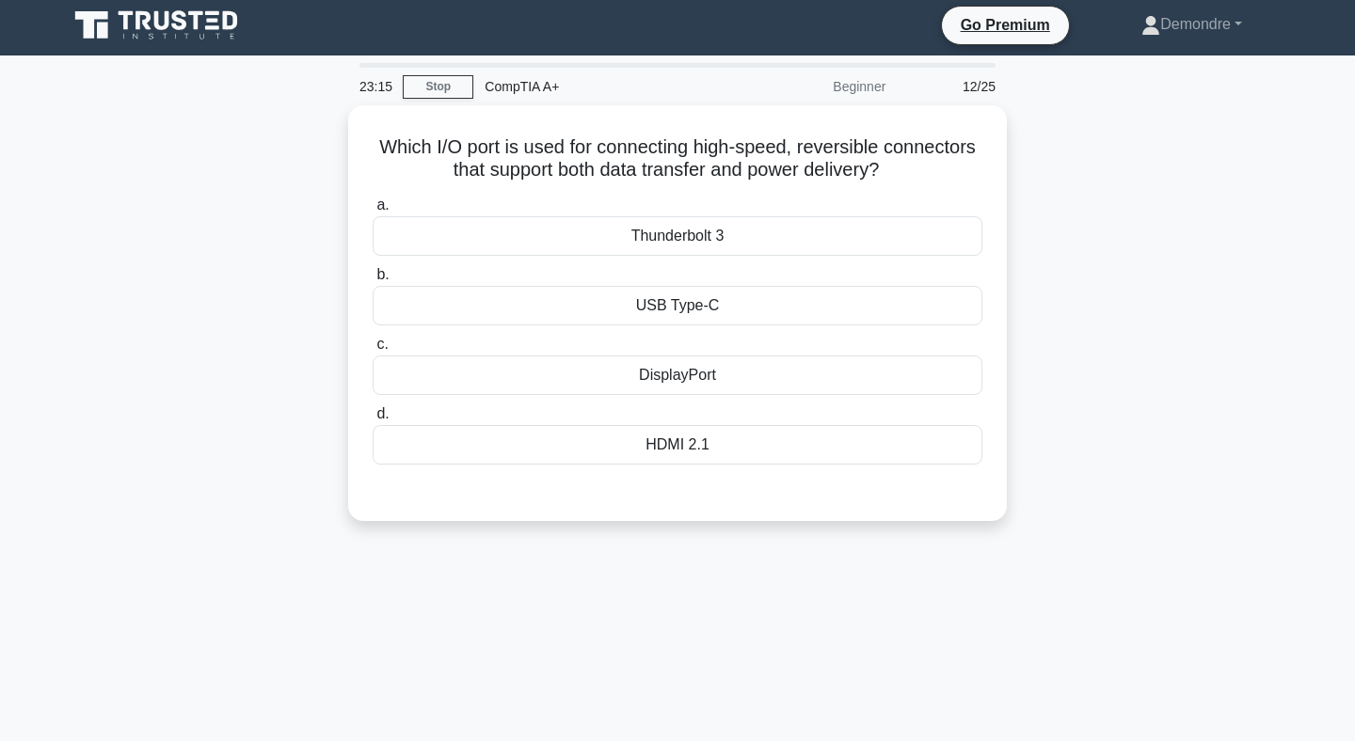
scroll to position [0, 0]
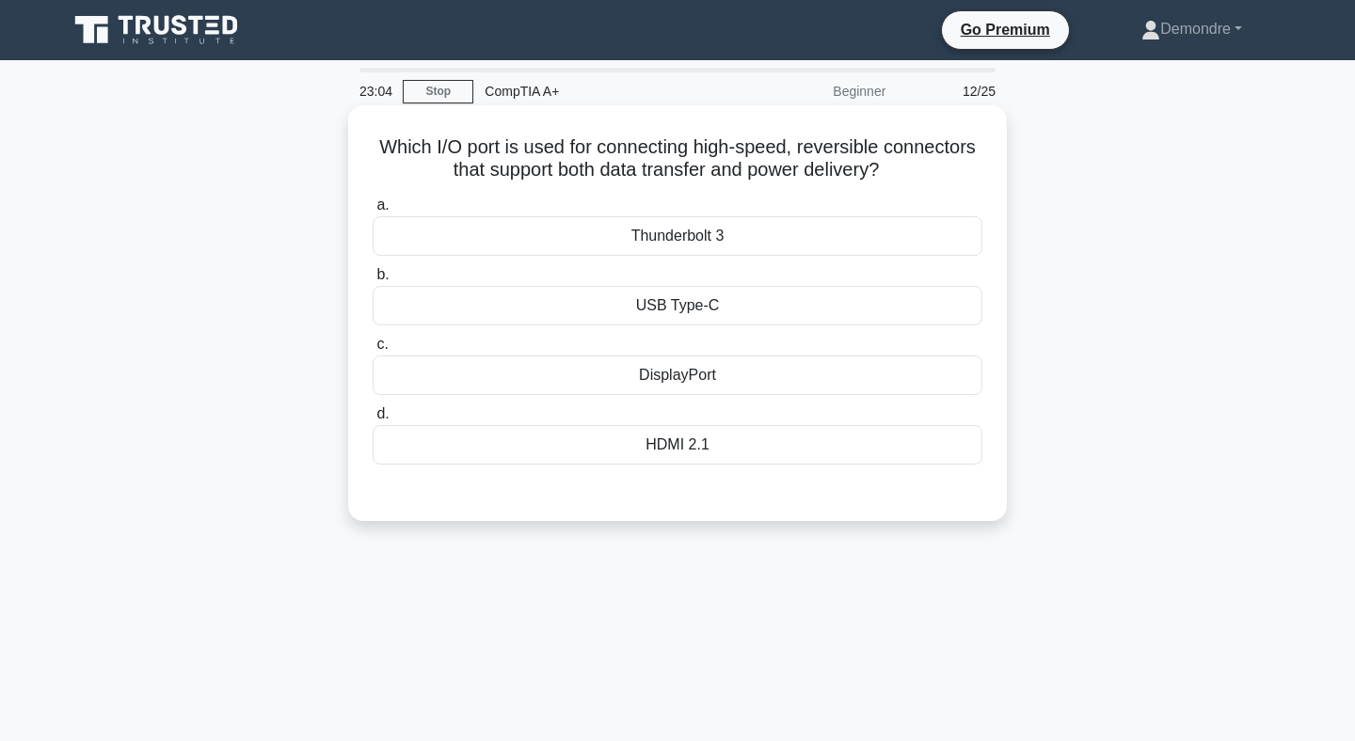
click at [680, 309] on div "USB Type-C" at bounding box center [678, 306] width 610 height 40
click at [373, 281] on input "b. USB Type-C" at bounding box center [373, 275] width 0 height 12
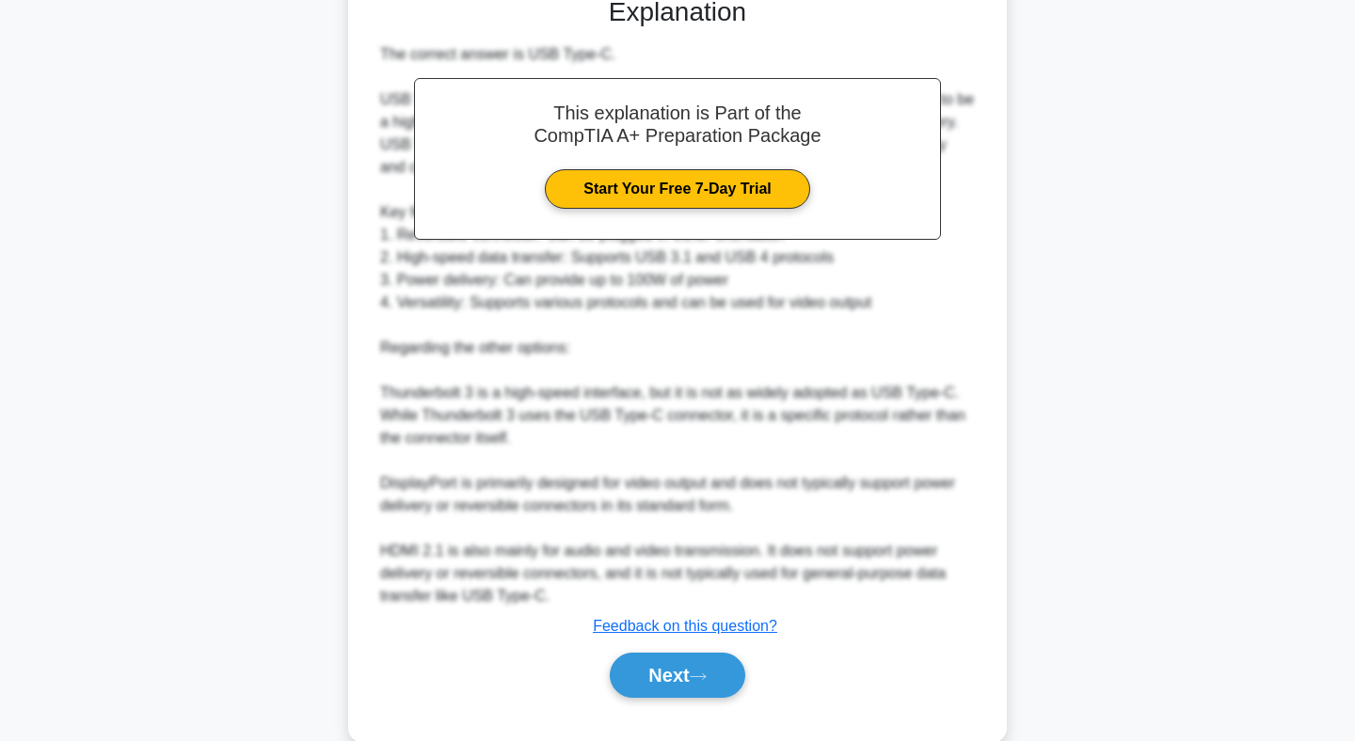
scroll to position [531, 0]
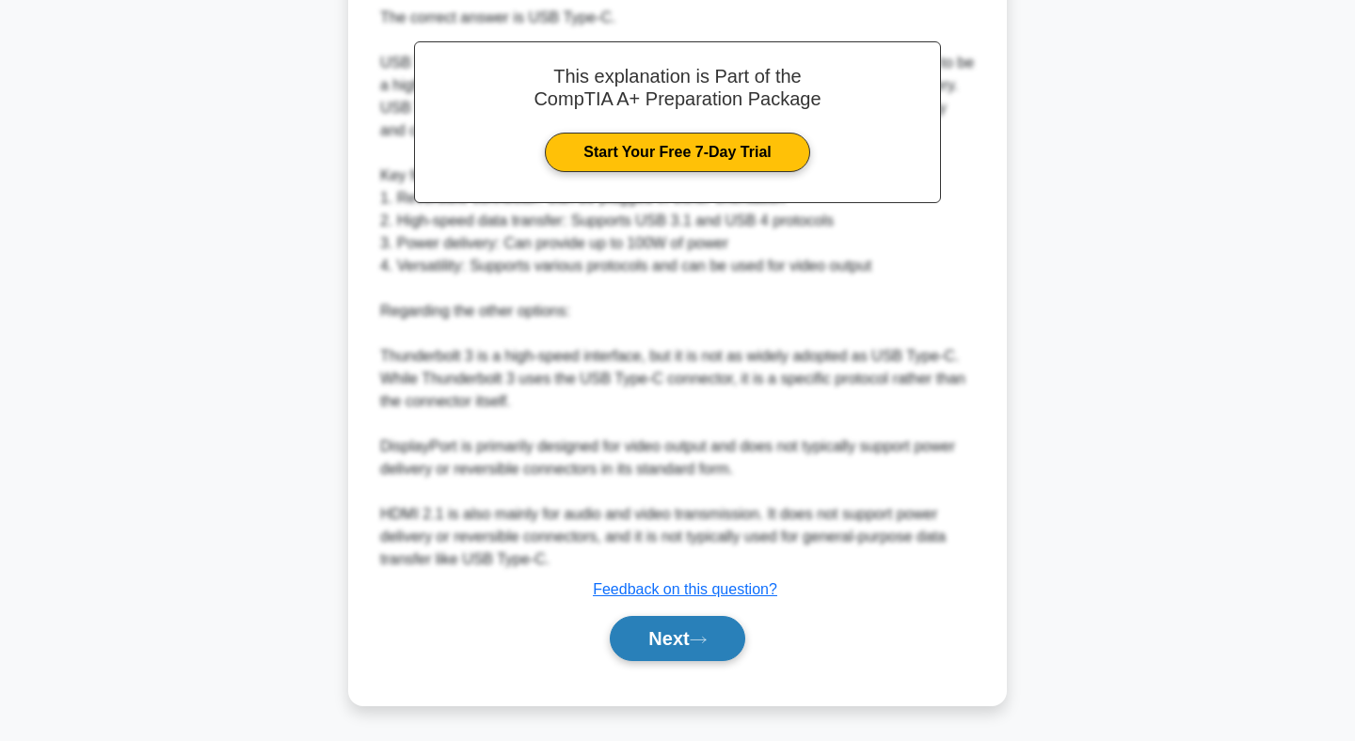
click at [729, 642] on button "Next" at bounding box center [677, 638] width 135 height 45
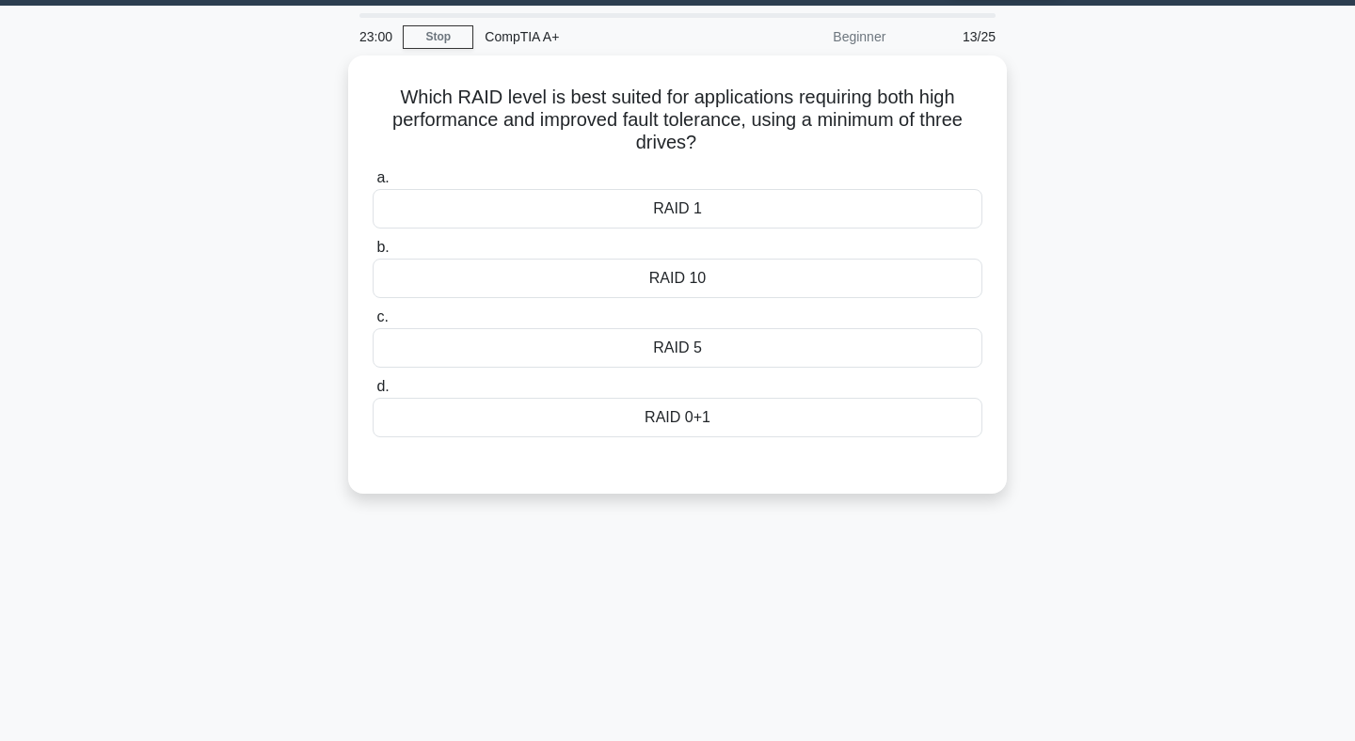
scroll to position [8, 0]
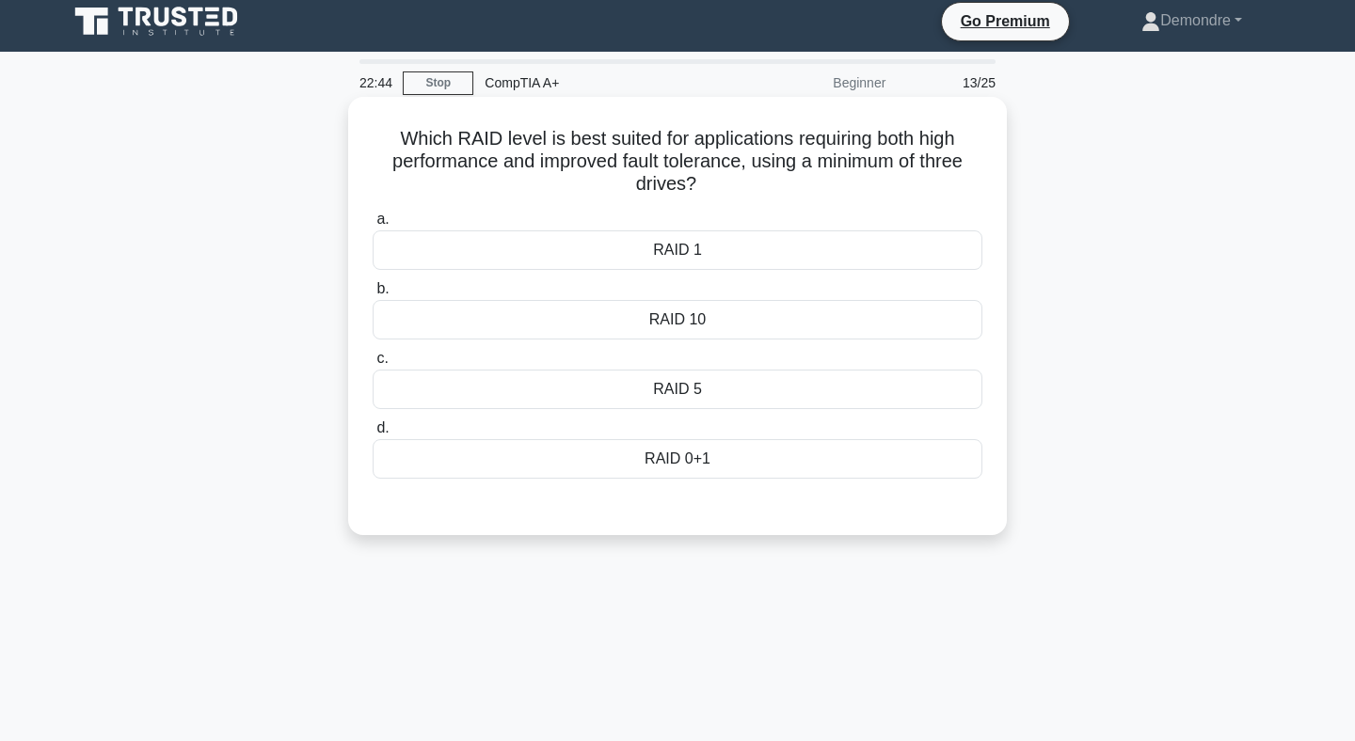
click at [809, 322] on div "RAID 10" at bounding box center [678, 320] width 610 height 40
click at [373, 295] on input "b. RAID 10" at bounding box center [373, 289] width 0 height 12
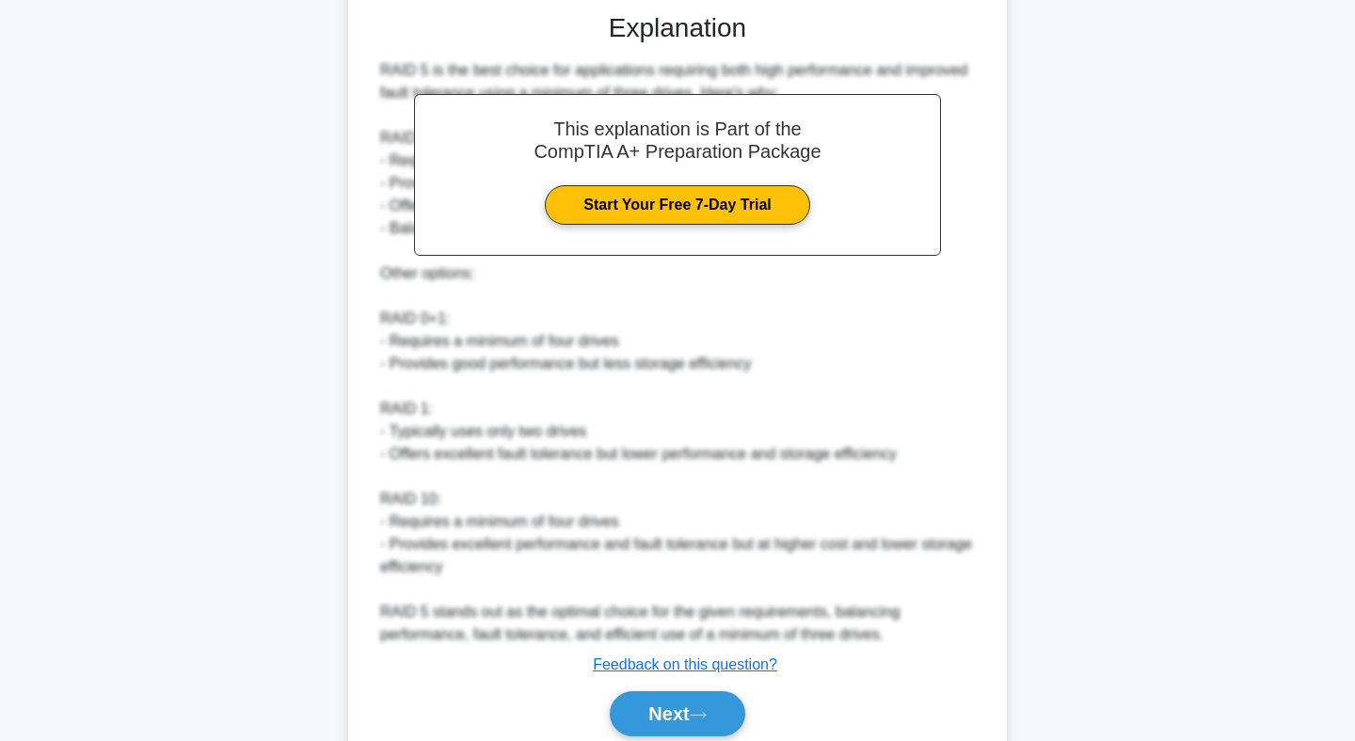
scroll to position [579, 0]
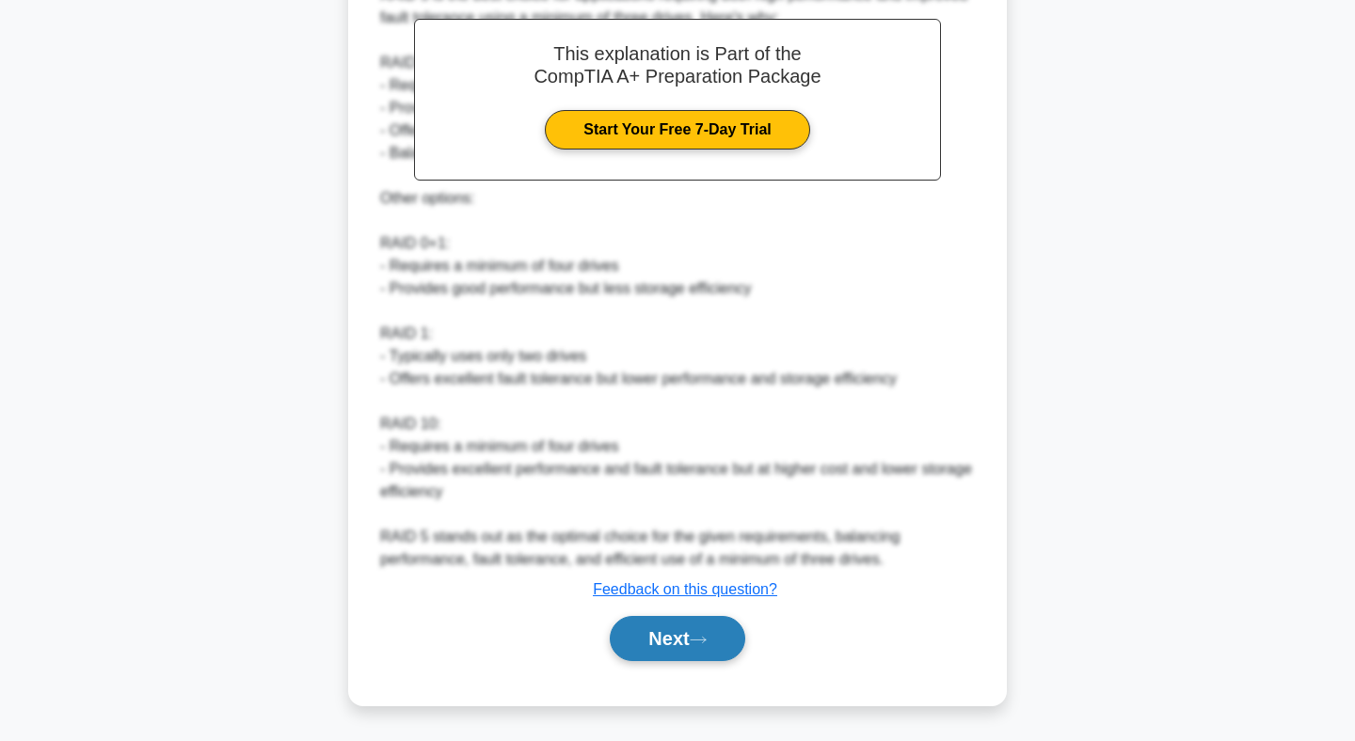
click at [665, 637] on button "Next" at bounding box center [677, 638] width 135 height 45
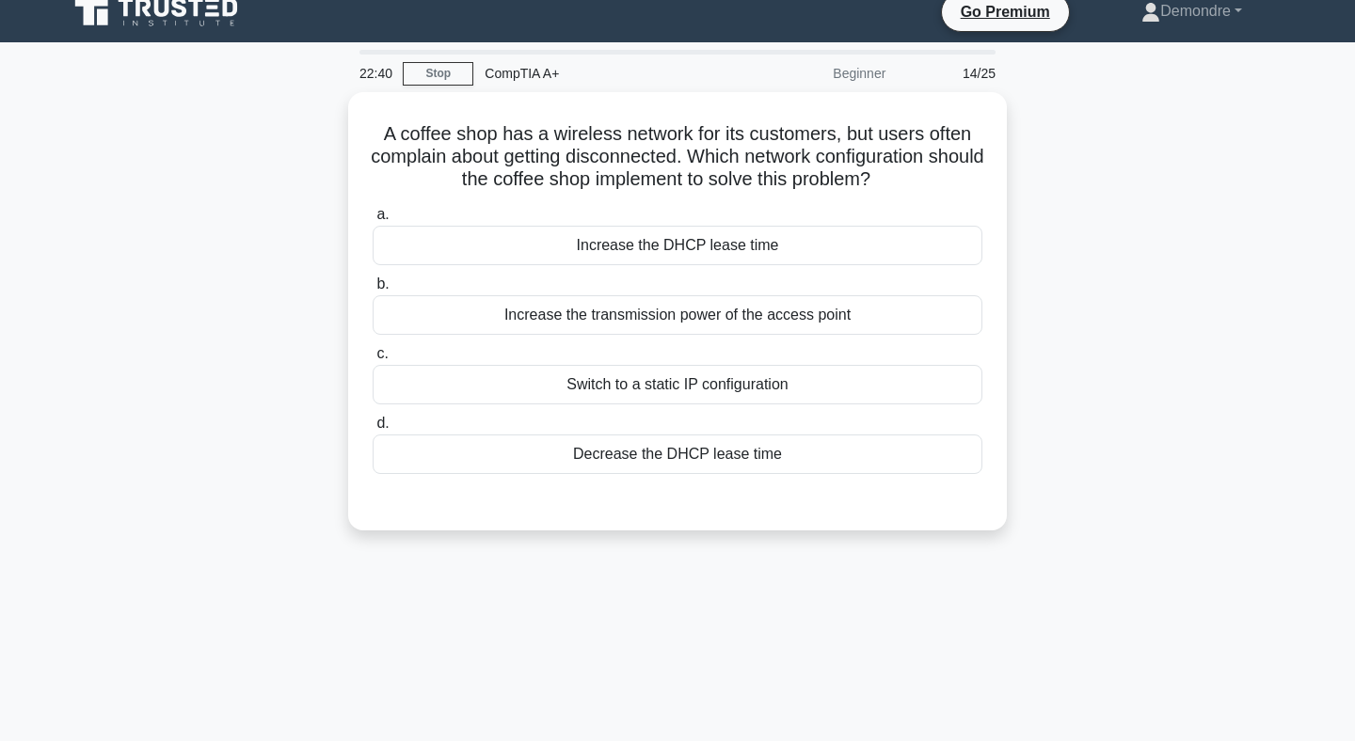
scroll to position [0, 0]
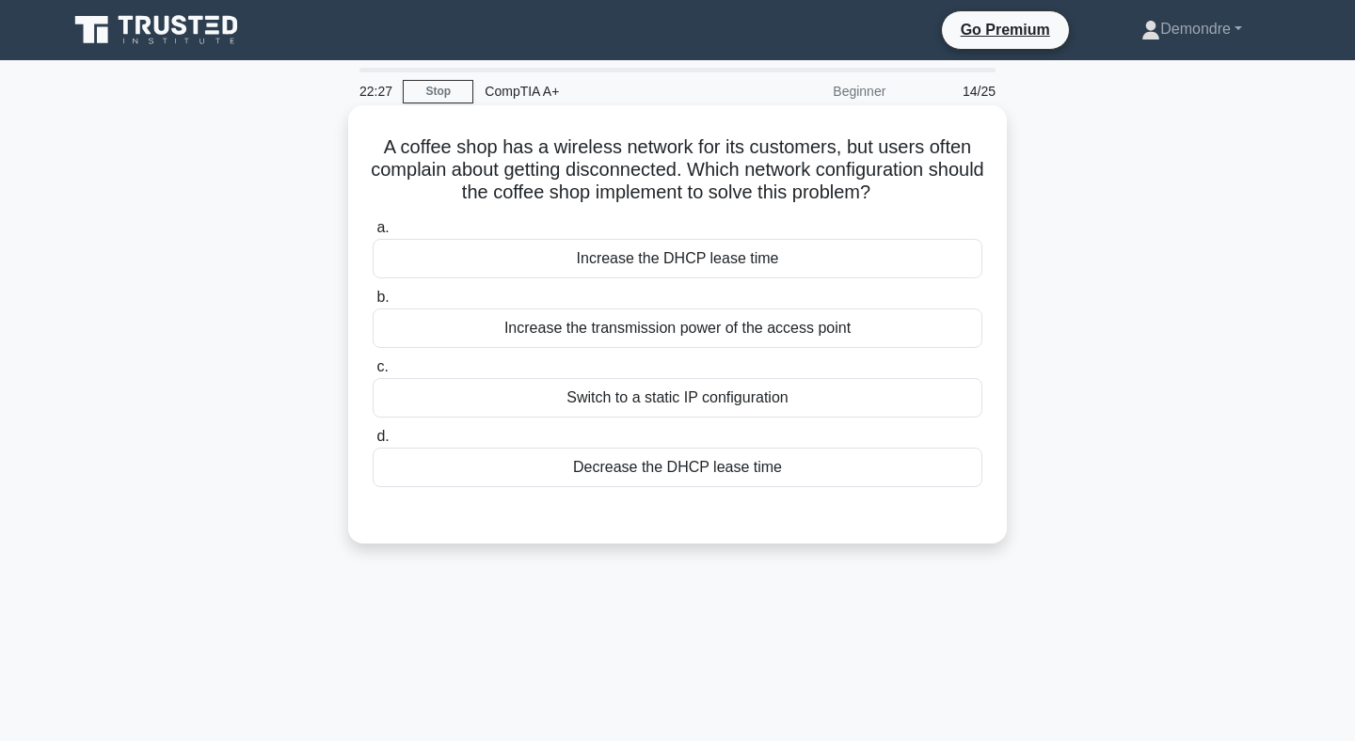
click at [671, 393] on div "Switch to a static IP configuration" at bounding box center [678, 398] width 610 height 40
click at [373, 373] on input "c. Switch to a static IP configuration" at bounding box center [373, 367] width 0 height 12
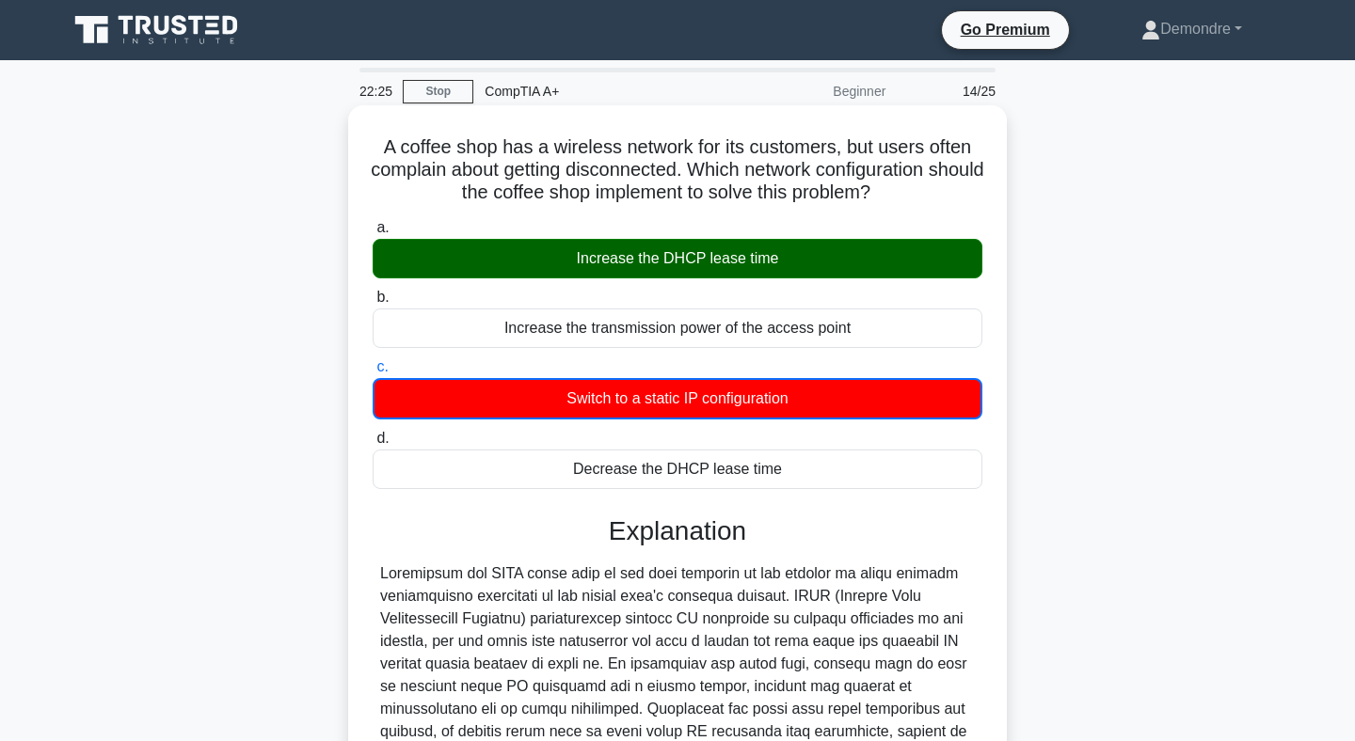
scroll to position [285, 0]
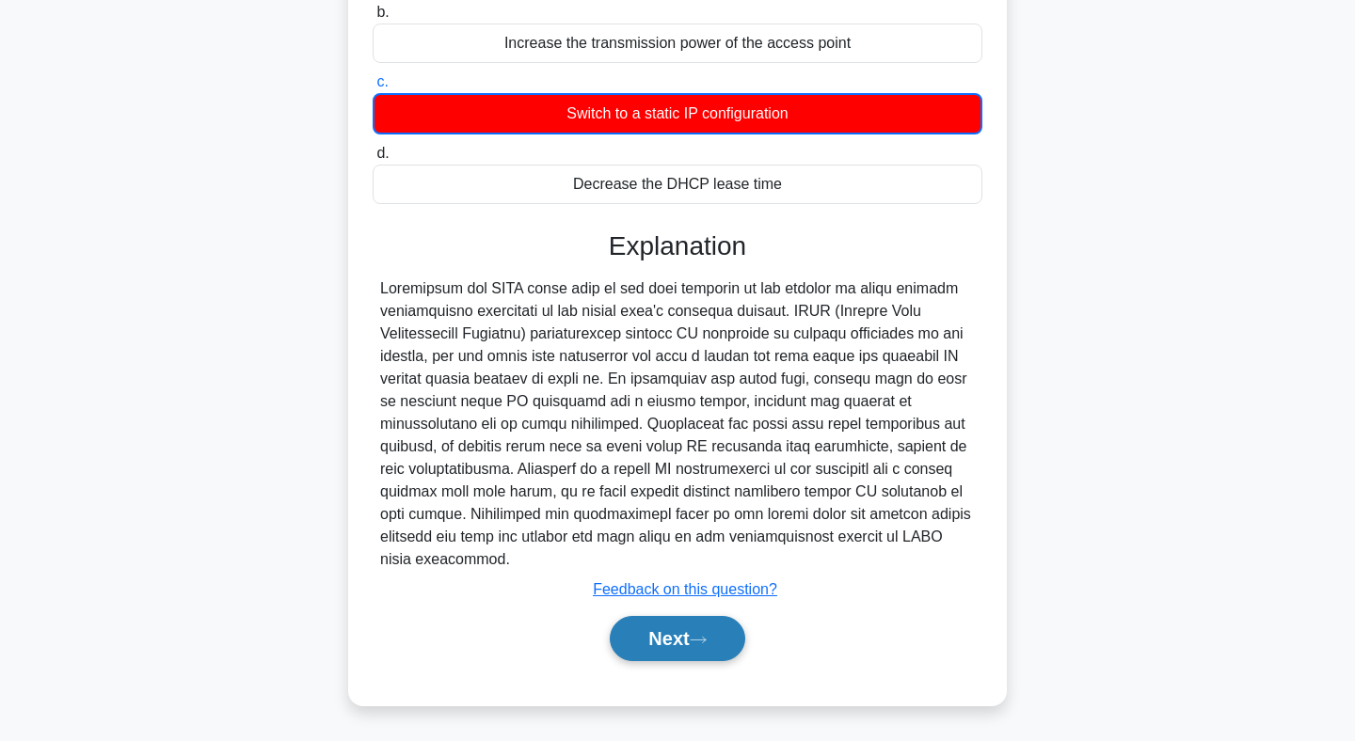
click at [689, 637] on button "Next" at bounding box center [677, 638] width 135 height 45
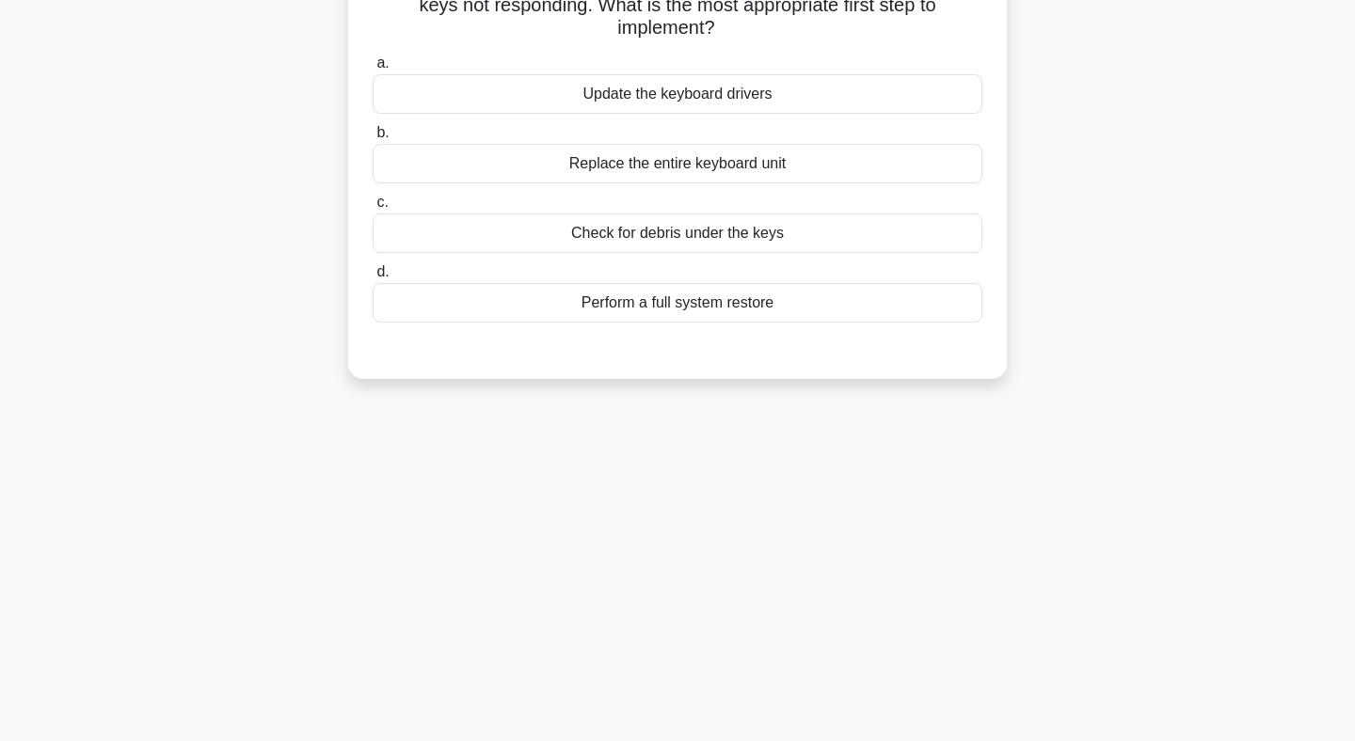
scroll to position [0, 0]
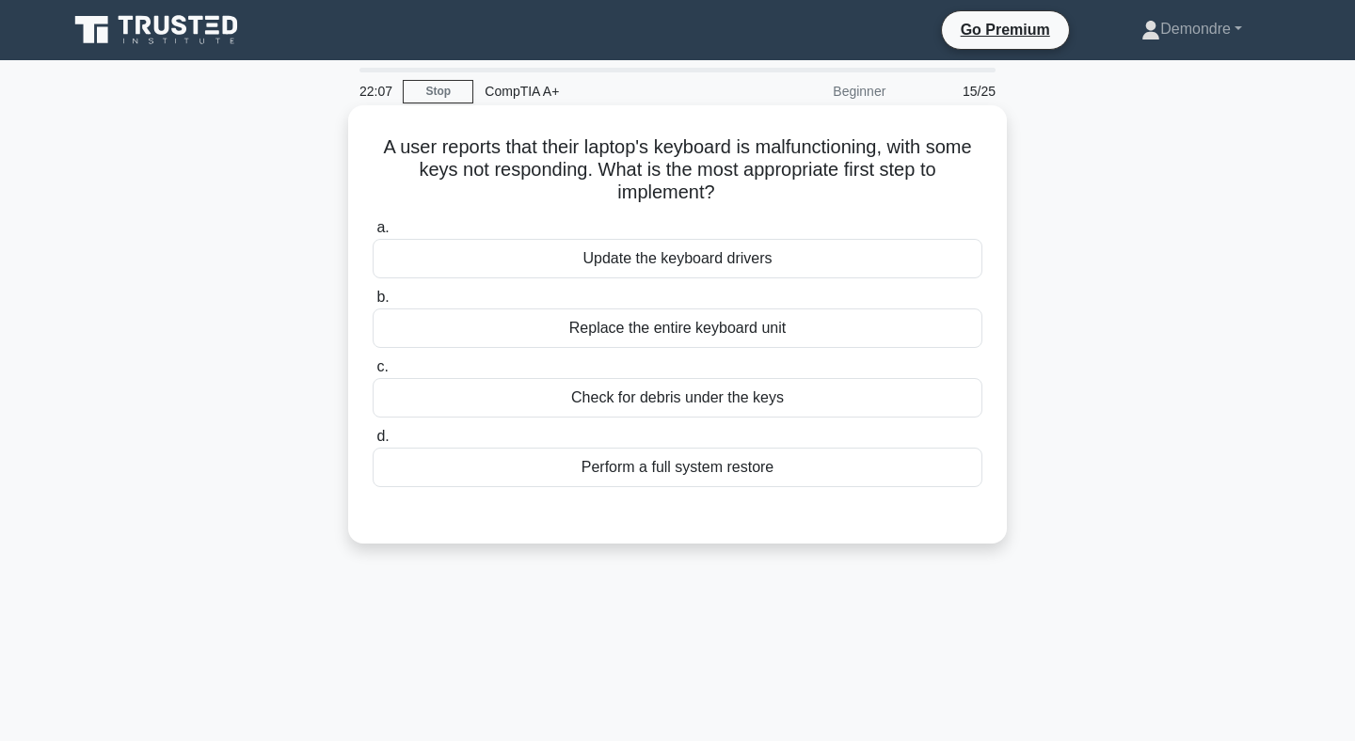
click at [693, 389] on div "Check for debris under the keys" at bounding box center [678, 398] width 610 height 40
click at [373, 373] on input "c. Check for debris under the keys" at bounding box center [373, 367] width 0 height 12
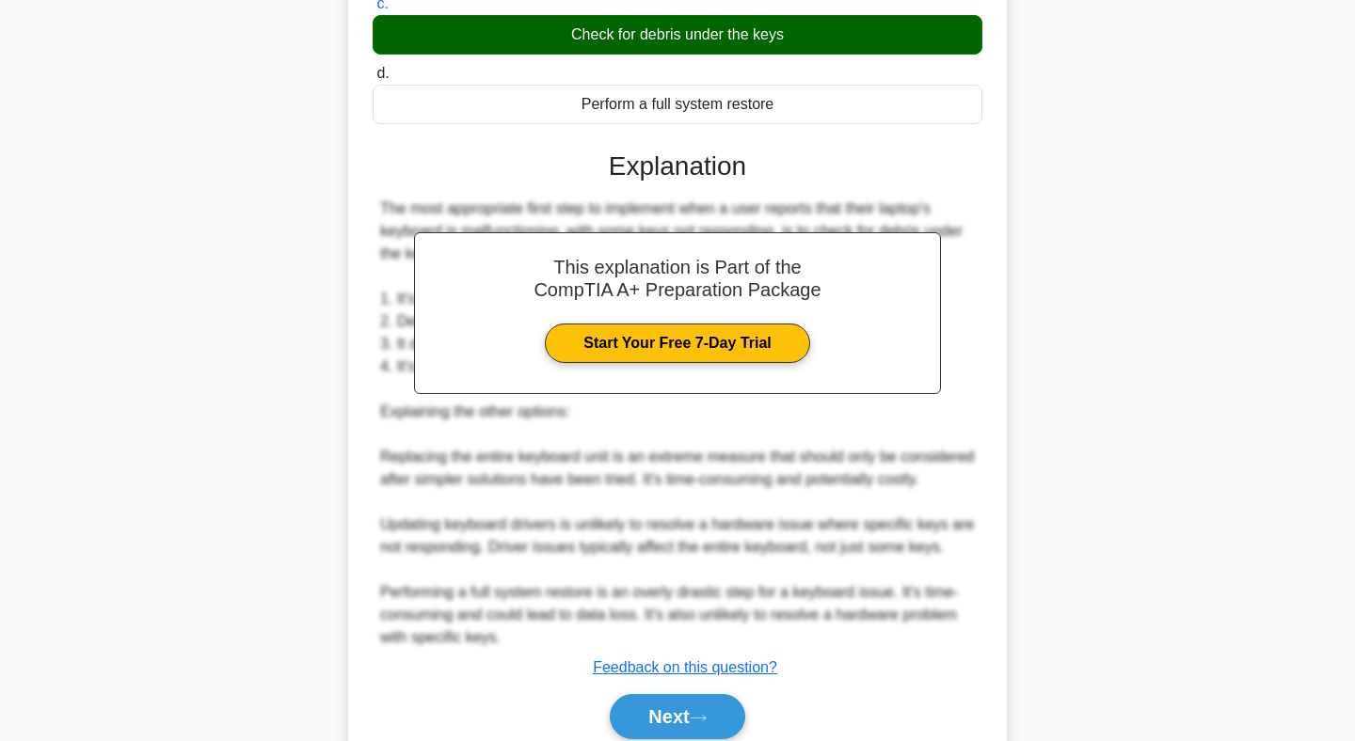
scroll to position [441, 0]
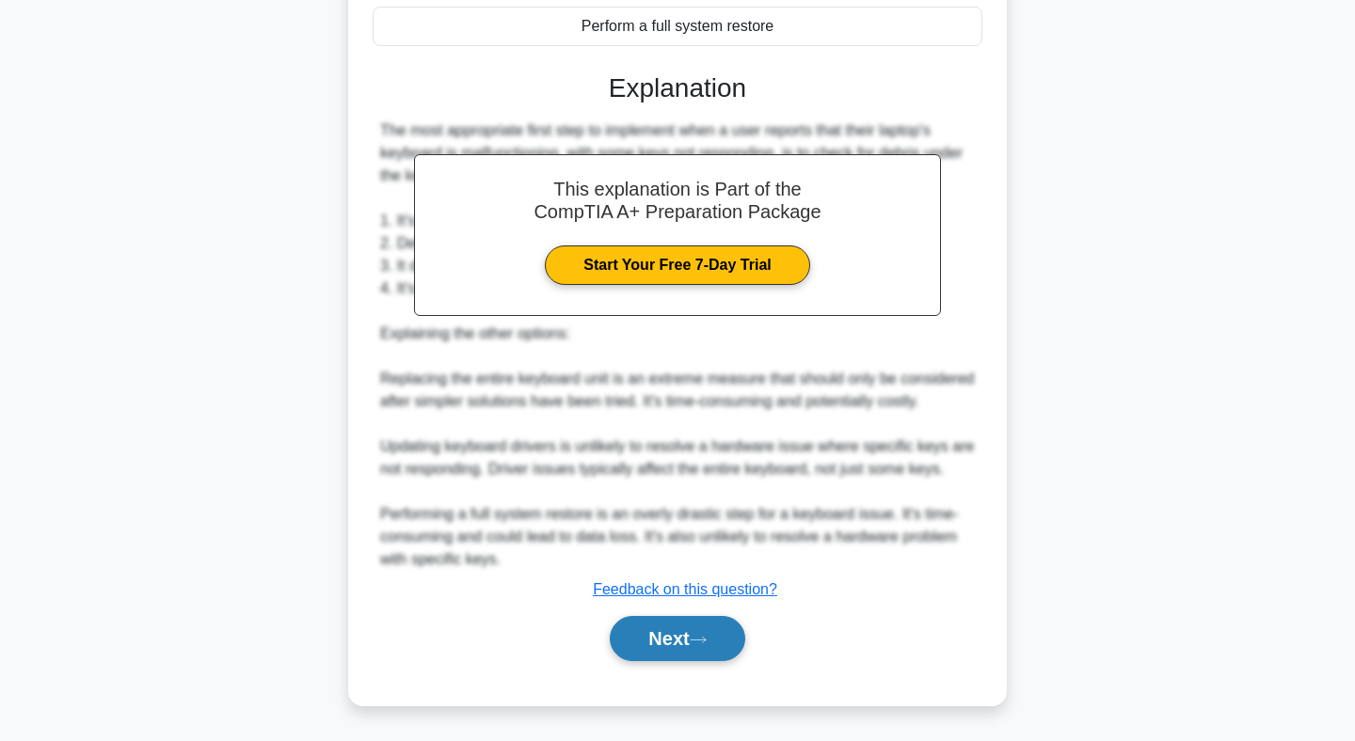
click at [696, 650] on button "Next" at bounding box center [677, 638] width 135 height 45
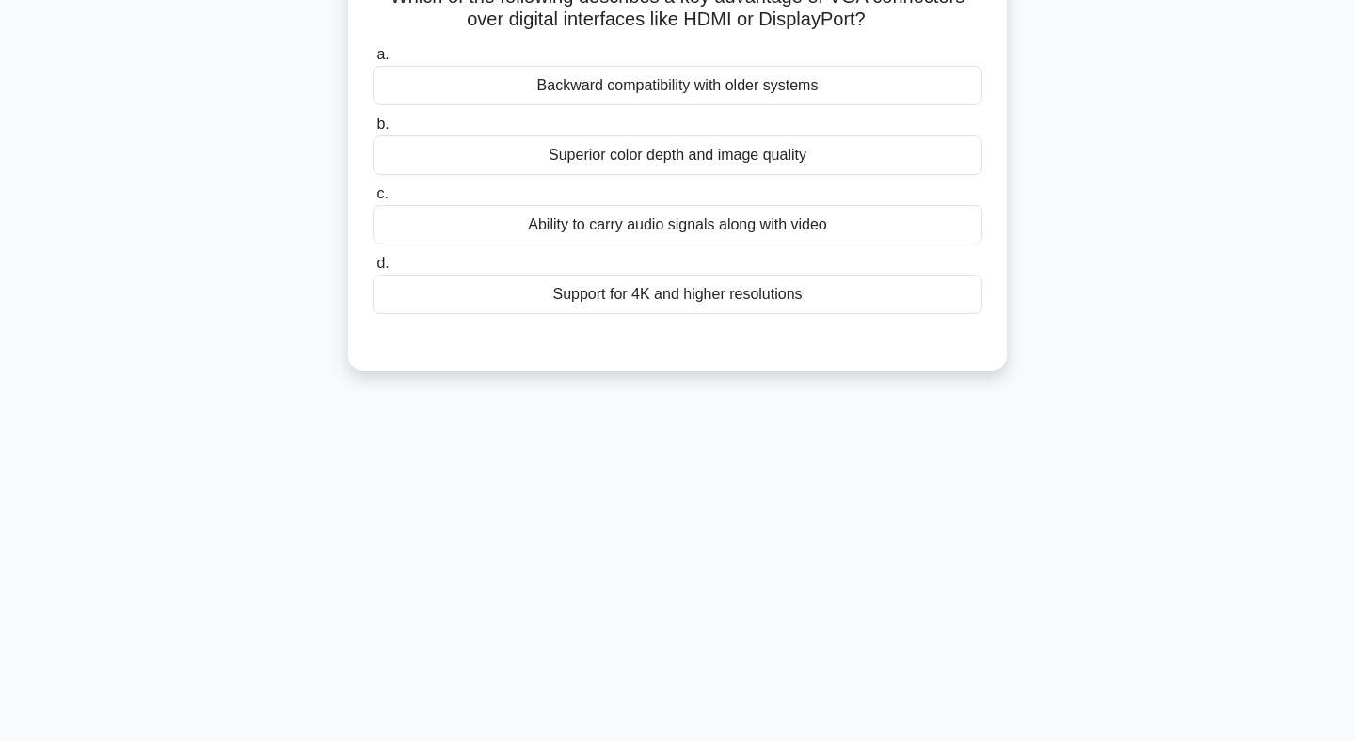
scroll to position [0, 0]
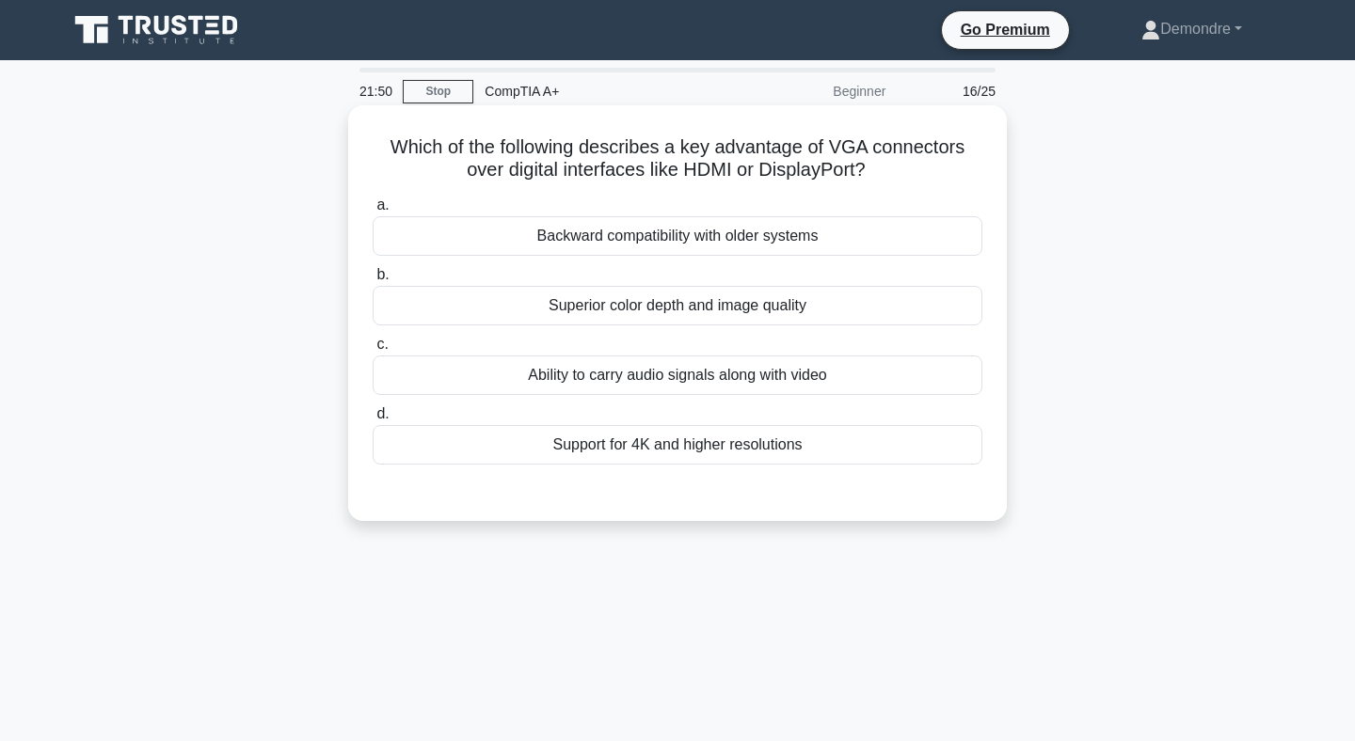
click at [662, 232] on div "Backward compatibility with older systems" at bounding box center [678, 236] width 610 height 40
click at [373, 212] on input "a. Backward compatibility with older systems" at bounding box center [373, 205] width 0 height 12
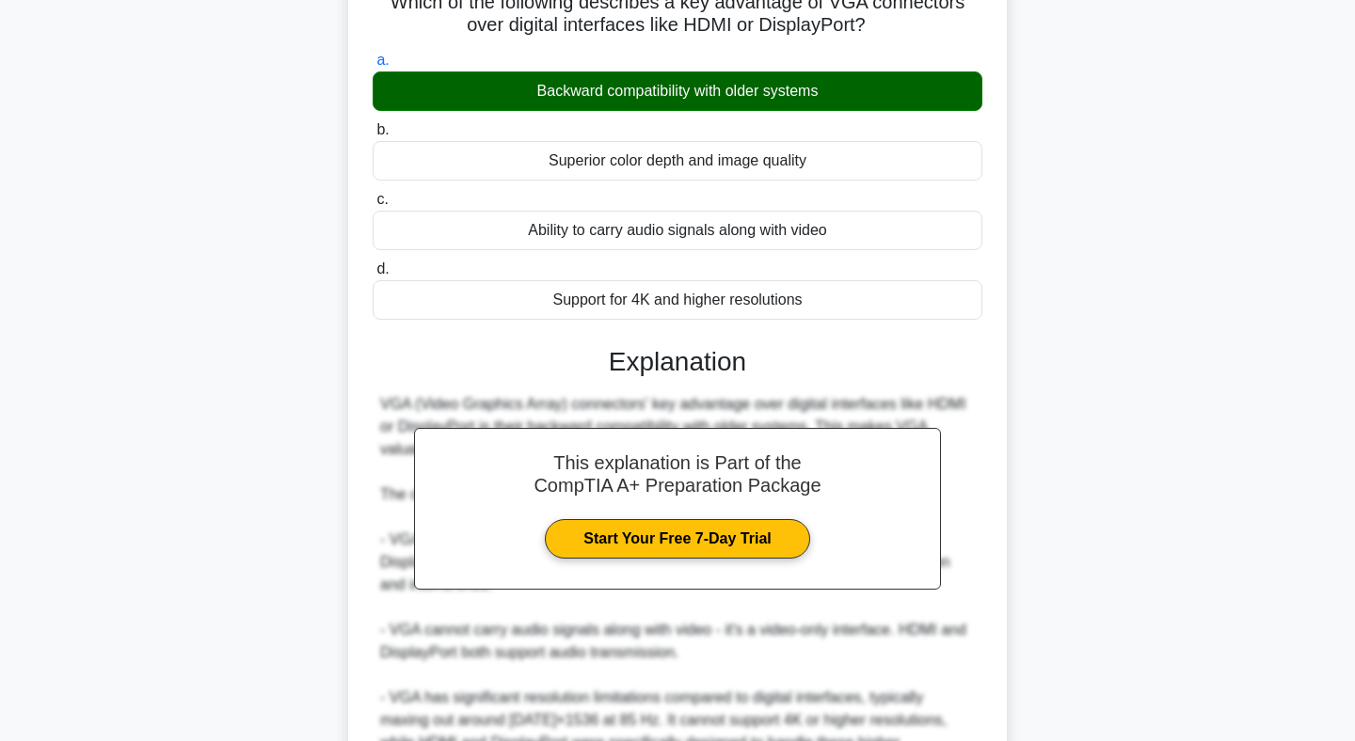
scroll to position [351, 0]
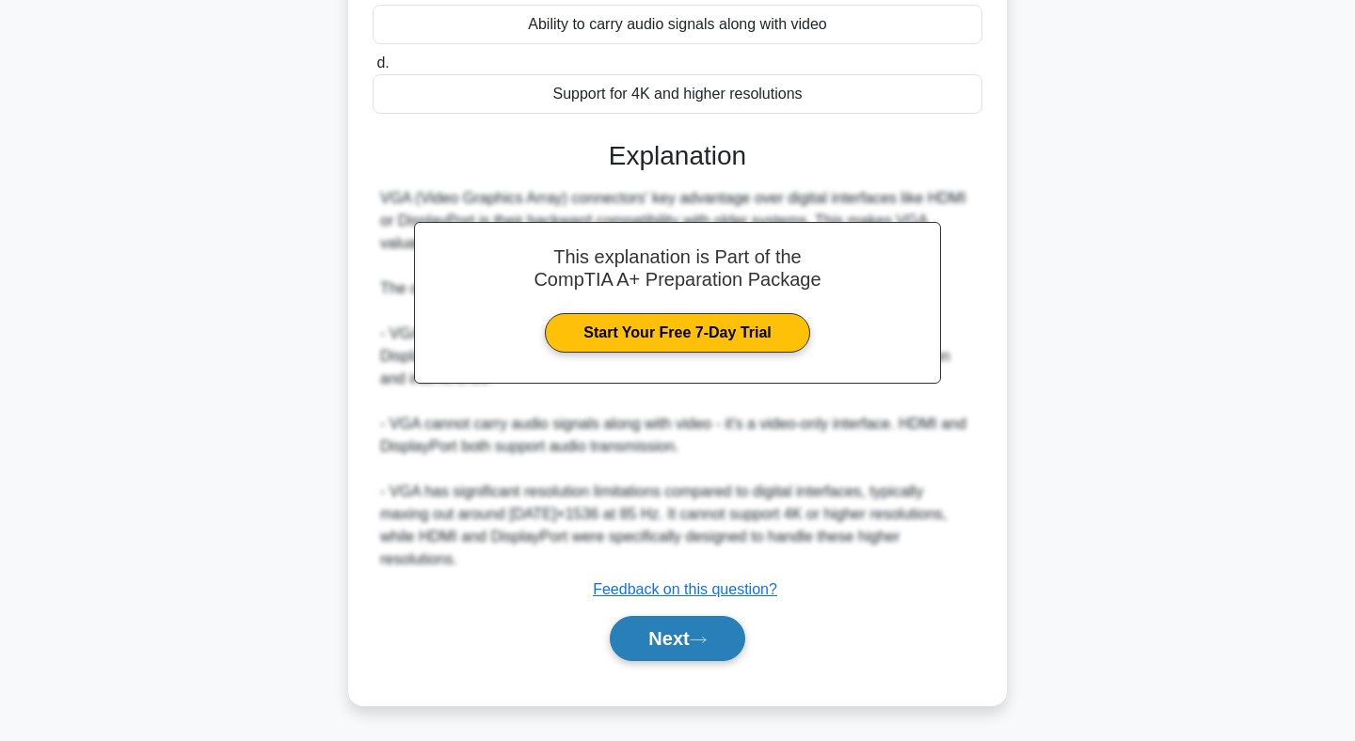
click at [689, 636] on button "Next" at bounding box center [677, 638] width 135 height 45
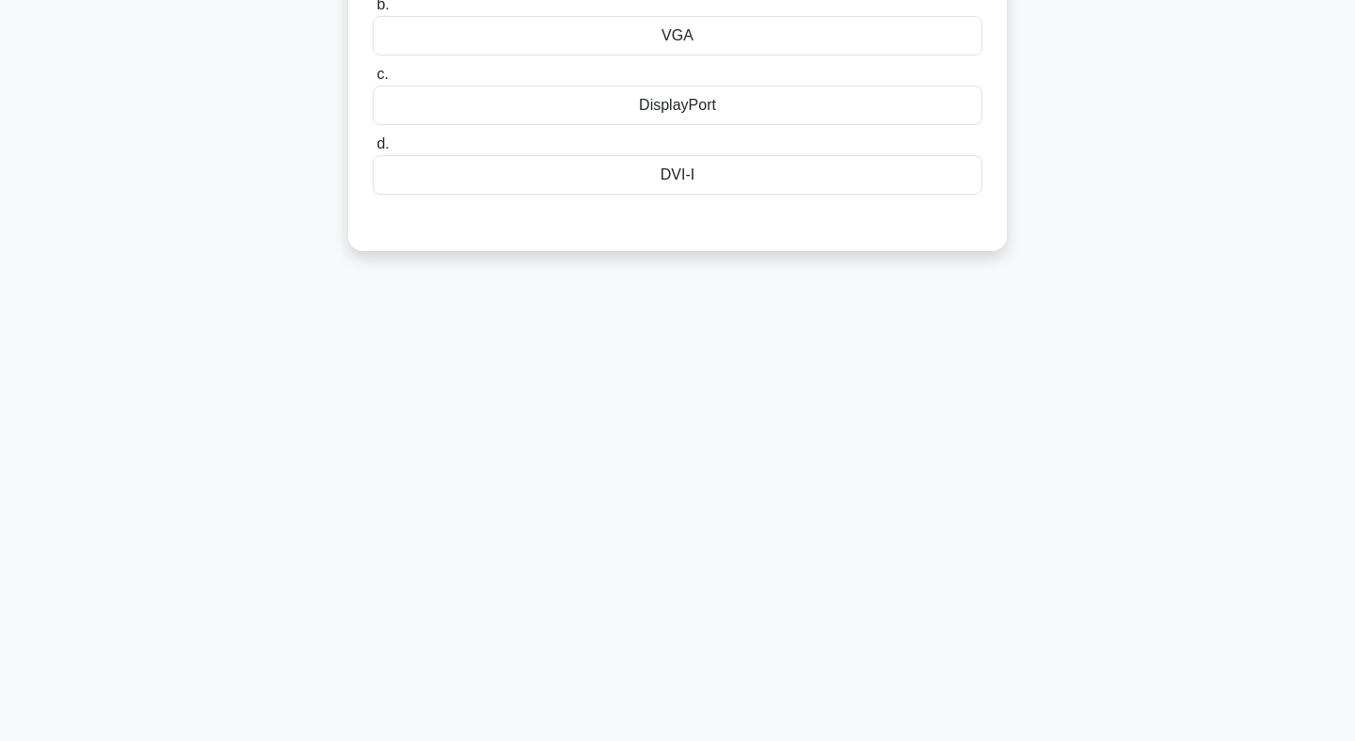
scroll to position [0, 0]
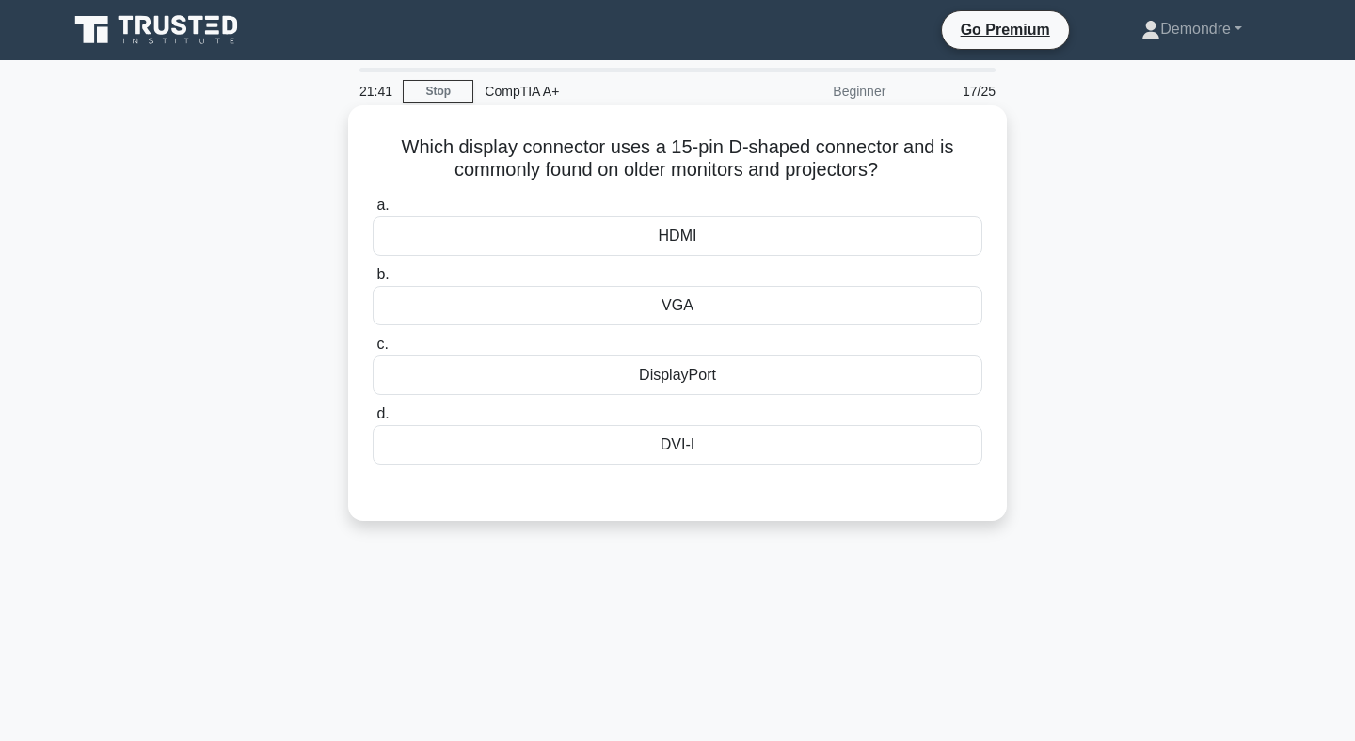
click at [697, 299] on div "VGA" at bounding box center [678, 306] width 610 height 40
click at [373, 281] on input "b. VGA" at bounding box center [373, 275] width 0 height 12
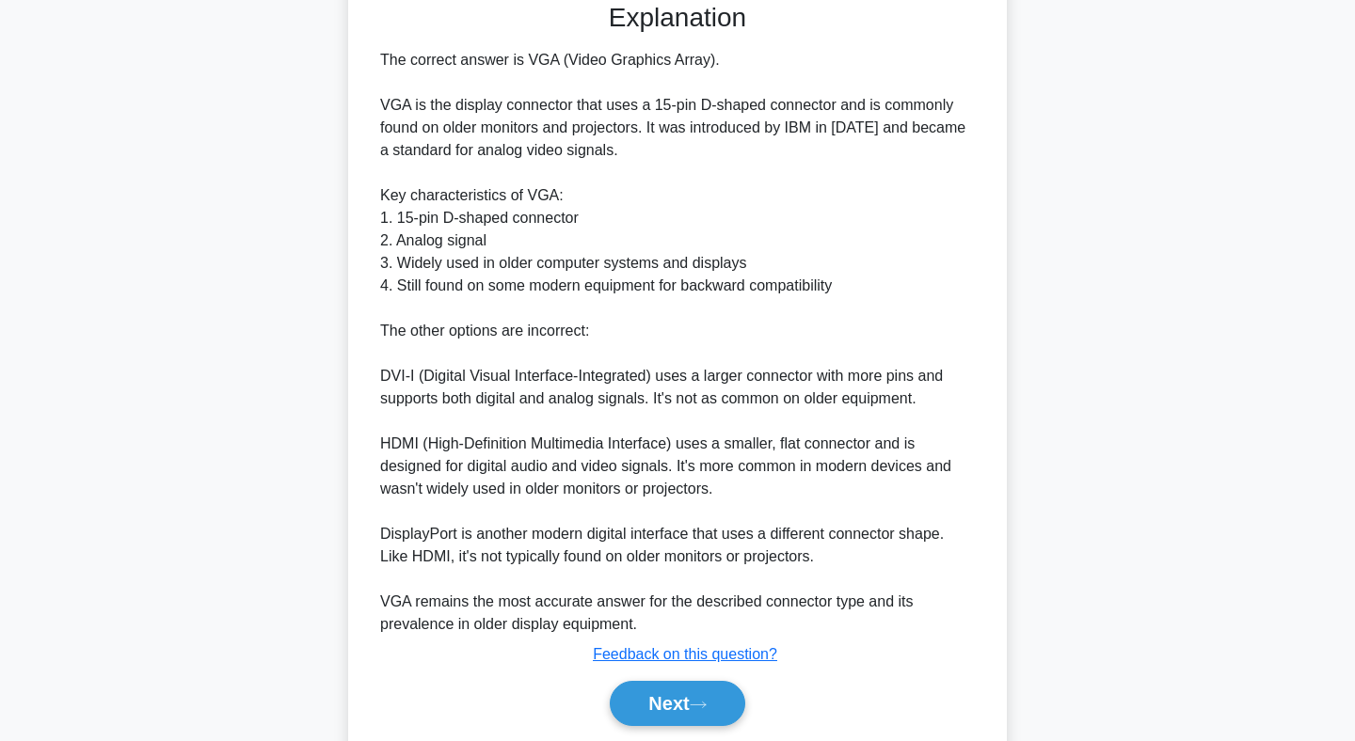
scroll to position [554, 0]
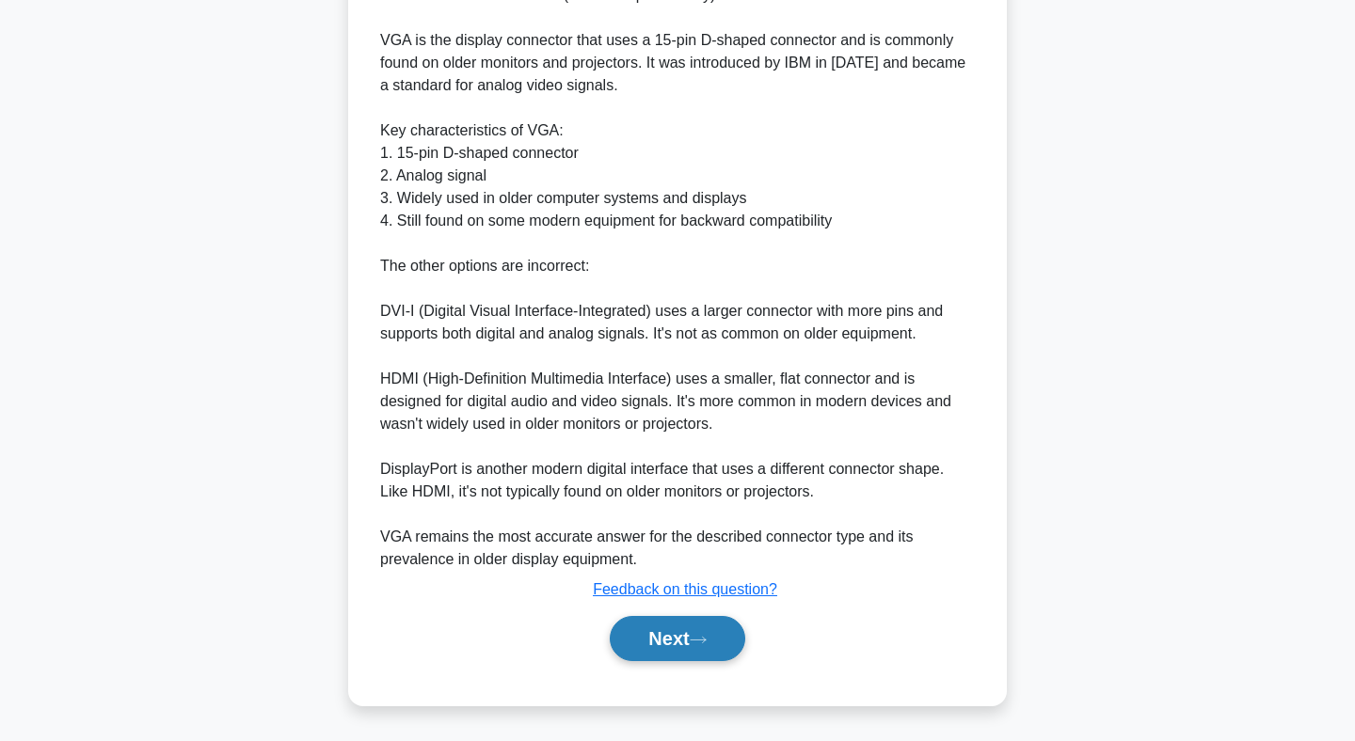
click at [689, 642] on button "Next" at bounding box center [677, 638] width 135 height 45
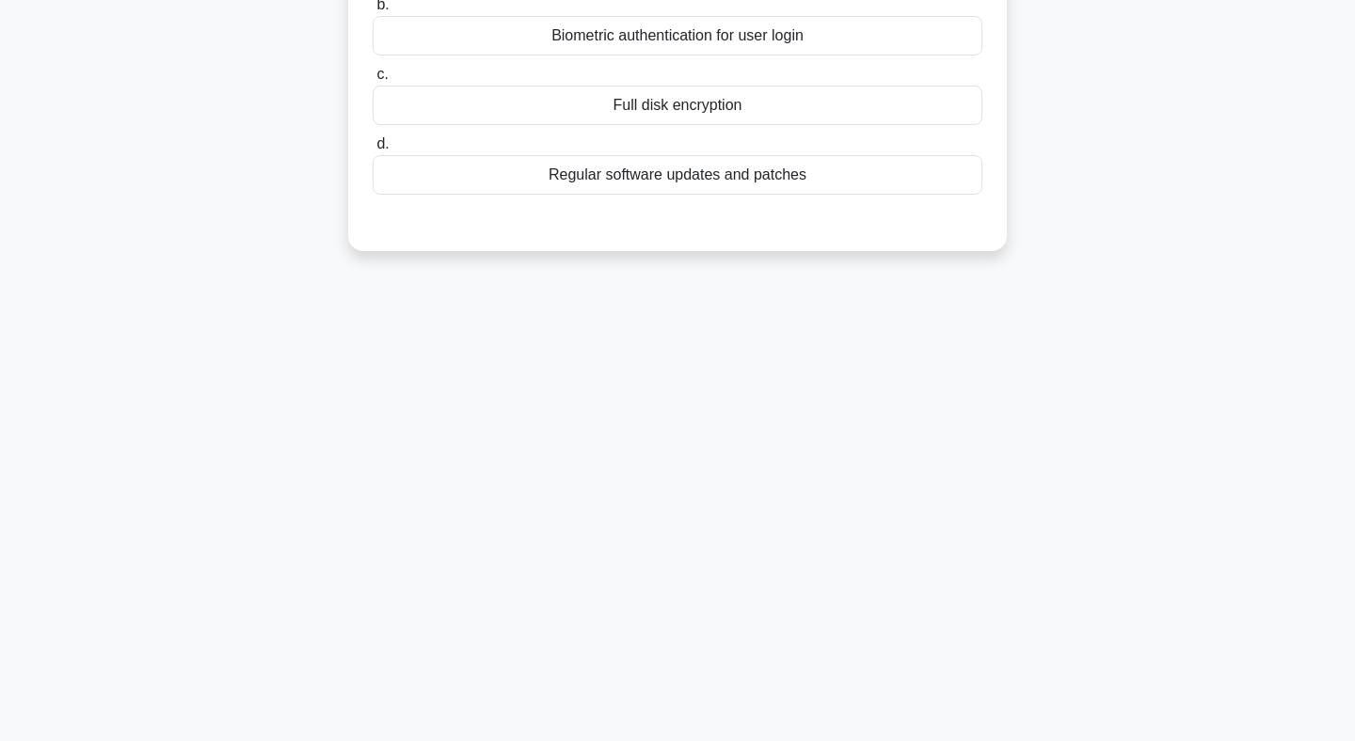
scroll to position [0, 0]
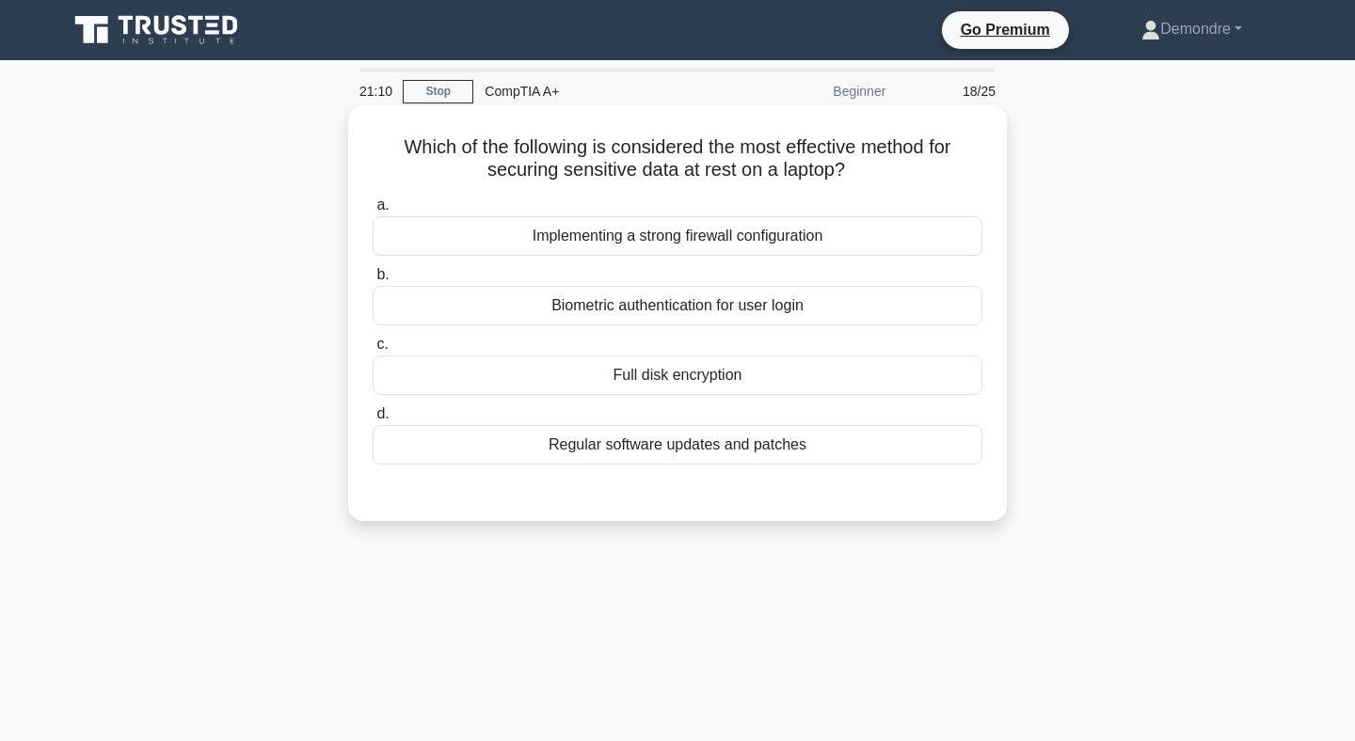
click at [658, 372] on div "Full disk encryption" at bounding box center [678, 376] width 610 height 40
click at [373, 351] on input "c. Full disk encryption" at bounding box center [373, 345] width 0 height 12
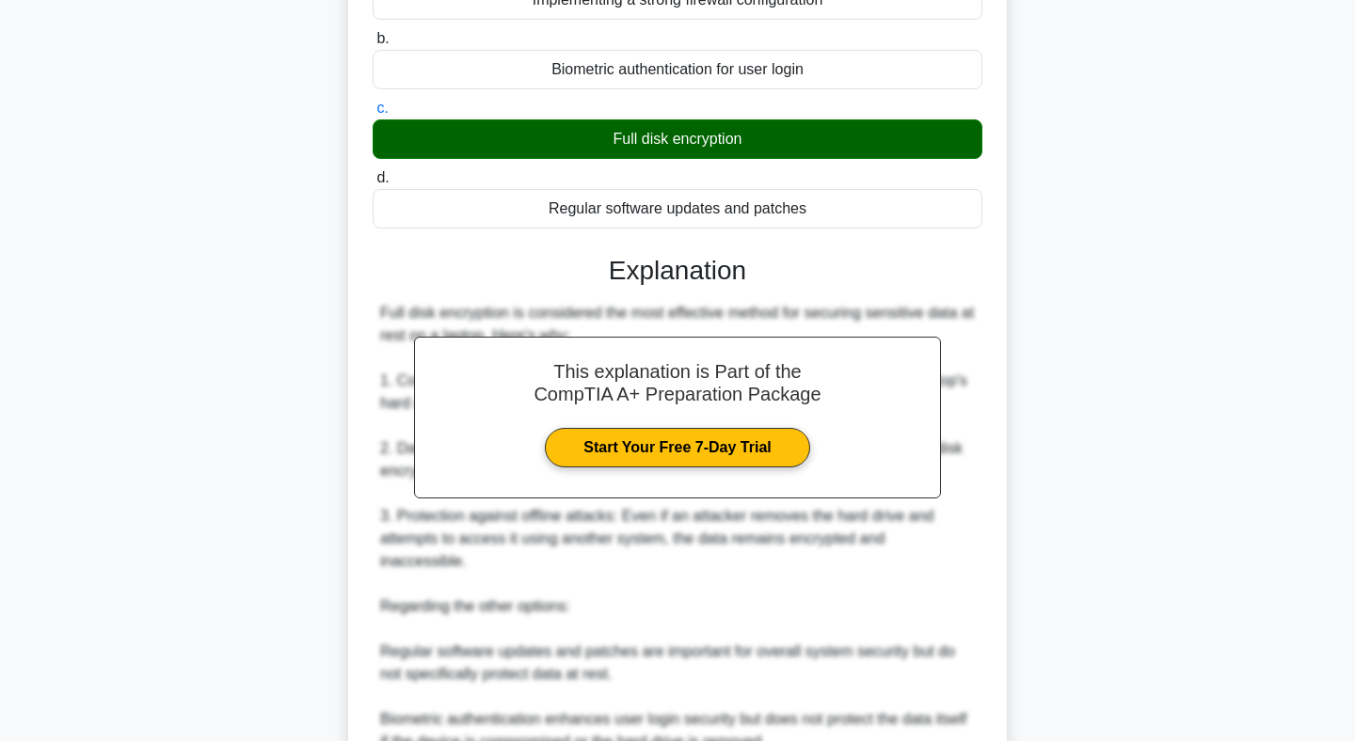
scroll to position [464, 0]
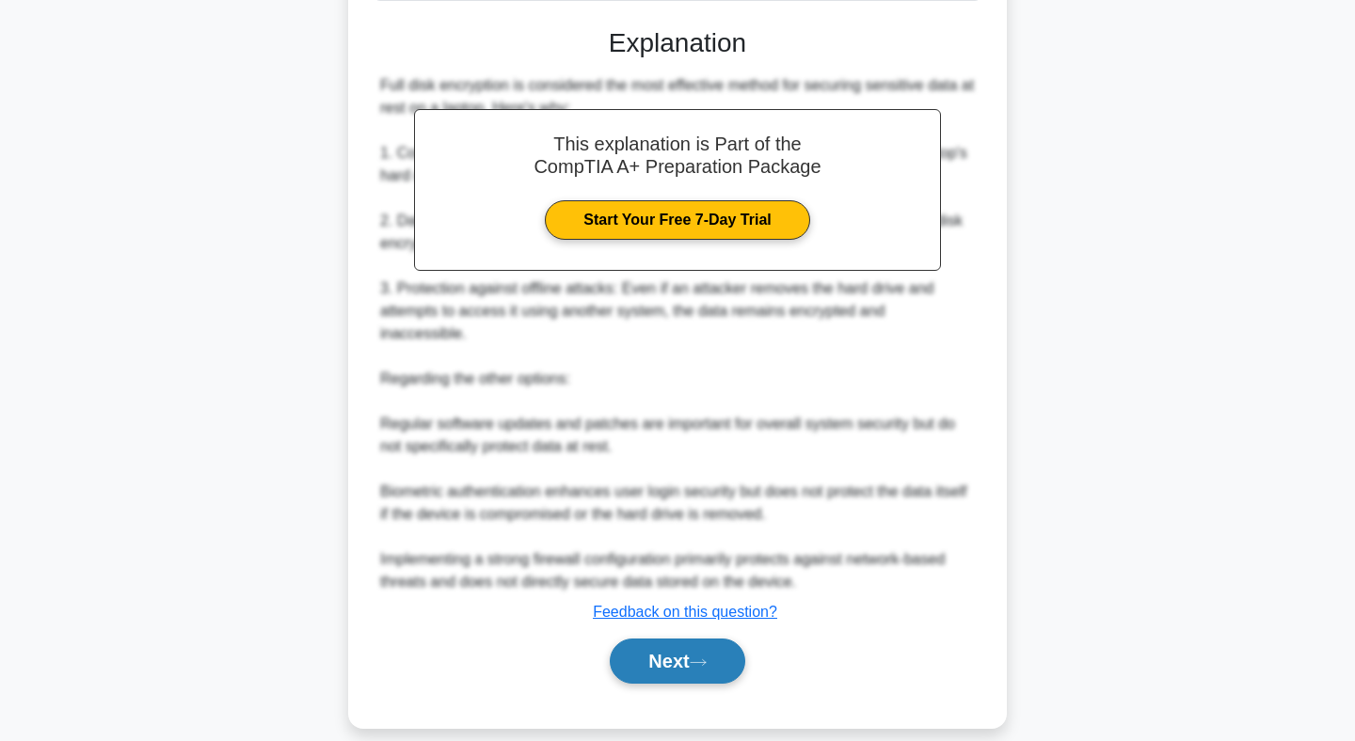
click at [691, 639] on button "Next" at bounding box center [677, 661] width 135 height 45
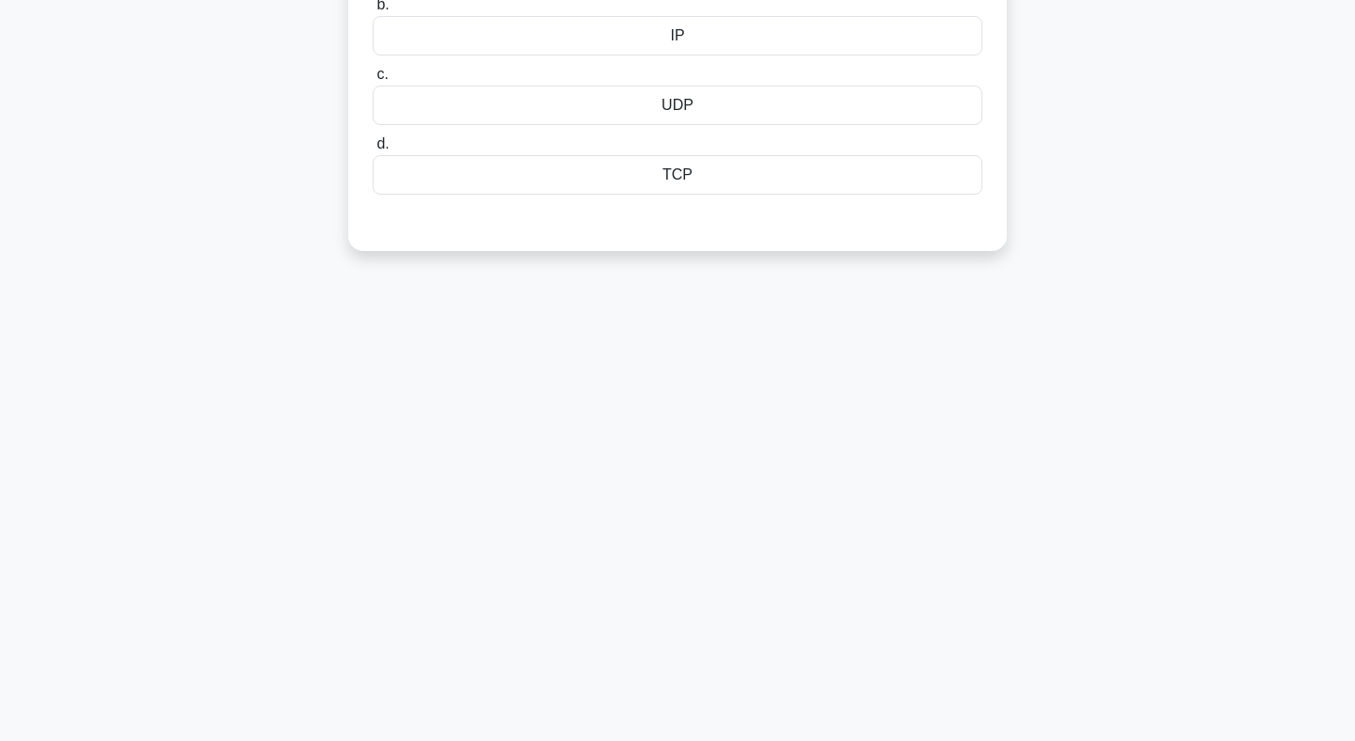
scroll to position [0, 0]
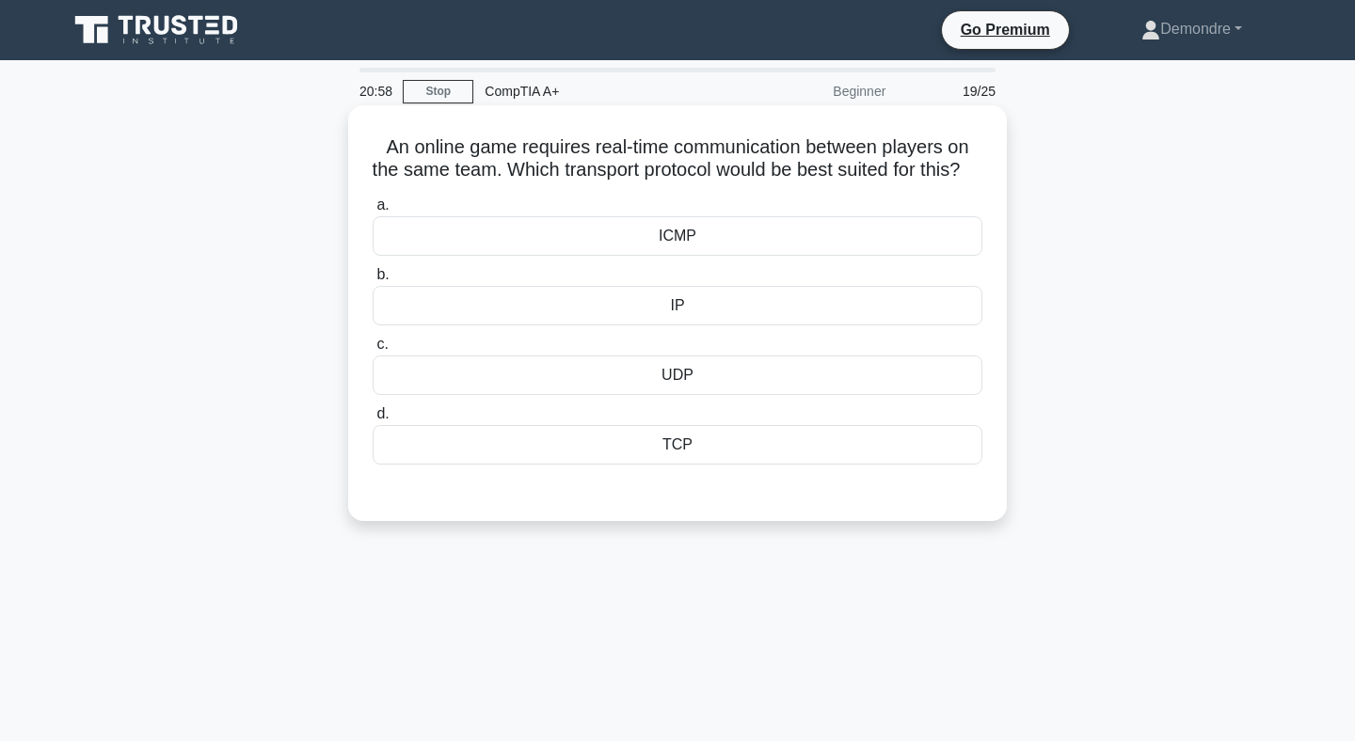
click at [700, 465] on div "TCP" at bounding box center [678, 445] width 610 height 40
click at [373, 420] on input "d. TCP" at bounding box center [373, 414] width 0 height 12
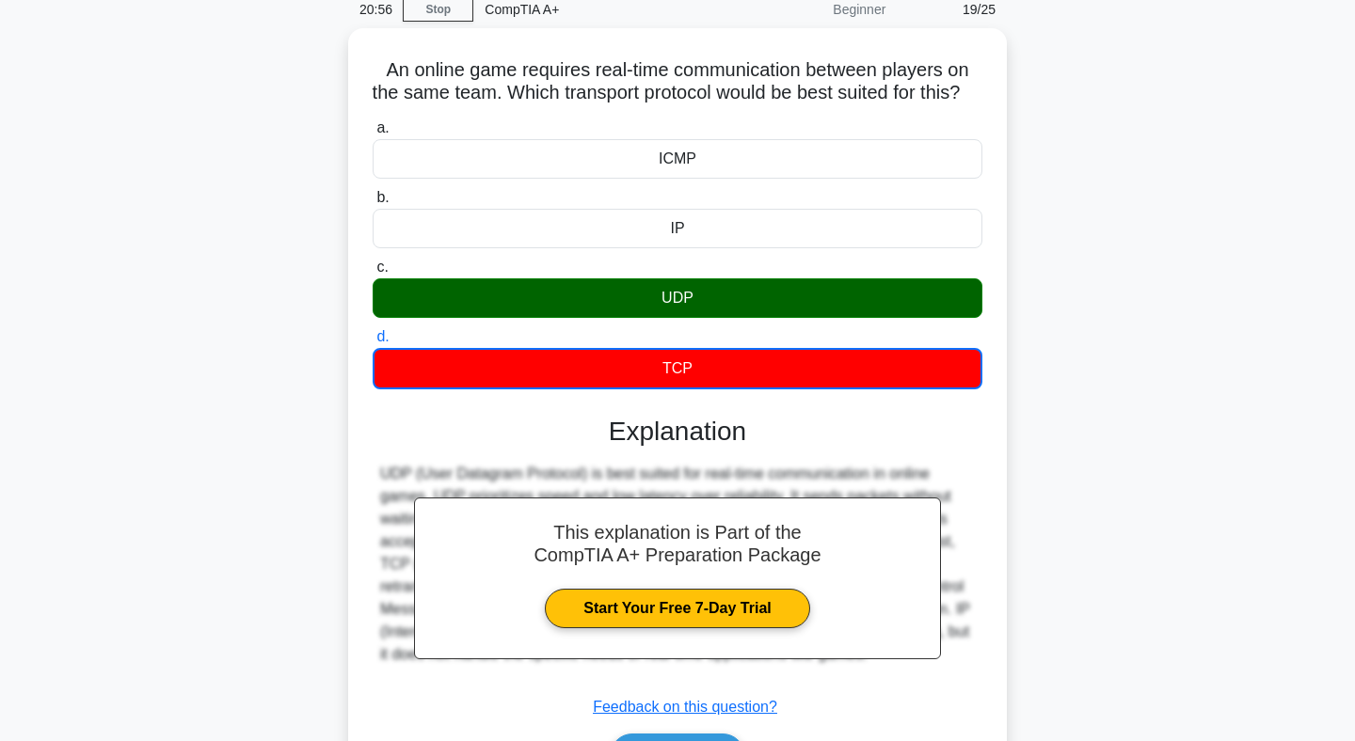
scroll to position [275, 0]
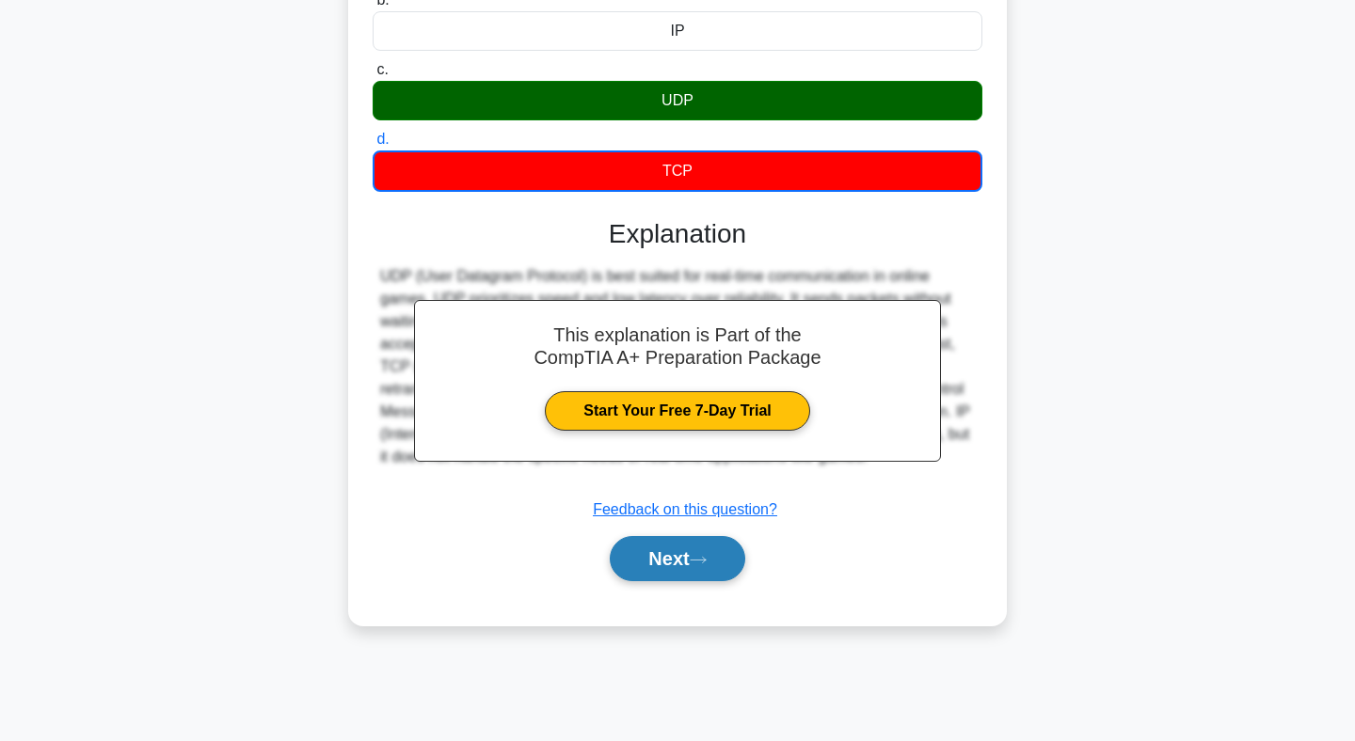
click at [706, 565] on icon at bounding box center [698, 560] width 17 height 10
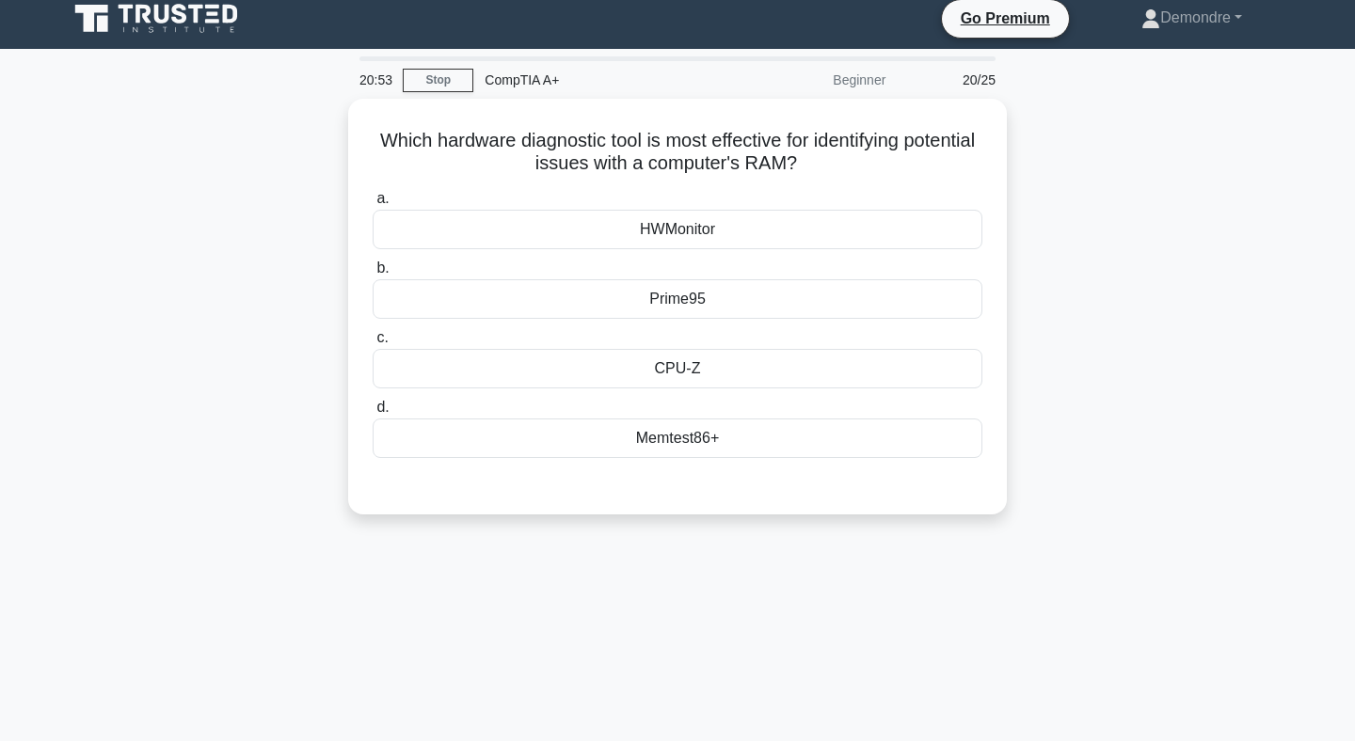
scroll to position [0, 0]
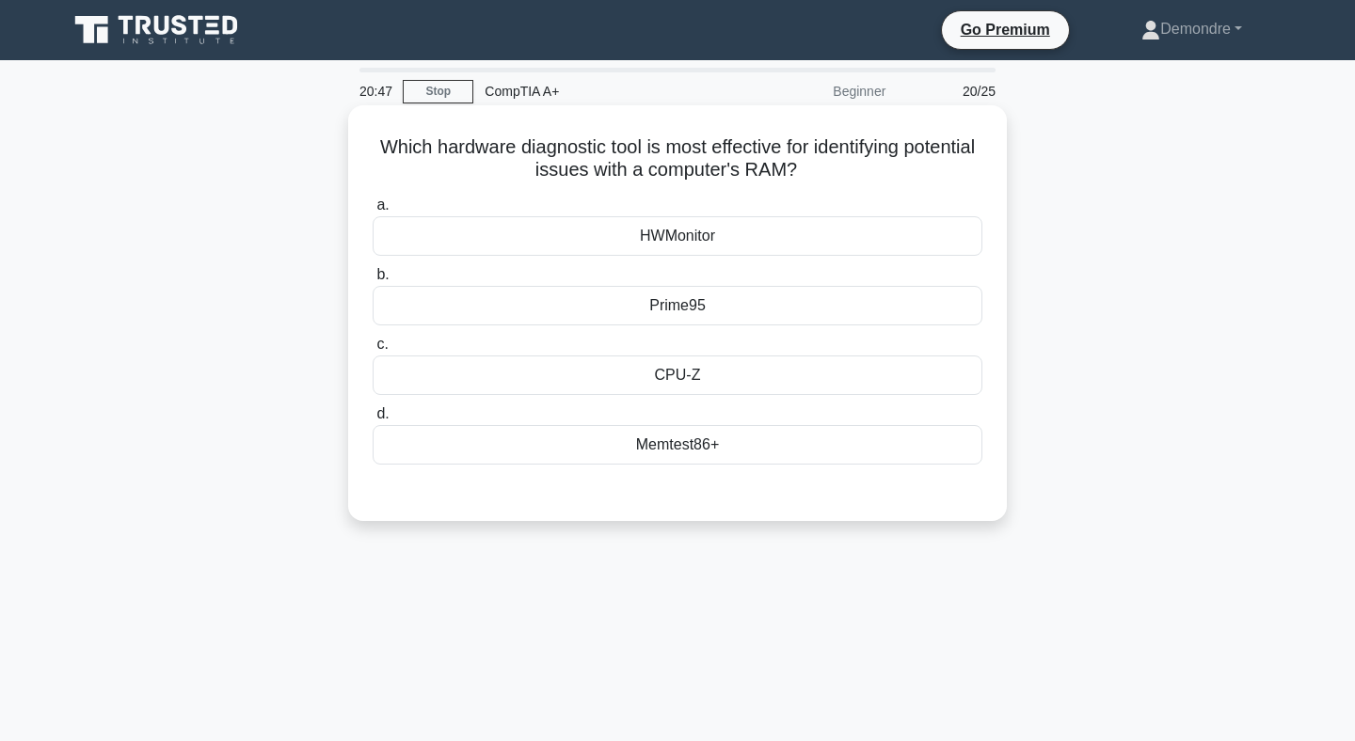
click at [712, 226] on div "HWMonitor" at bounding box center [678, 236] width 610 height 40
click at [373, 212] on input "a. HWMonitor" at bounding box center [373, 205] width 0 height 12
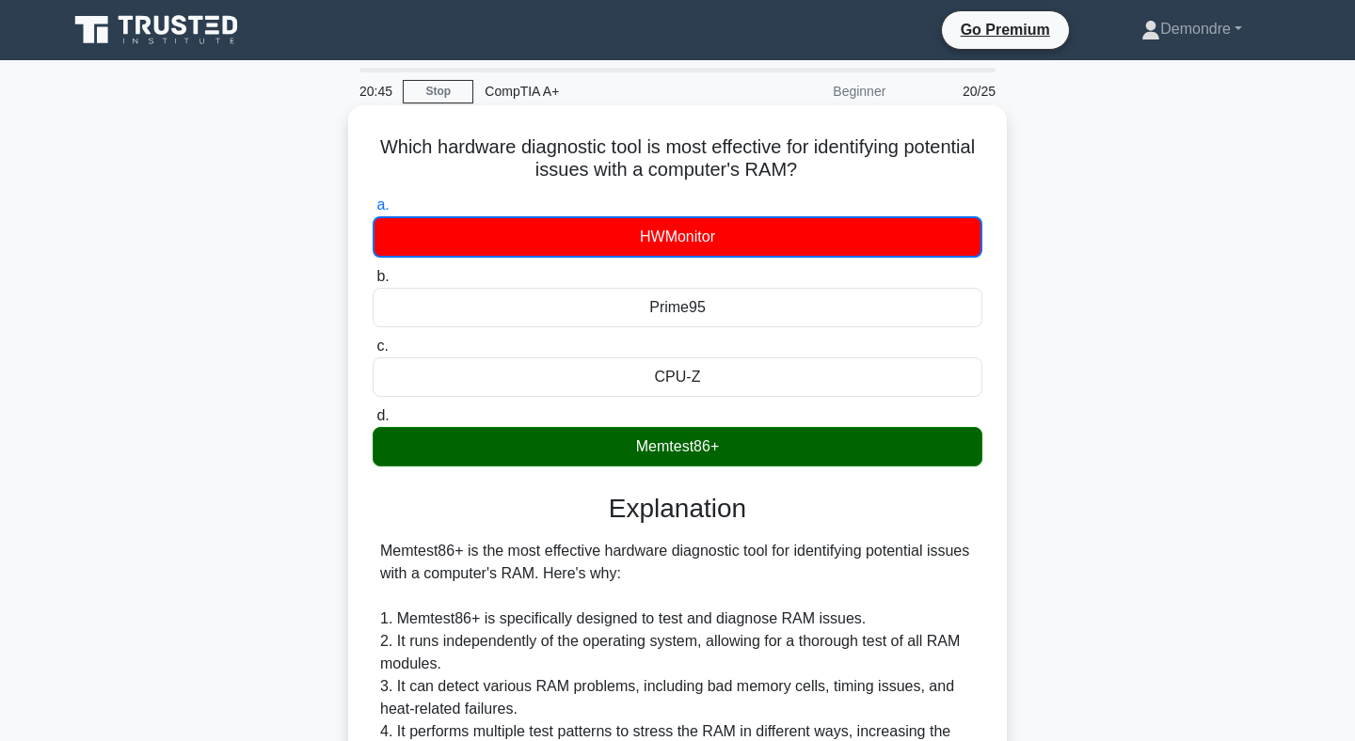
scroll to position [443, 0]
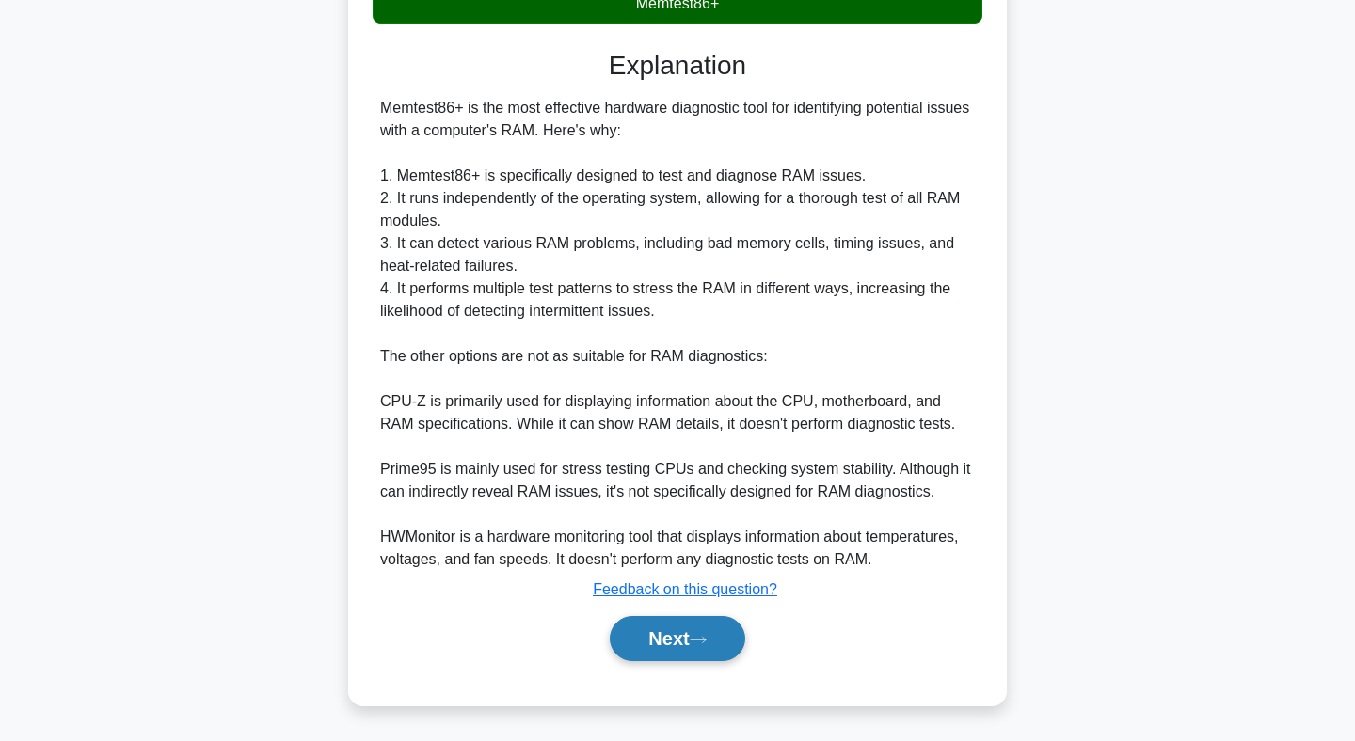
click at [664, 637] on button "Next" at bounding box center [677, 638] width 135 height 45
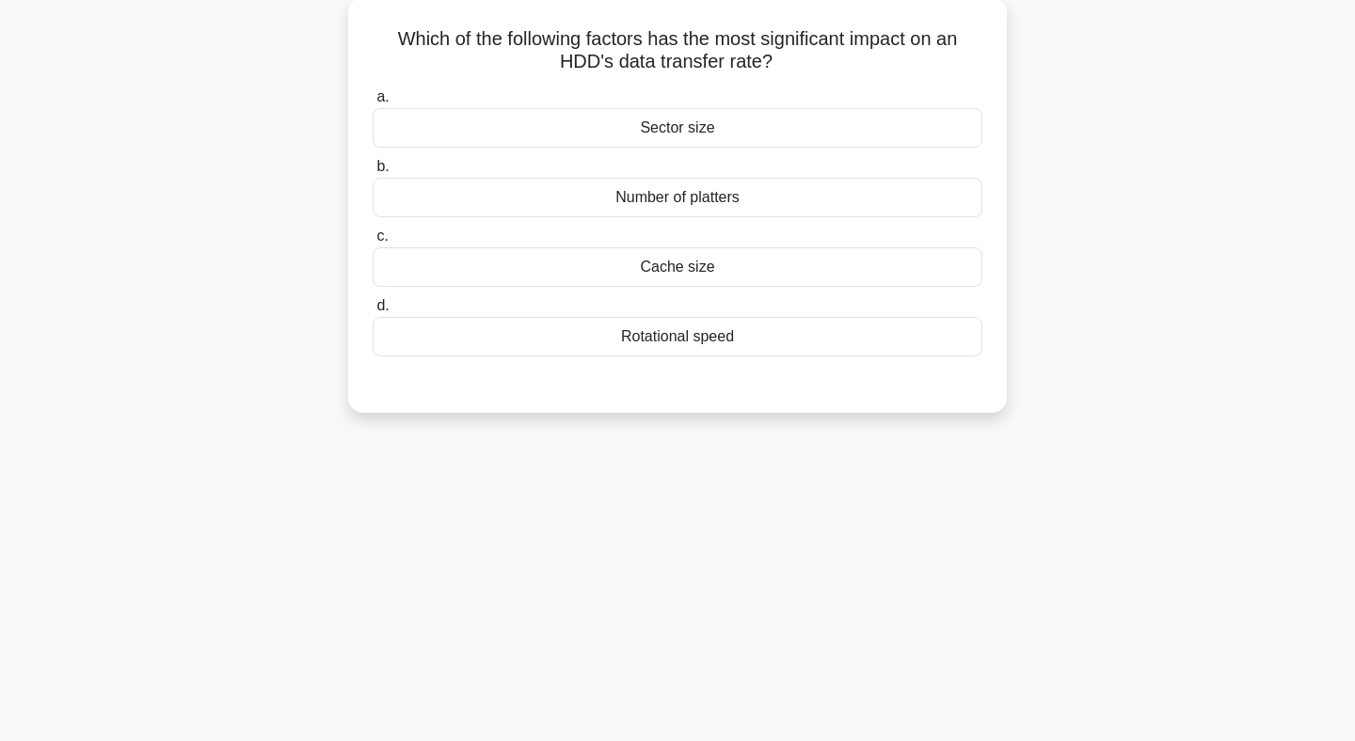
scroll to position [0, 0]
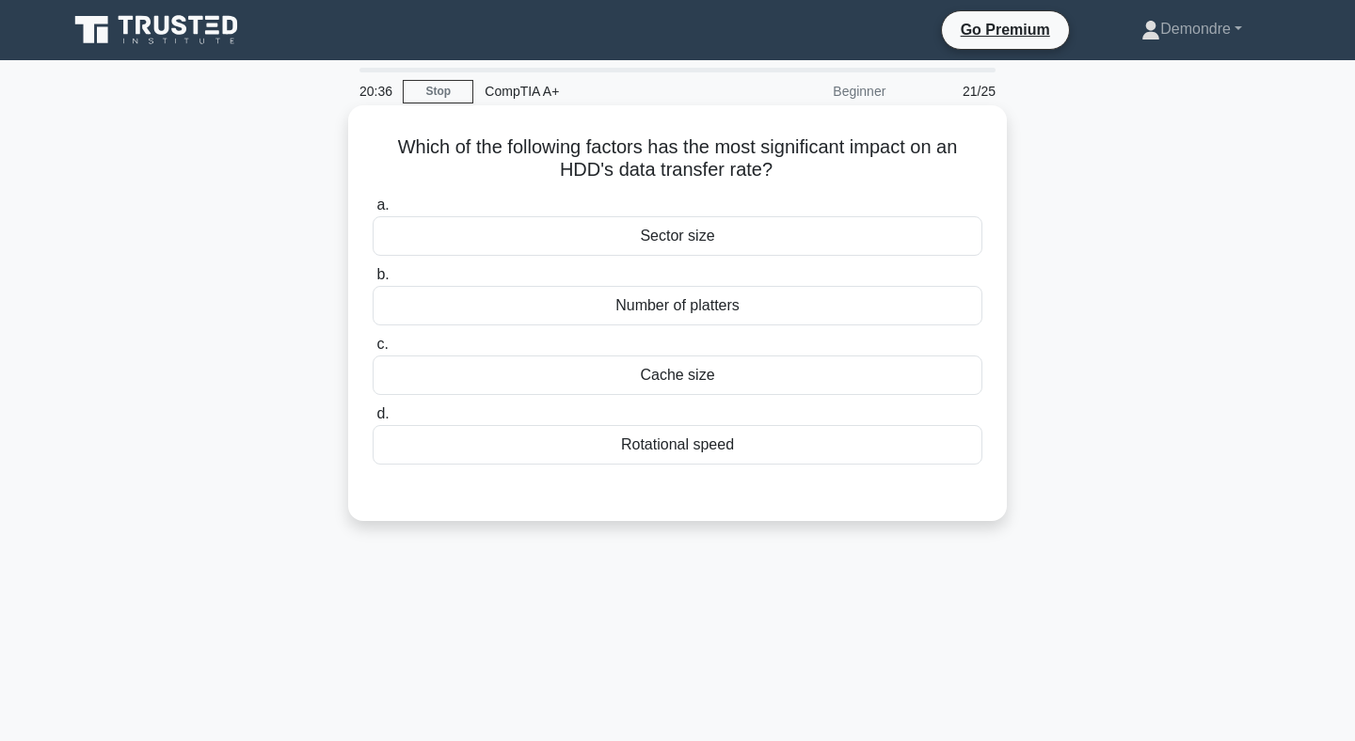
click at [784, 374] on div "Cache size" at bounding box center [678, 376] width 610 height 40
click at [373, 351] on input "c. Cache size" at bounding box center [373, 345] width 0 height 12
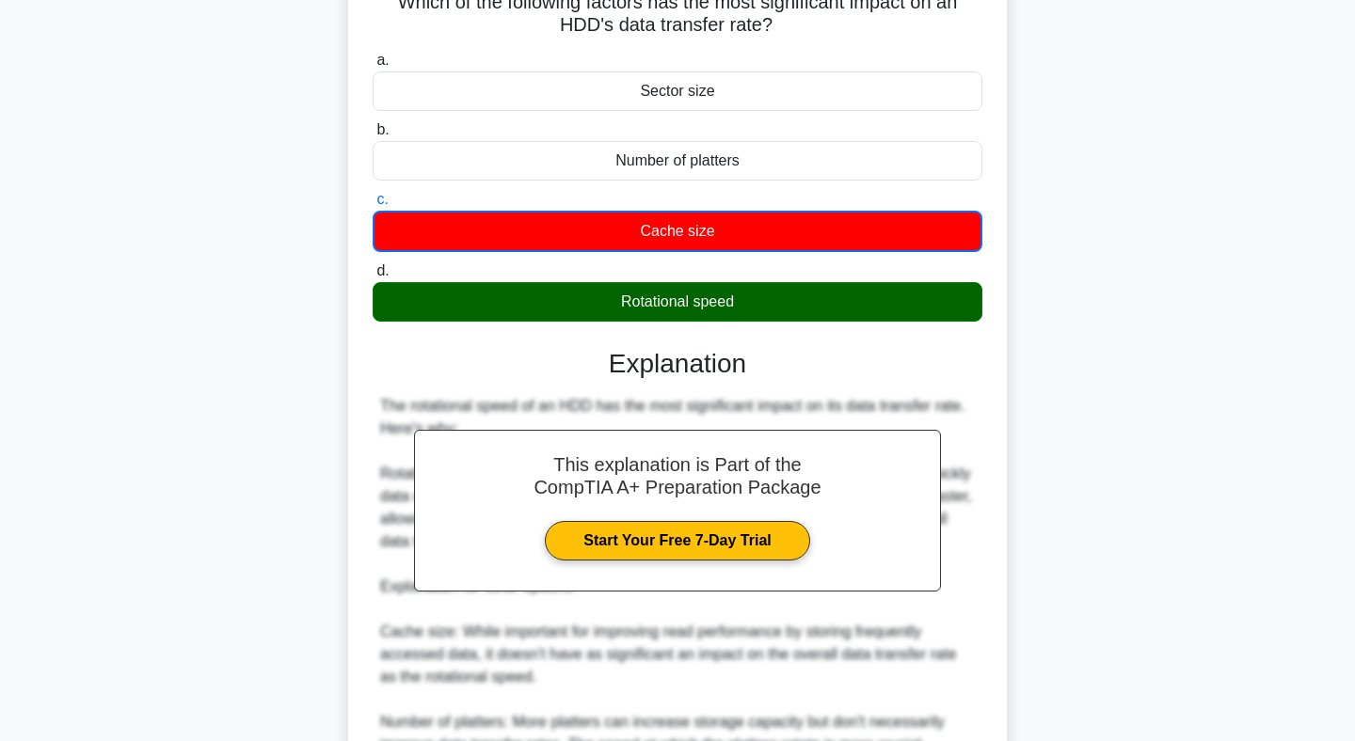
scroll to position [488, 0]
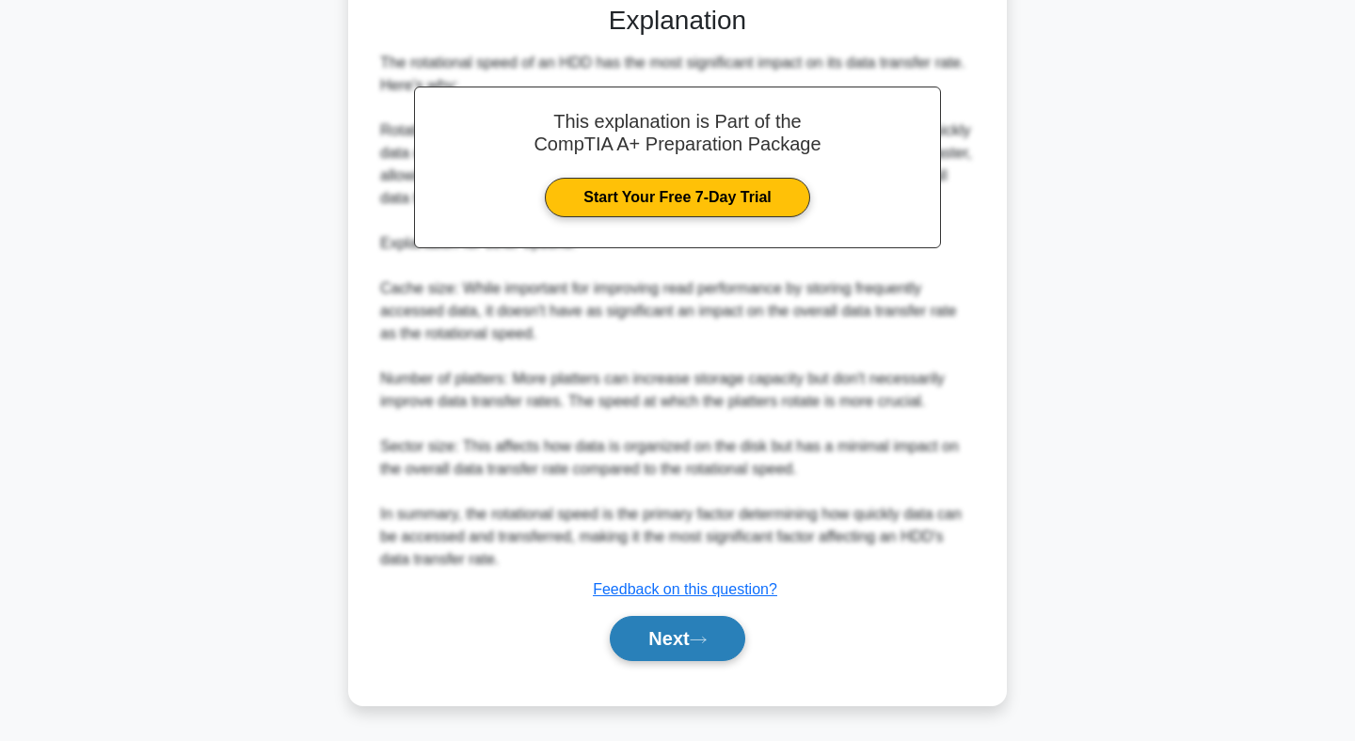
click at [671, 642] on button "Next" at bounding box center [677, 638] width 135 height 45
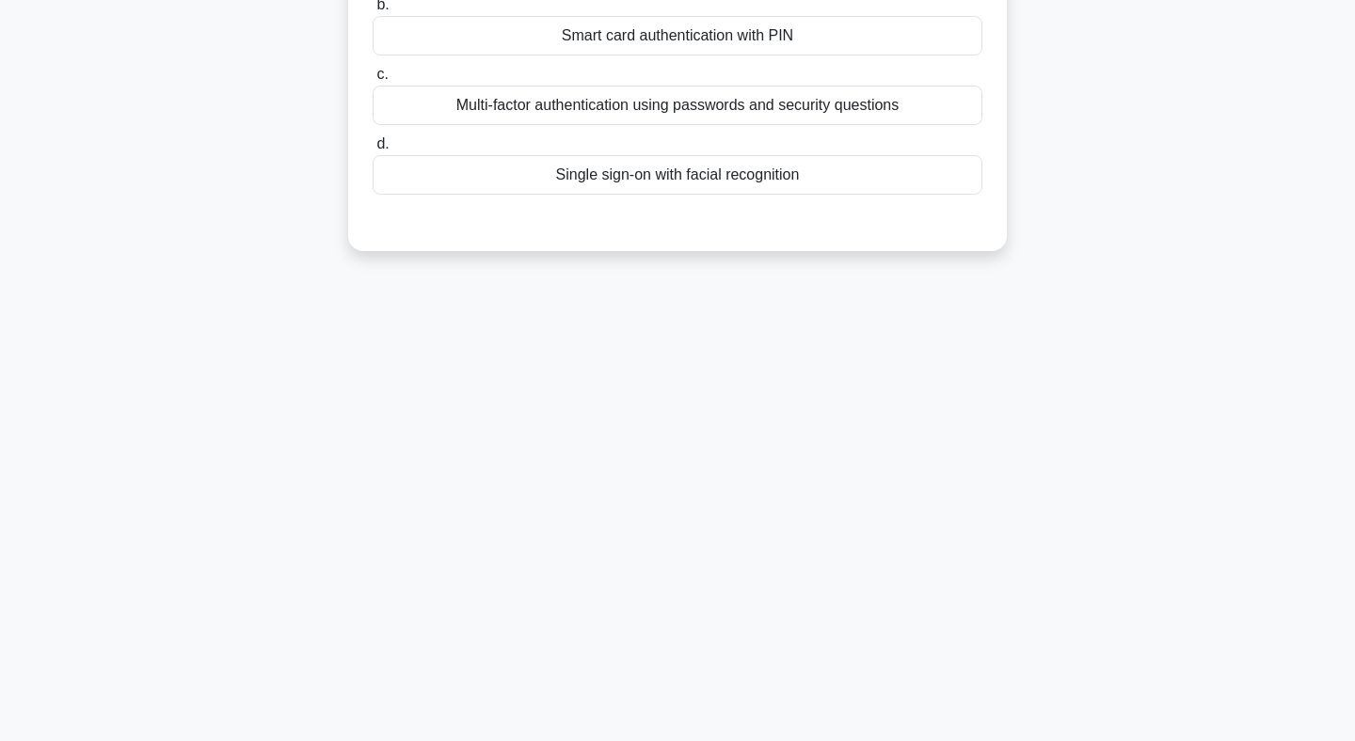
scroll to position [0, 0]
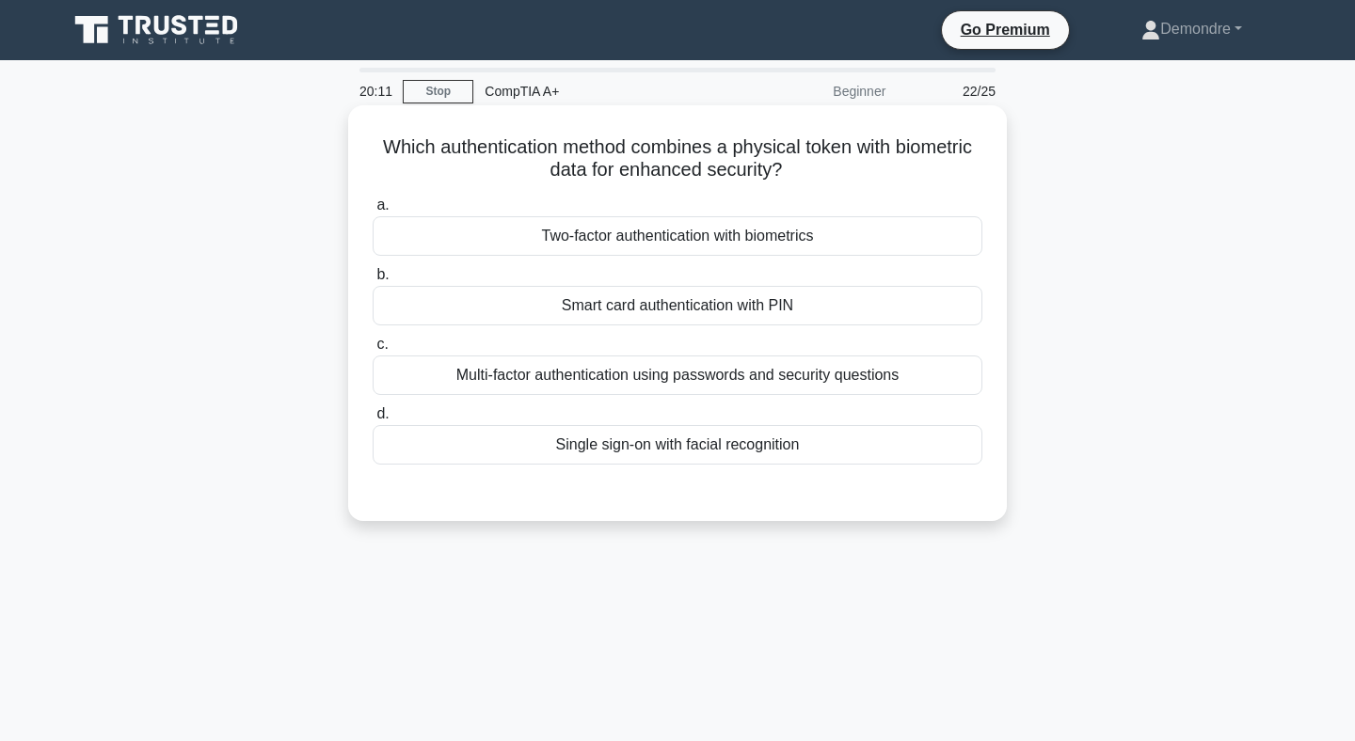
click at [651, 230] on div "Two-factor authentication with biometrics" at bounding box center [678, 236] width 610 height 40
click at [373, 212] on input "a. Two-factor authentication with biometrics" at bounding box center [373, 205] width 0 height 12
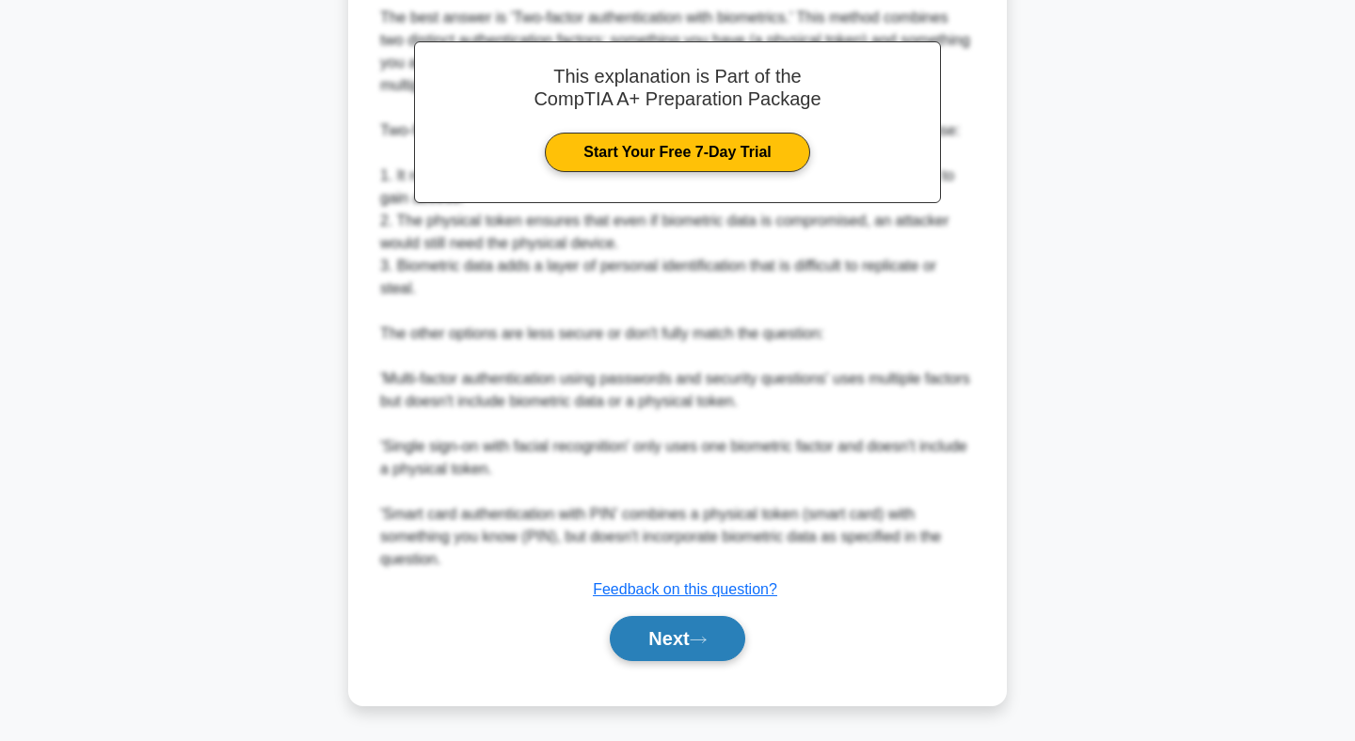
click at [695, 643] on button "Next" at bounding box center [677, 638] width 135 height 45
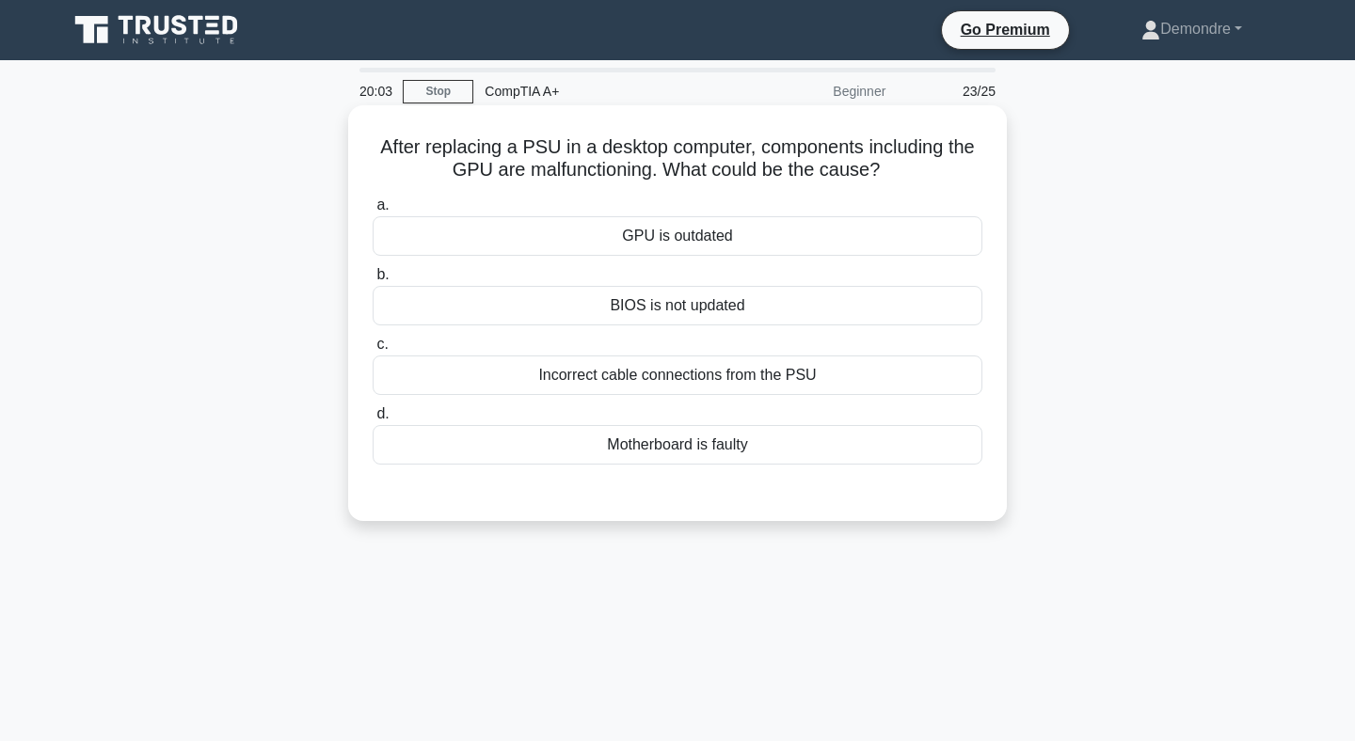
click at [691, 310] on div "BIOS is not updated" at bounding box center [678, 306] width 610 height 40
click at [373, 281] on input "b. BIOS is not updated" at bounding box center [373, 275] width 0 height 12
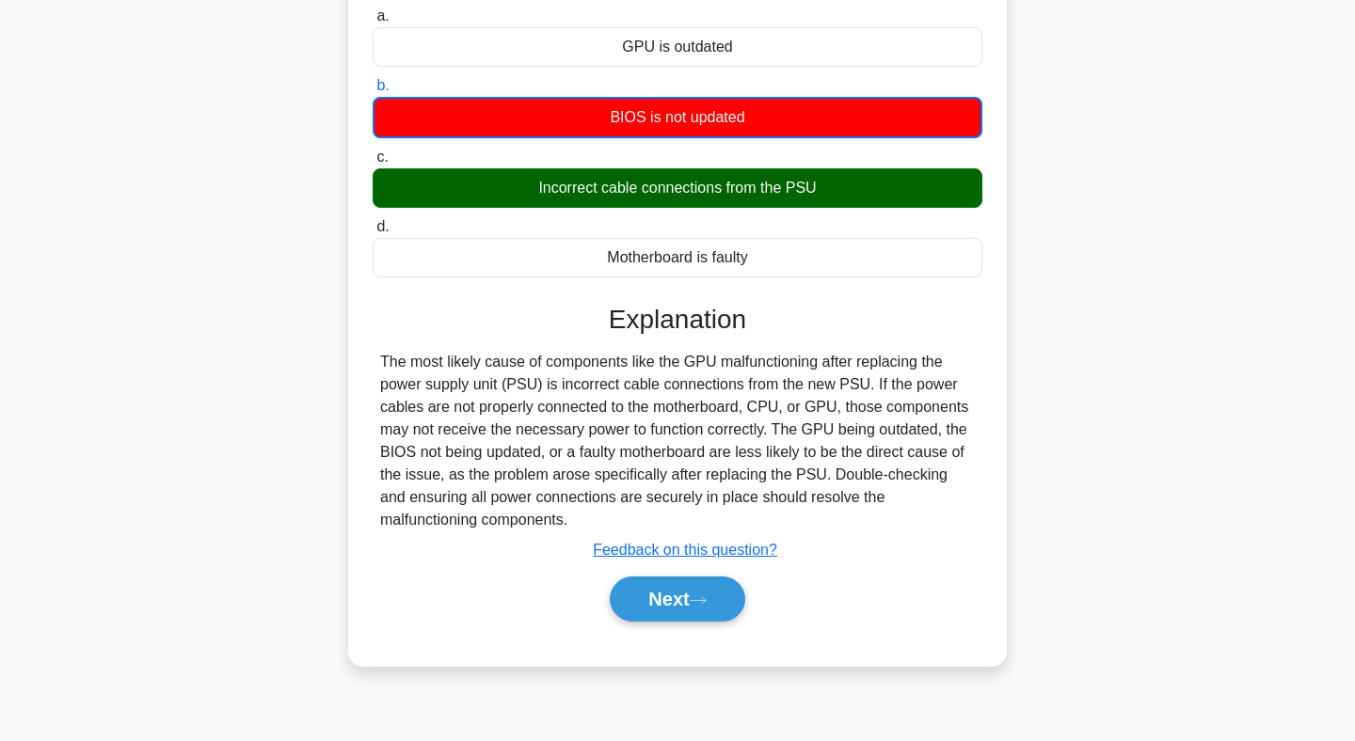
scroll to position [275, 0]
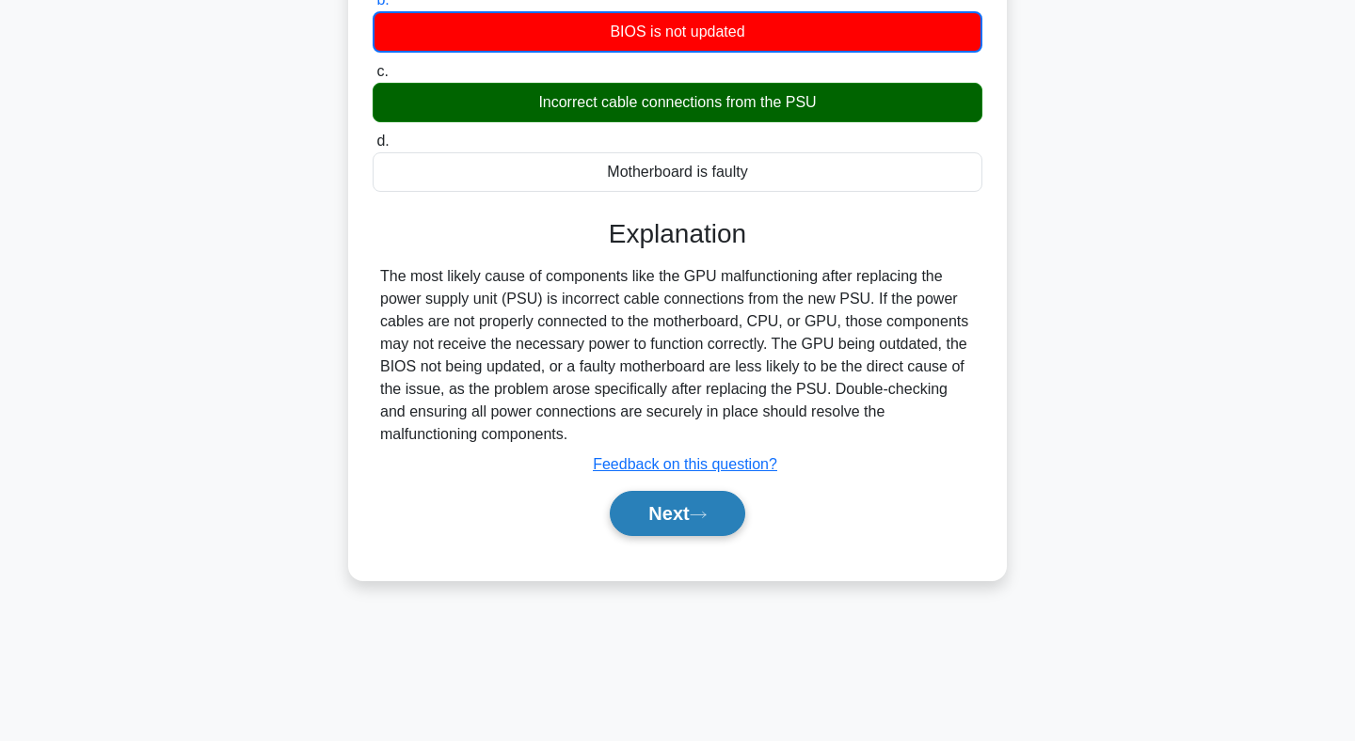
click at [679, 526] on button "Next" at bounding box center [677, 513] width 135 height 45
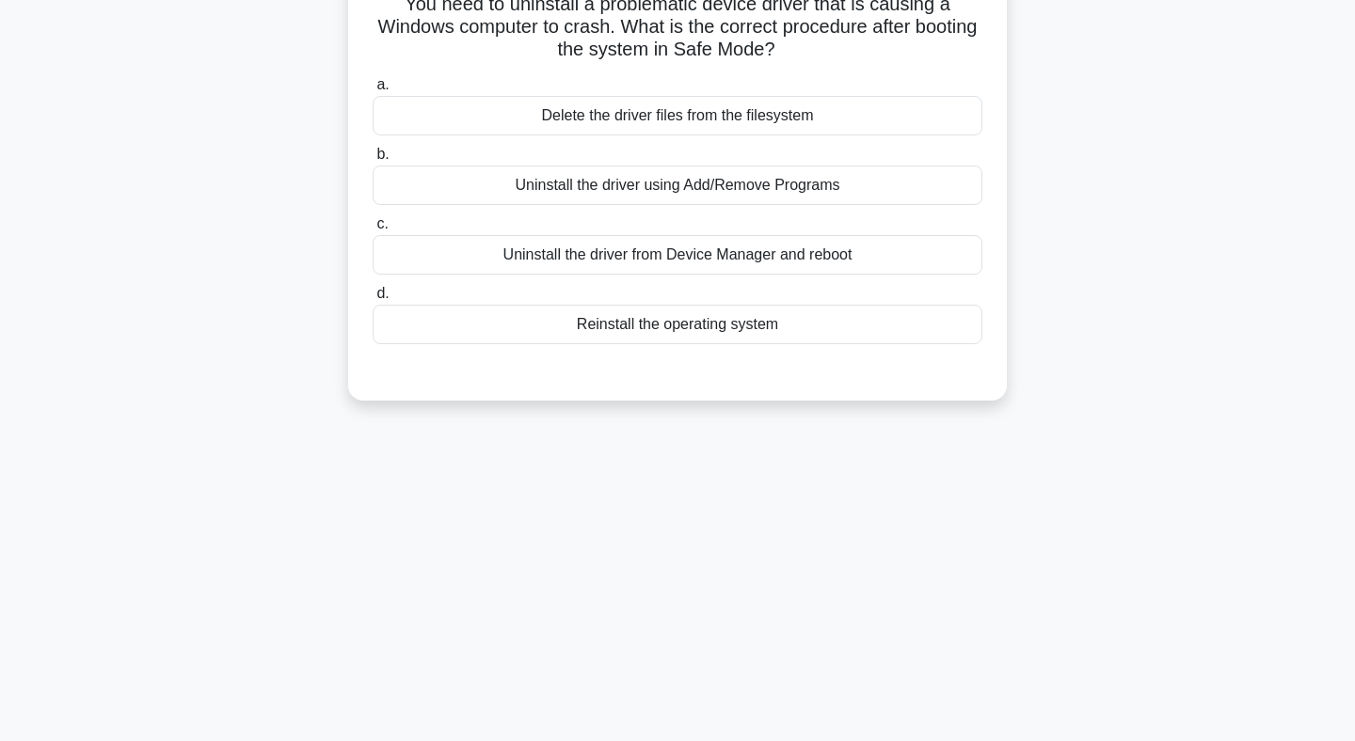
scroll to position [0, 0]
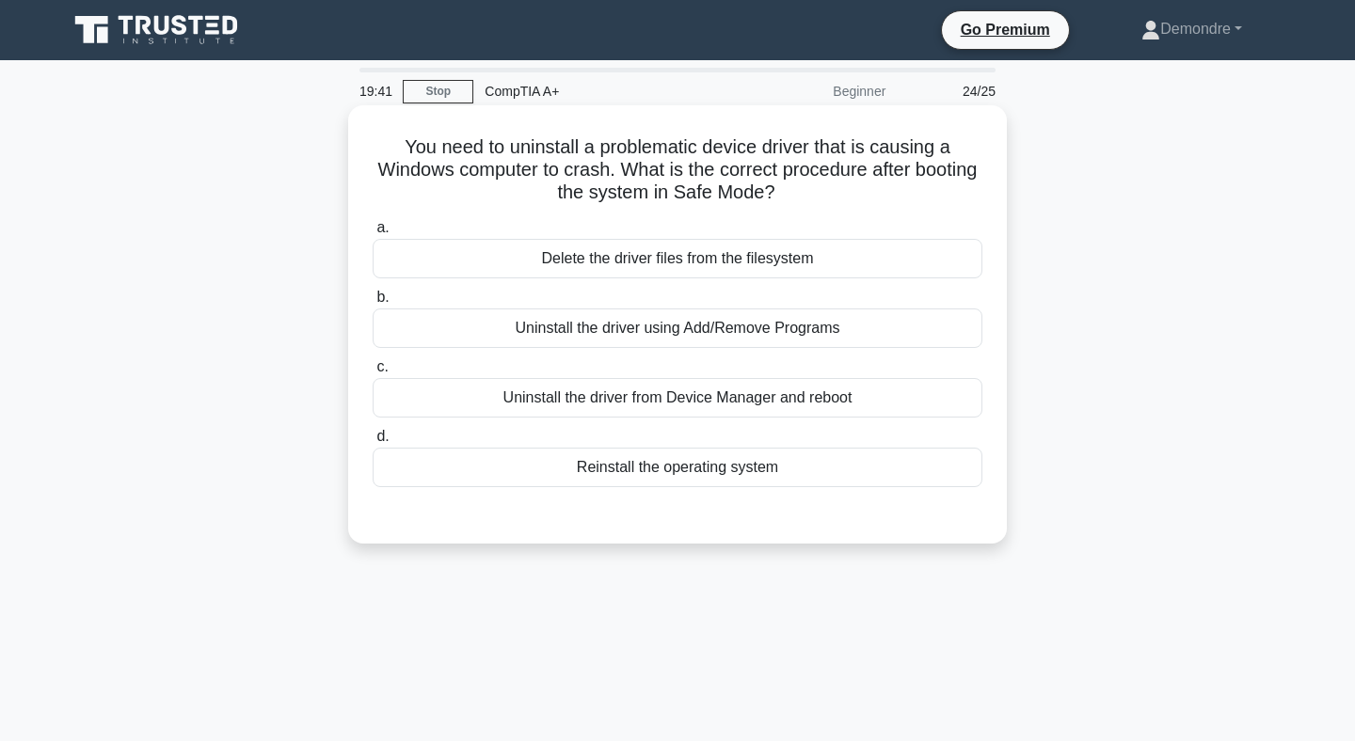
click at [643, 400] on div "Uninstall the driver from Device Manager and reboot" at bounding box center [678, 398] width 610 height 40
click at [373, 373] on input "c. Uninstall the driver from Device Manager and reboot" at bounding box center [373, 367] width 0 height 12
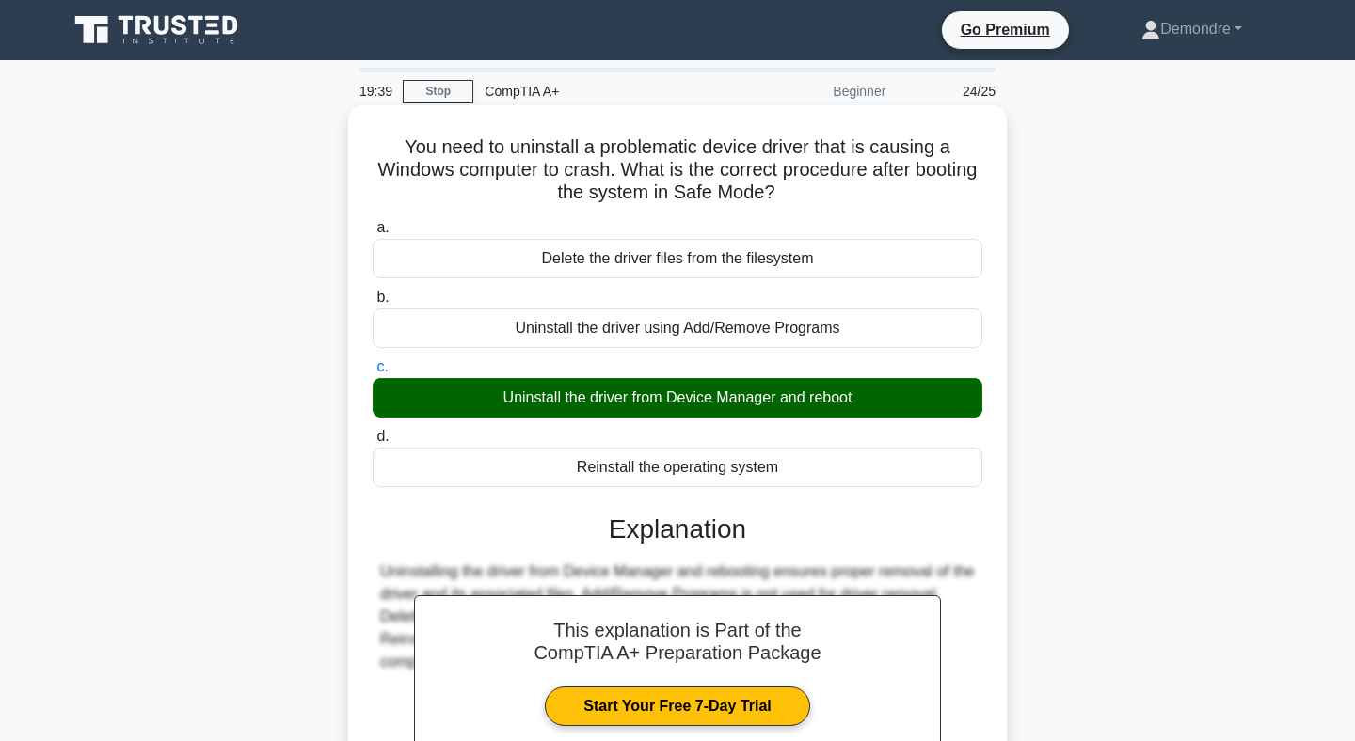
scroll to position [275, 0]
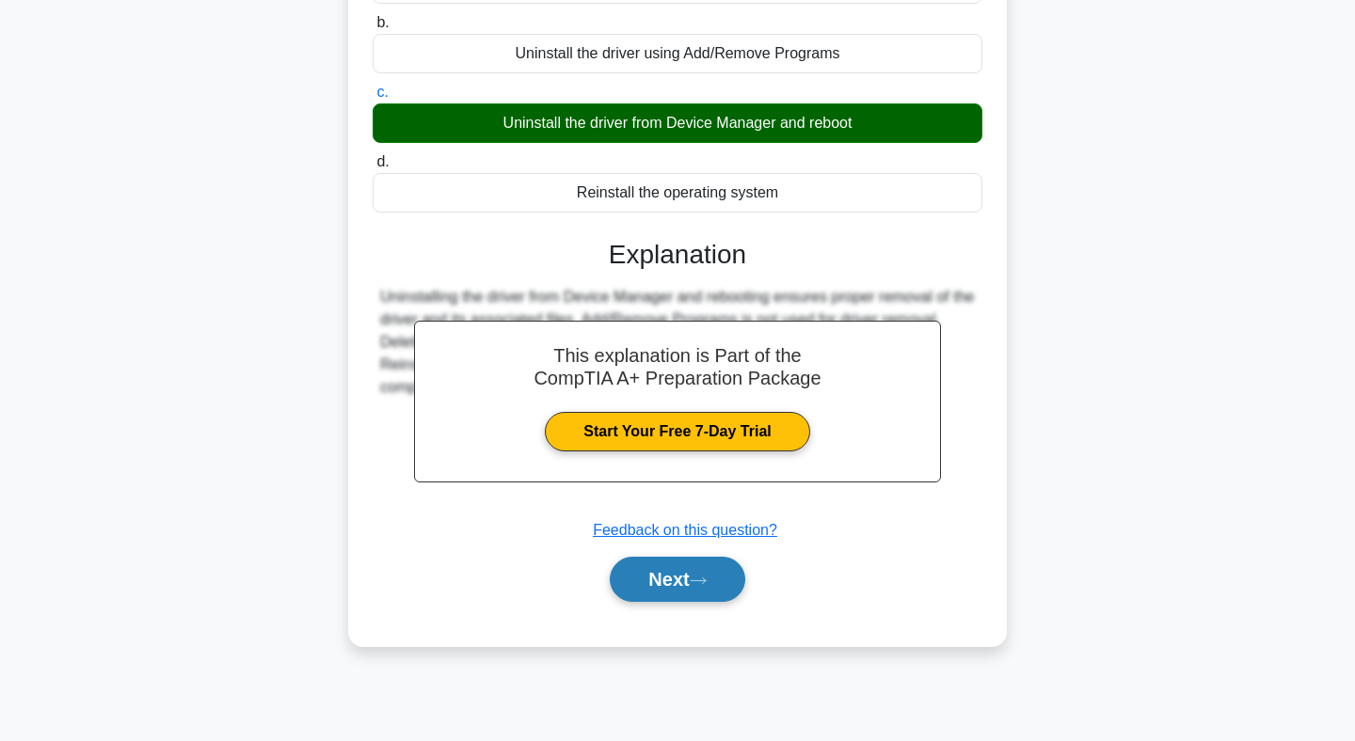
click at [674, 588] on button "Next" at bounding box center [677, 579] width 135 height 45
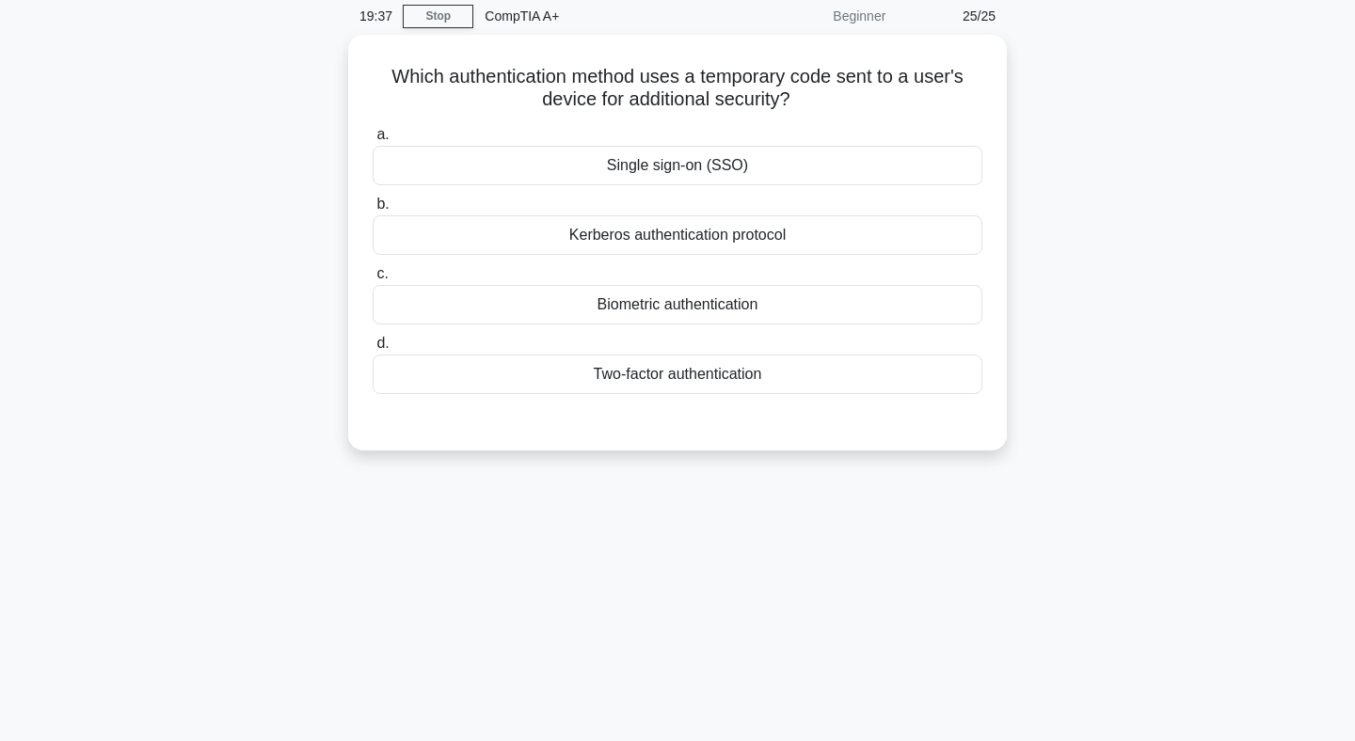
scroll to position [0, 0]
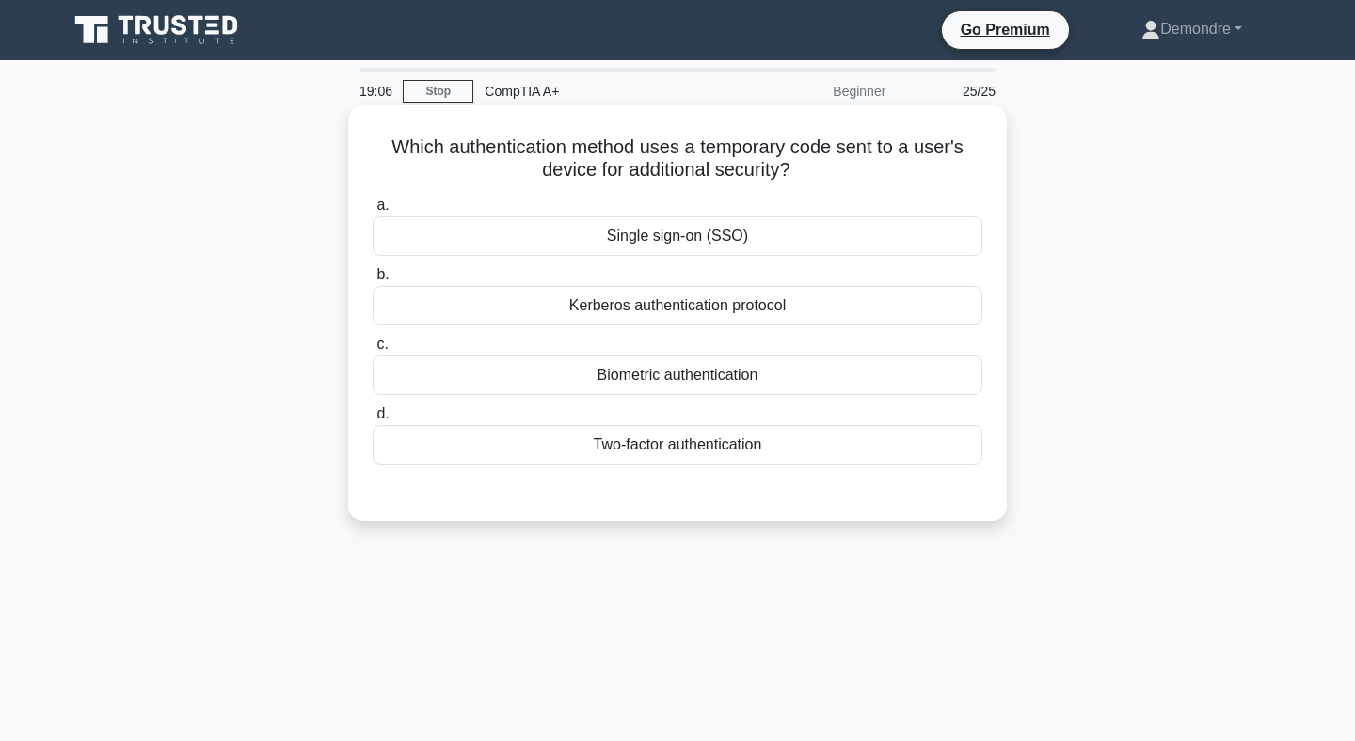
click at [724, 443] on div "Two-factor authentication" at bounding box center [678, 445] width 610 height 40
click at [373, 420] on input "d. Two-factor authentication" at bounding box center [373, 414] width 0 height 12
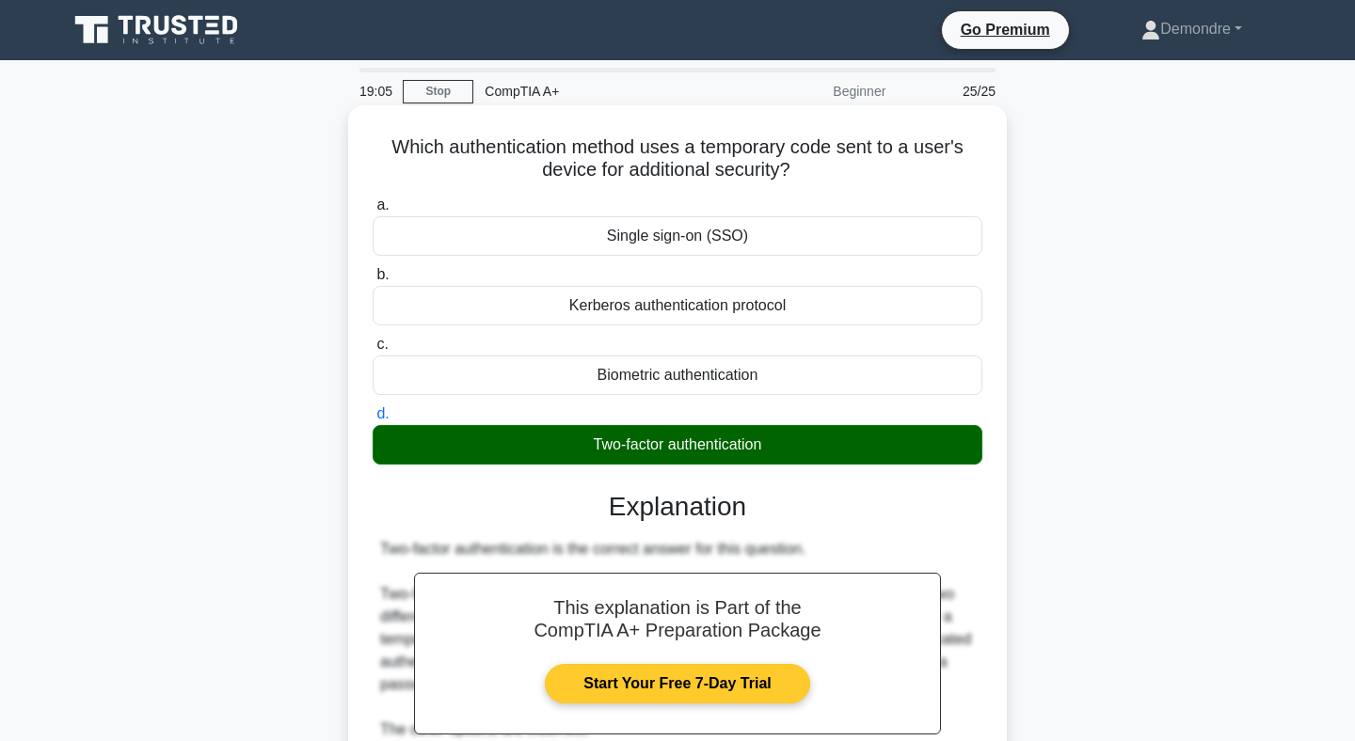
scroll to position [419, 0]
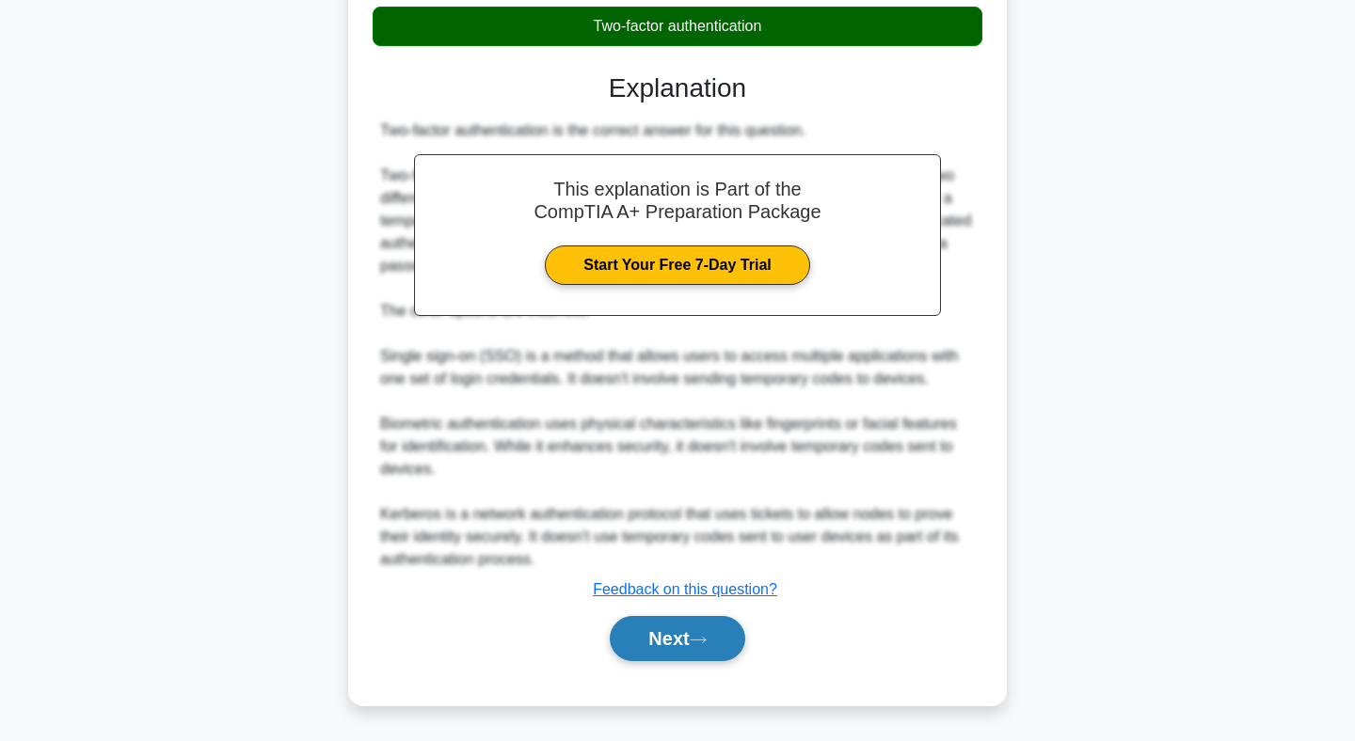
click at [691, 640] on button "Next" at bounding box center [677, 638] width 135 height 45
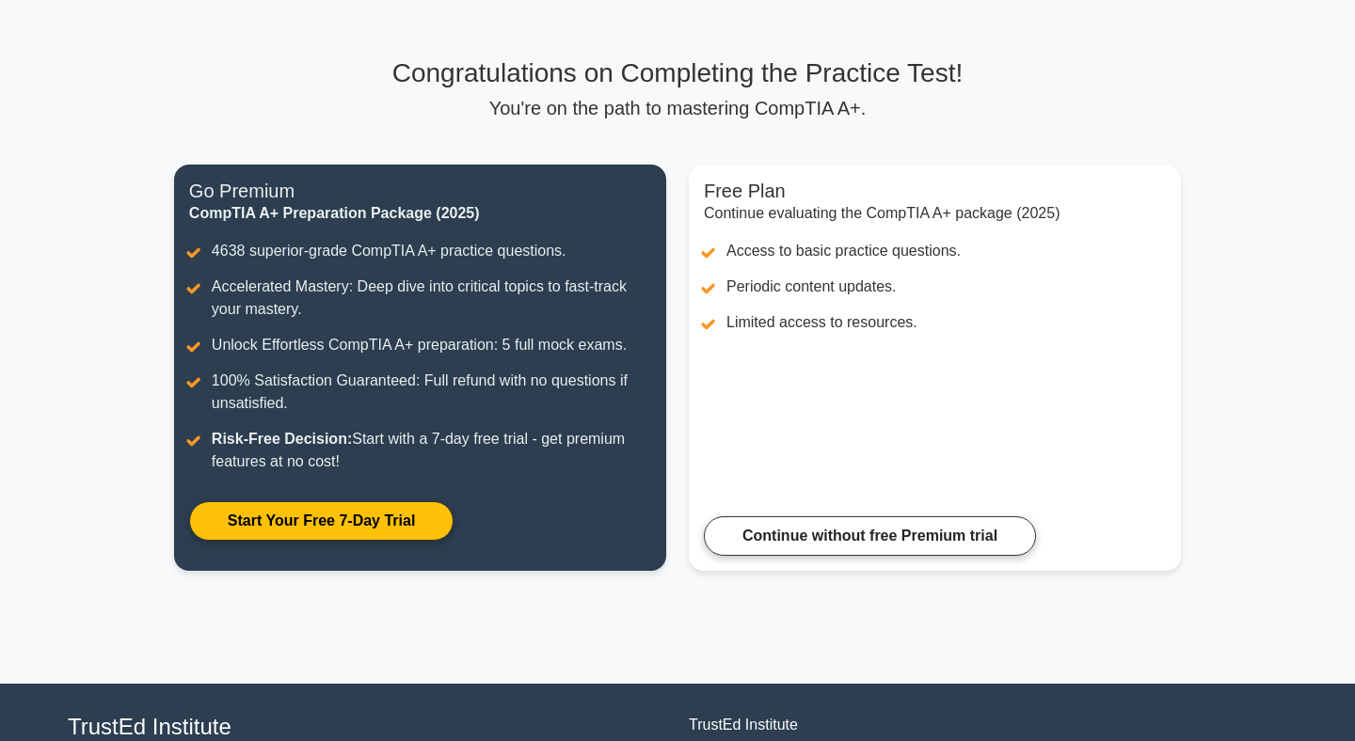
scroll to position [88, 0]
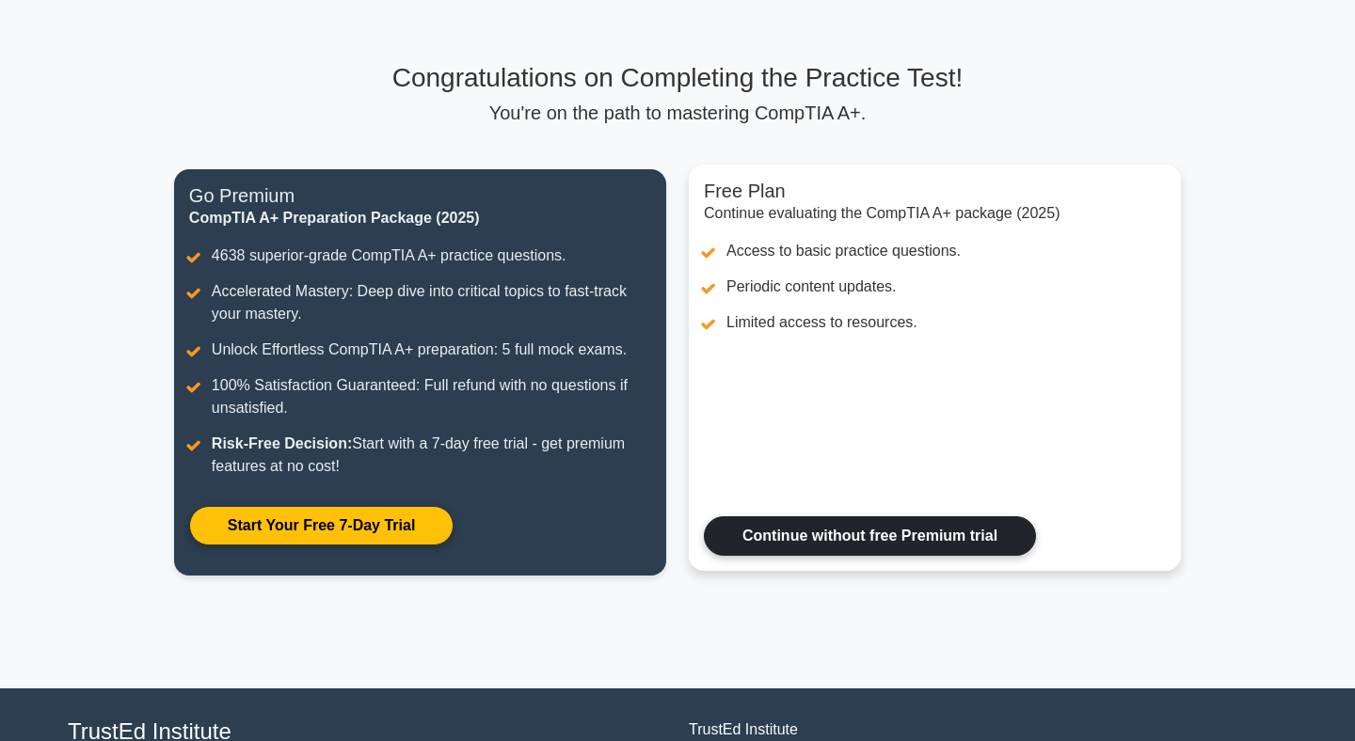
click at [791, 553] on link "Continue without free Premium trial" at bounding box center [870, 536] width 332 height 40
